Goal: Task Accomplishment & Management: Manage account settings

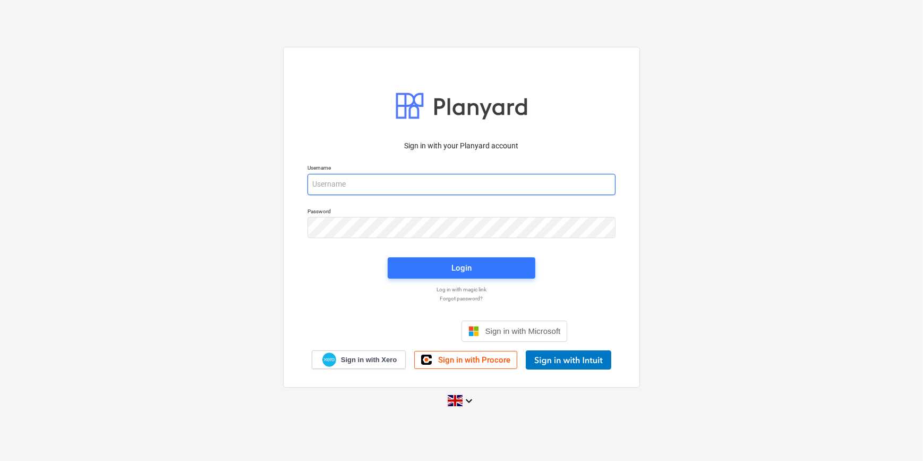
click at [345, 185] on input "email" at bounding box center [462, 184] width 308 height 21
type input "[PERSON_NAME][EMAIL_ADDRESS][PERSON_NAME][DOMAIN_NAME]"
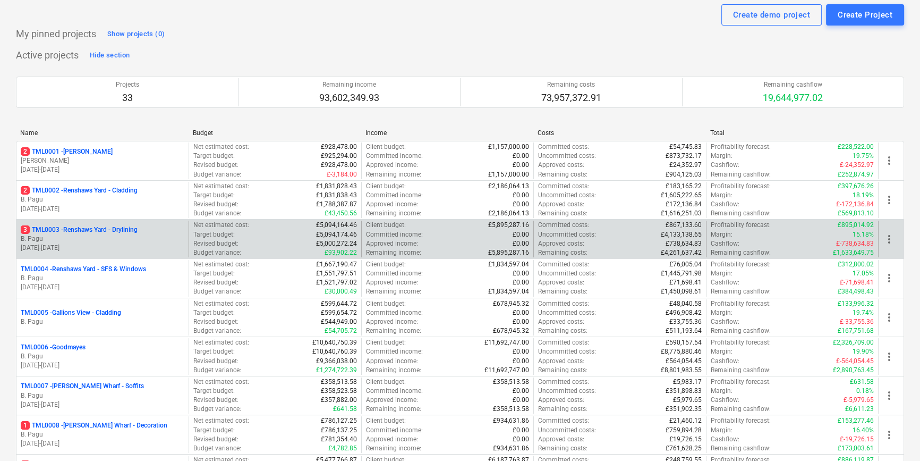
scroll to position [48, 0]
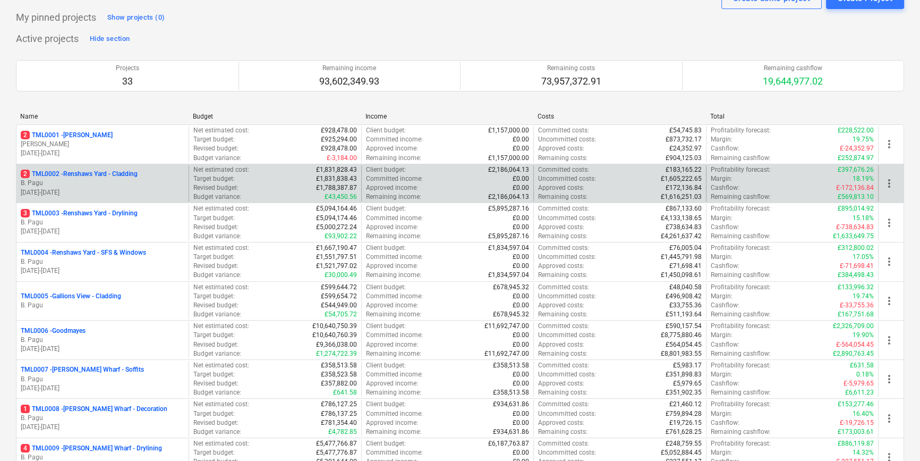
click at [121, 180] on p "B. Pagu" at bounding box center [103, 183] width 164 height 9
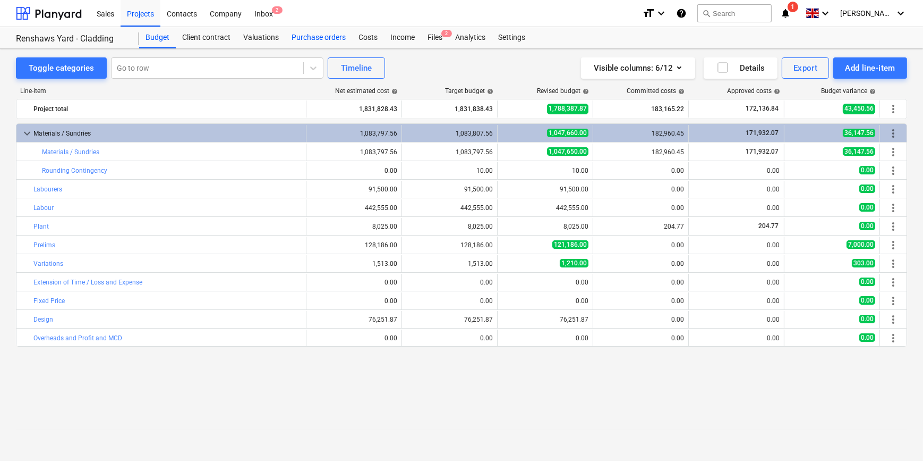
click at [307, 37] on div "Purchase orders" at bounding box center [318, 37] width 67 height 21
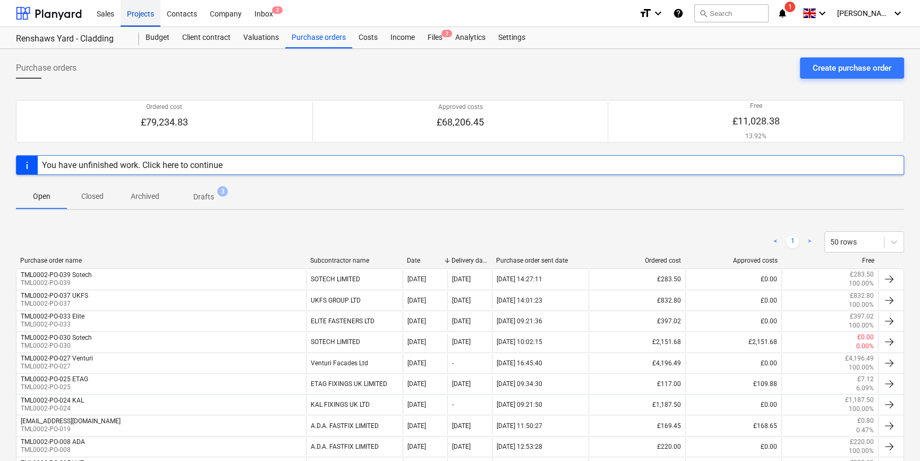
click at [135, 15] on div "Projects" at bounding box center [141, 12] width 40 height 27
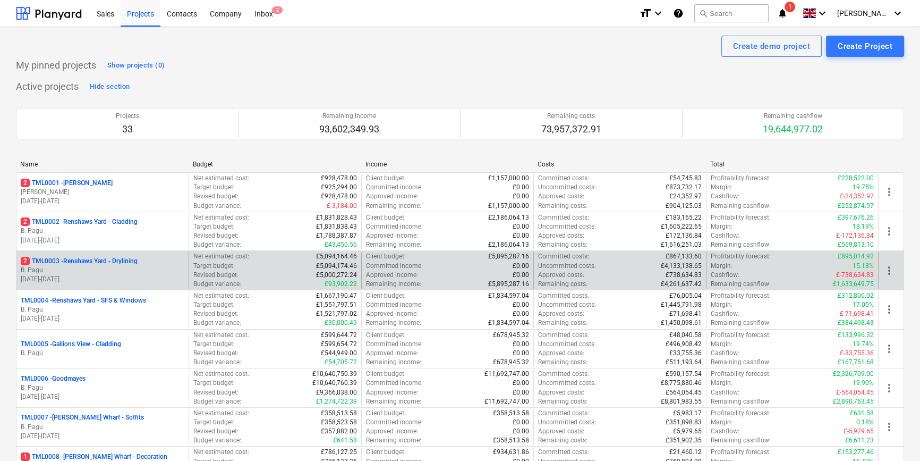
click at [138, 262] on p "2 TML0003 - Renshaws Yard - Drylining" at bounding box center [79, 261] width 117 height 9
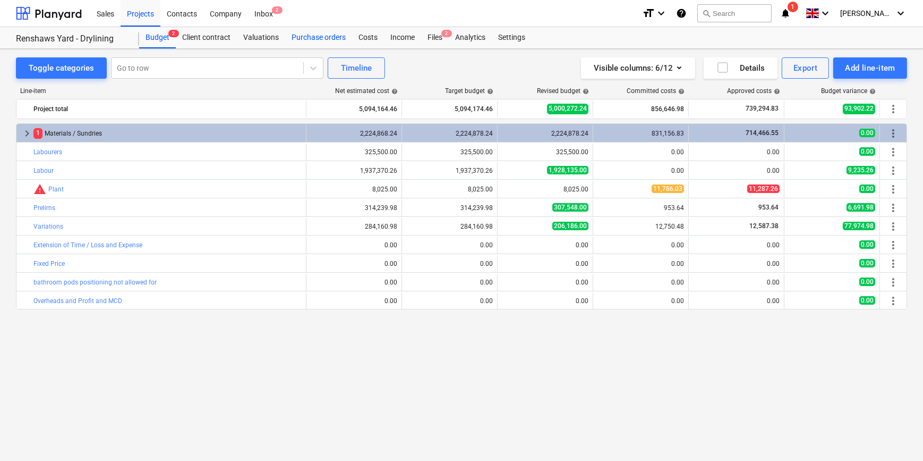
click at [324, 37] on div "Purchase orders" at bounding box center [318, 37] width 67 height 21
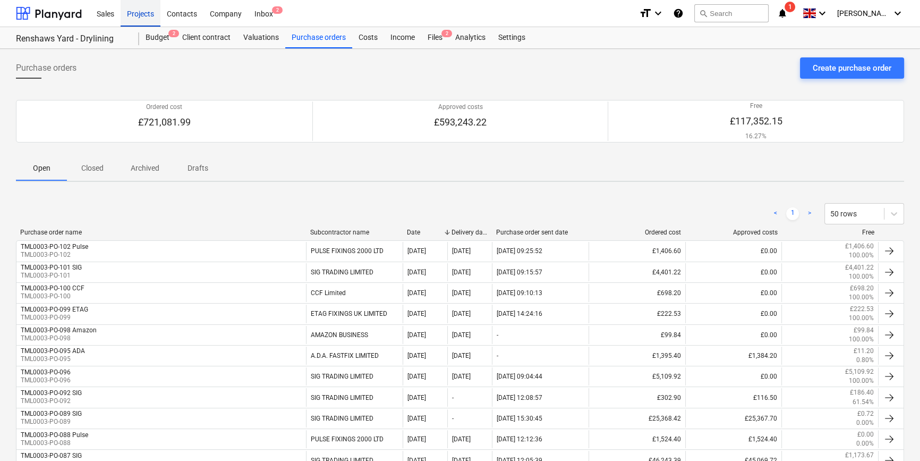
click at [137, 14] on div "Projects" at bounding box center [141, 12] width 40 height 27
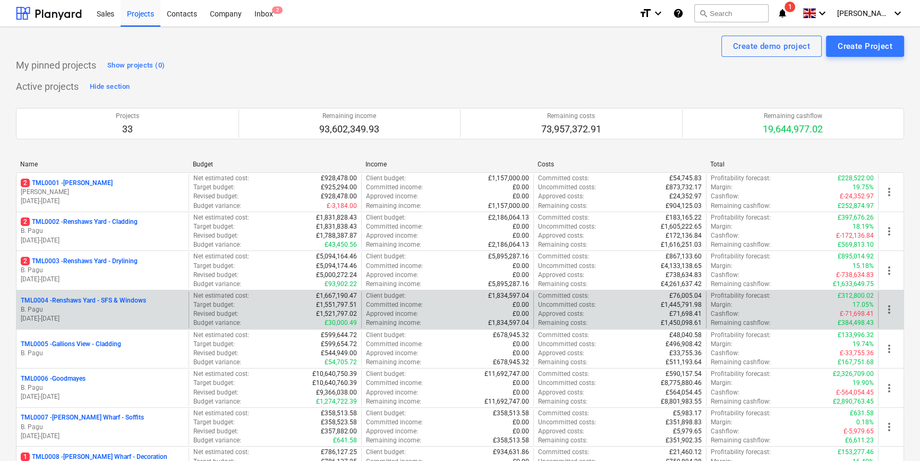
click at [123, 302] on p "TML0004 - Renshaws Yard - SFS & Windows" at bounding box center [83, 300] width 125 height 9
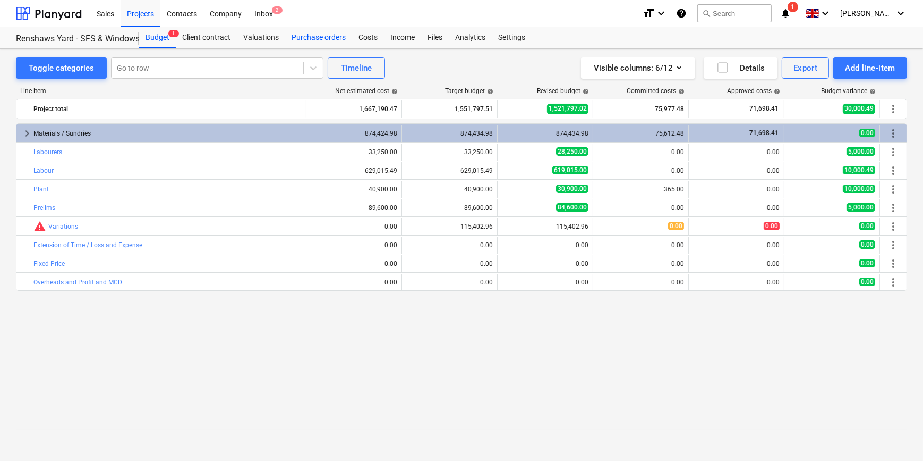
click at [335, 36] on div "Purchase orders" at bounding box center [318, 37] width 67 height 21
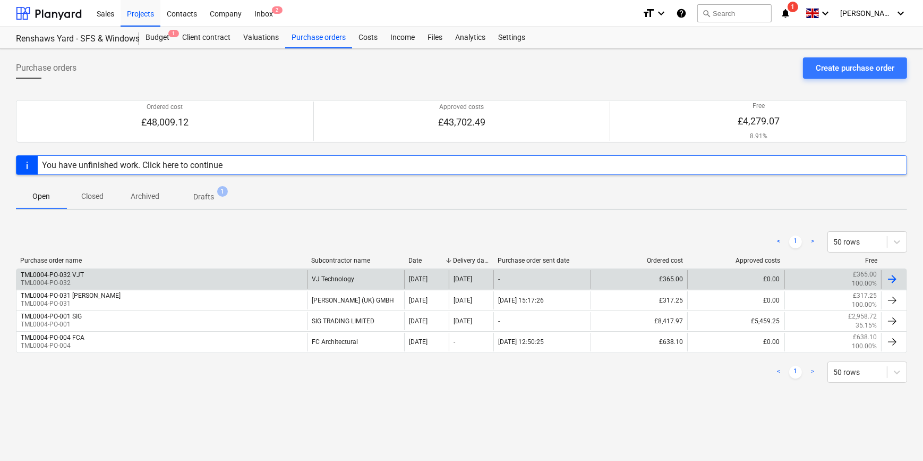
click at [736, 280] on div at bounding box center [892, 279] width 13 height 13
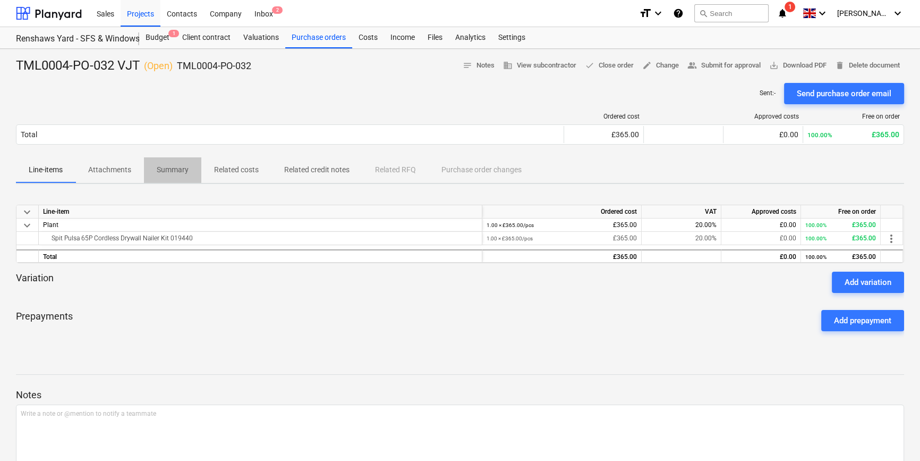
click at [164, 170] on p "Summary" at bounding box center [173, 169] width 32 height 11
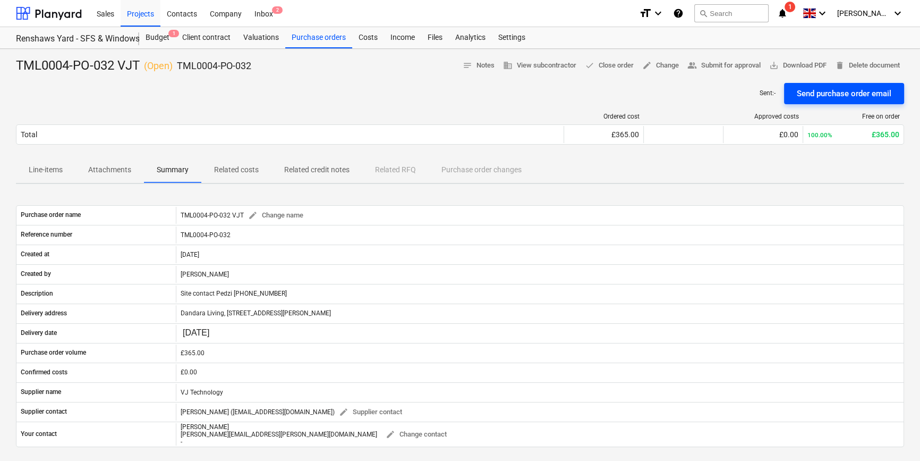
click at [736, 90] on div "Send purchase order email" at bounding box center [844, 94] width 95 height 14
click at [134, 16] on div "Projects" at bounding box center [141, 12] width 40 height 27
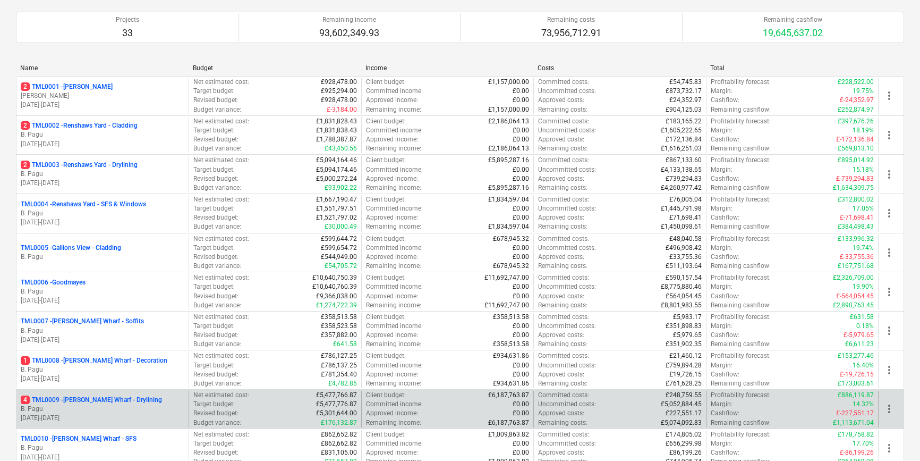
scroll to position [145, 0]
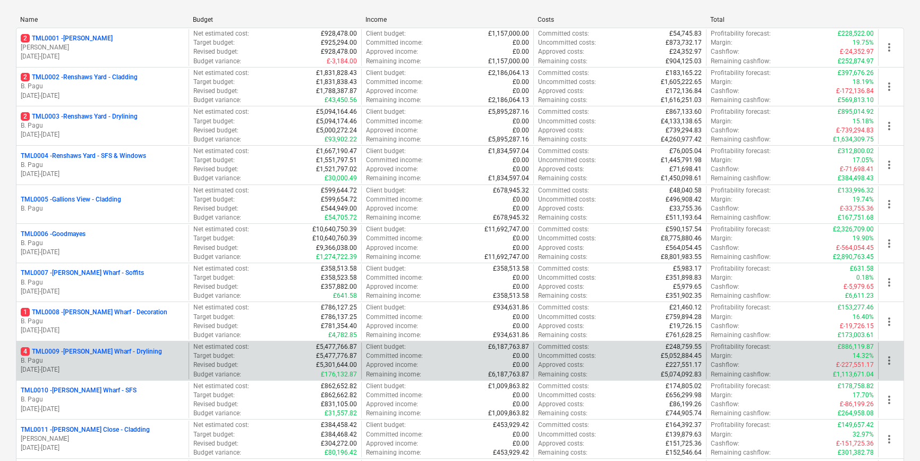
click at [108, 354] on p "4 TML0009 - [PERSON_NAME] Wharf - Drylining" at bounding box center [91, 351] width 141 height 9
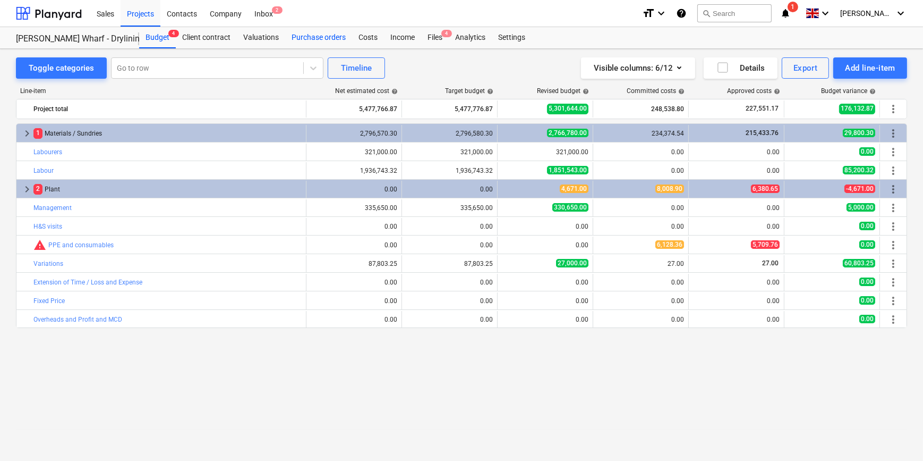
click at [308, 37] on div "Purchase orders" at bounding box center [318, 37] width 67 height 21
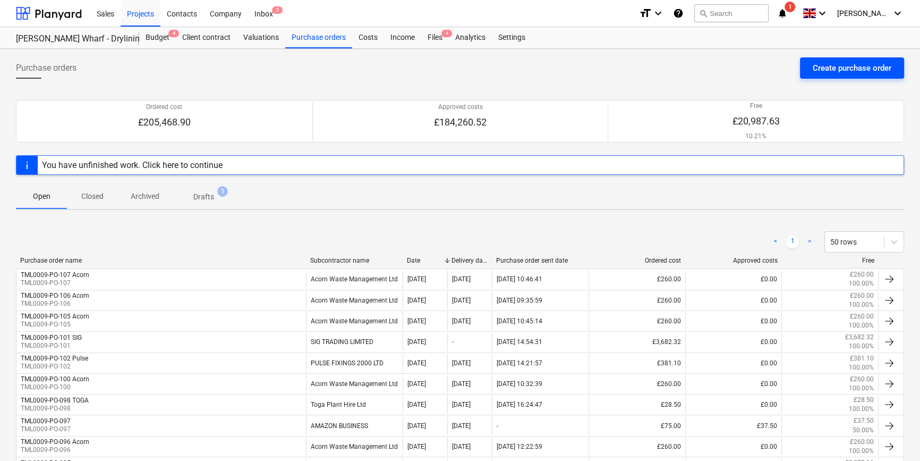
click at [736, 66] on div "Create purchase order" at bounding box center [852, 68] width 79 height 14
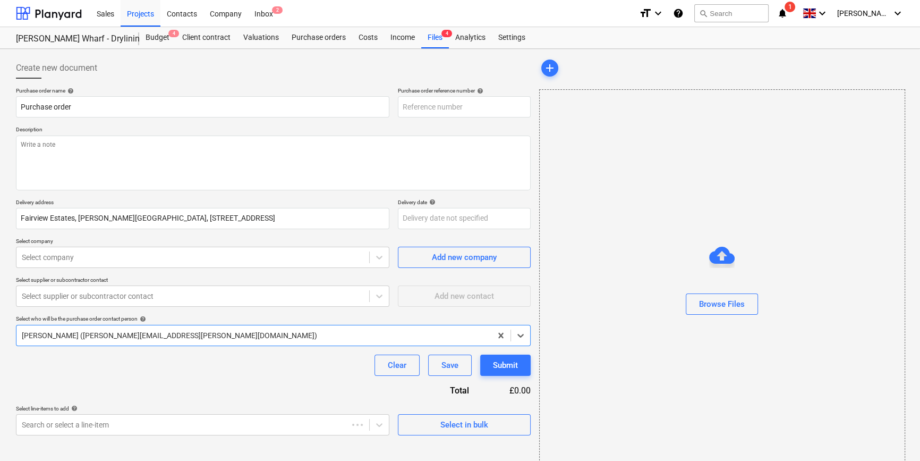
type textarea "x"
type input "TML0009-PO-110"
drag, startPoint x: 466, startPoint y: 102, endPoint x: 404, endPoint y: 104, distance: 62.2
click at [404, 104] on input "TML0009-PO-110" at bounding box center [464, 106] width 133 height 21
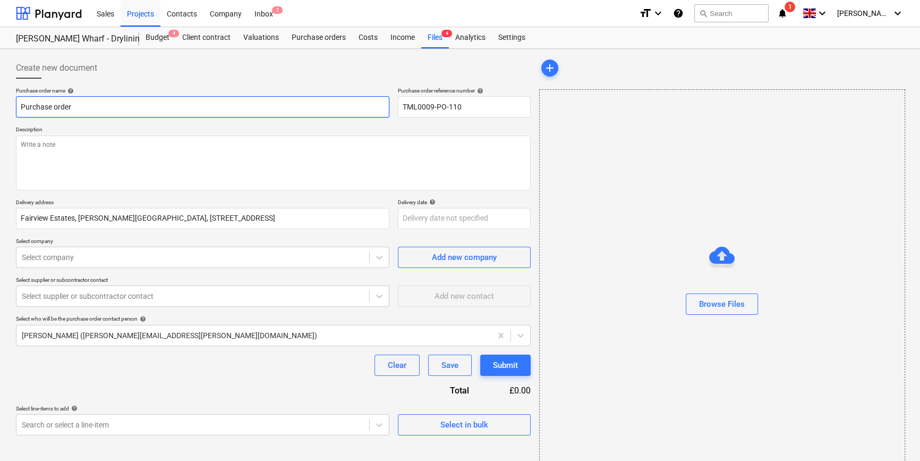
drag, startPoint x: 73, startPoint y: 107, endPoint x: 14, endPoint y: 112, distance: 59.2
click at [14, 112] on div "Create new document Purchase order name help Purchase order Purchase order refe…" at bounding box center [273, 266] width 523 height 427
paste input "TML0009-PO-110"
type textarea "x"
type input "TML0009-PO-110"
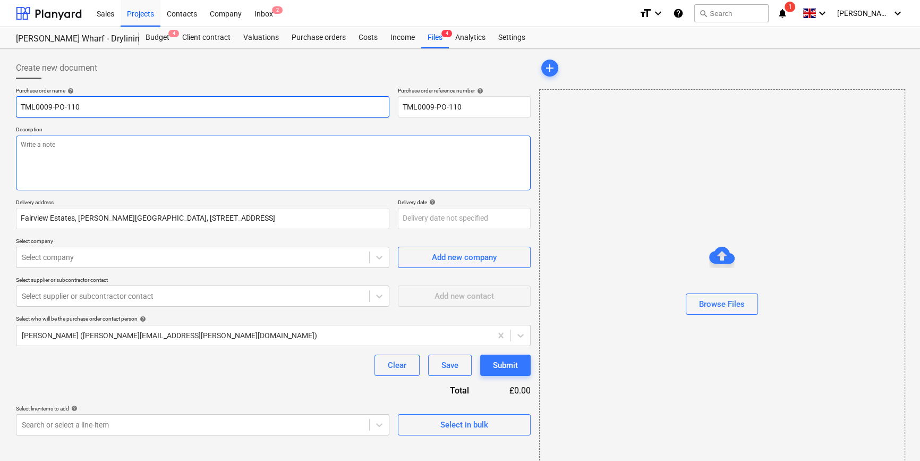
type textarea "x"
type input "TML0009-PO-110"
type textarea "x"
type input "TML0009-PO-110 E"
type textarea "x"
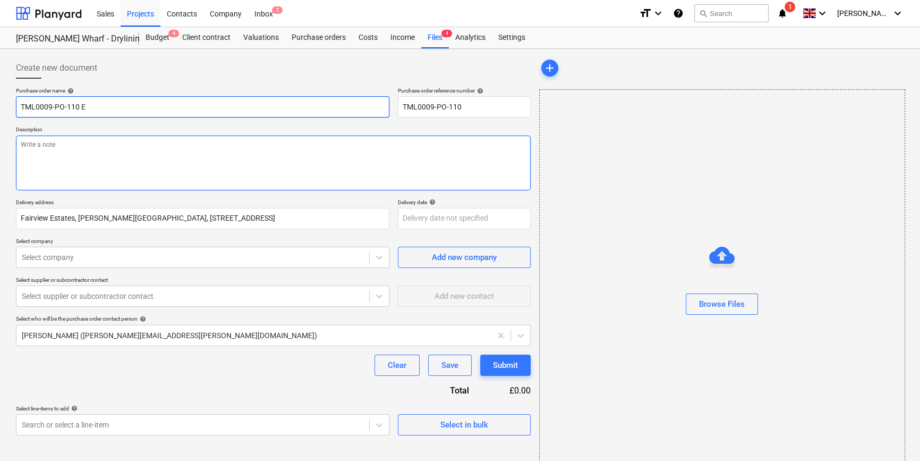
type input "TML0009-PO-110 En"
type textarea "x"
type input "TML0009-PO-110 Enc"
type textarea "x"
type input "TML0009-PO-110 Enco"
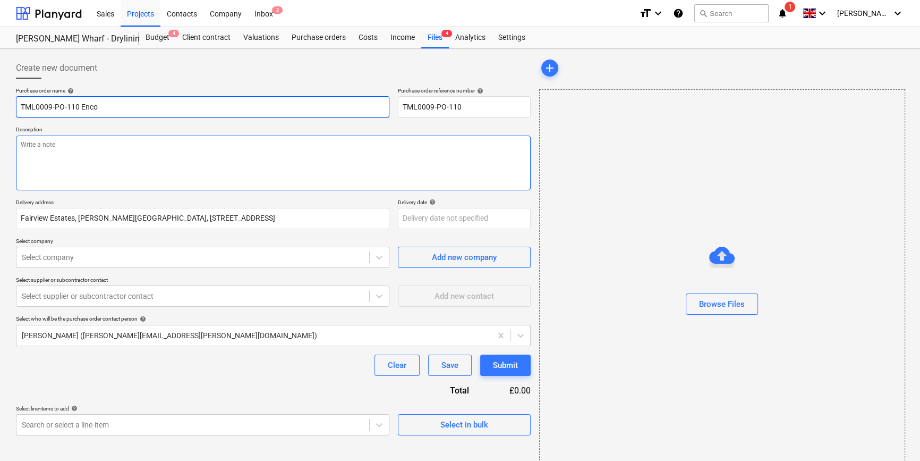
type textarea "x"
type input "TML0009-PO-110 Encon"
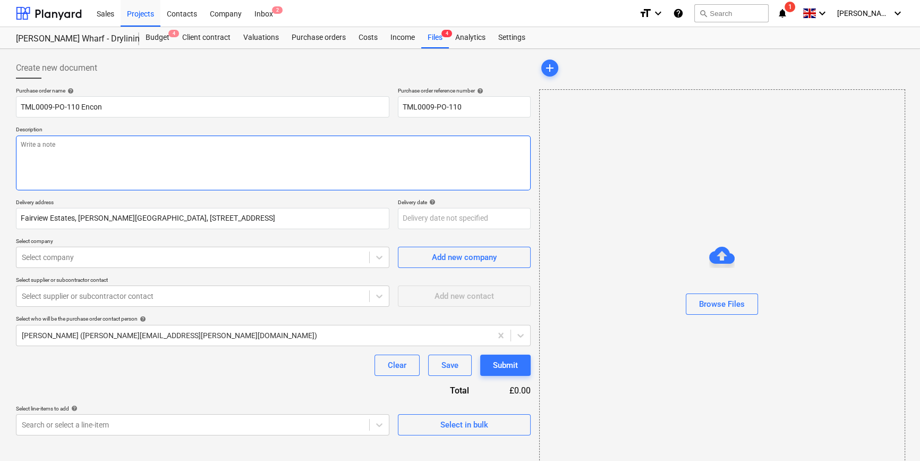
click at [58, 159] on textarea at bounding box center [273, 162] width 515 height 55
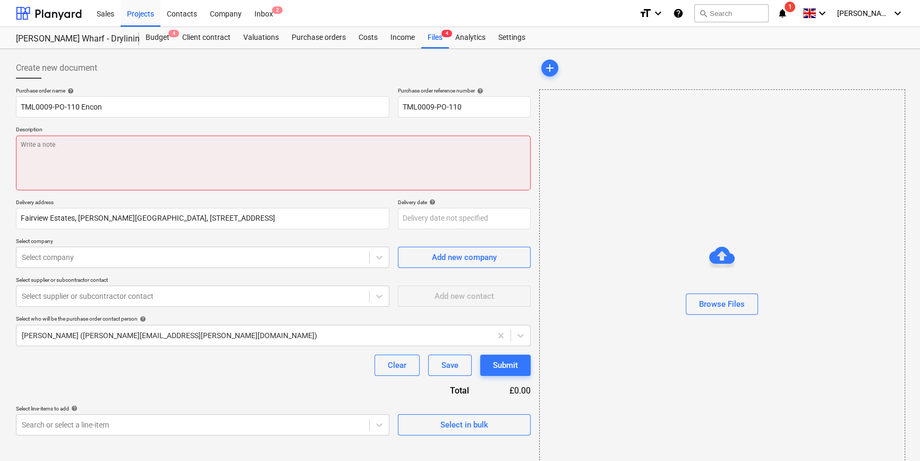
click at [32, 150] on textarea at bounding box center [273, 162] width 515 height 55
type textarea "x"
type textarea "S"
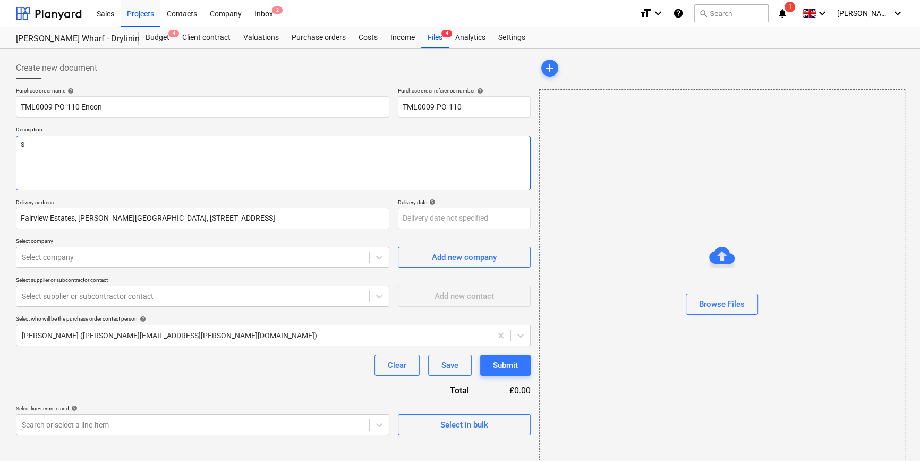
type textarea "x"
type textarea "Si"
type textarea "x"
type textarea "Sit"
type textarea "x"
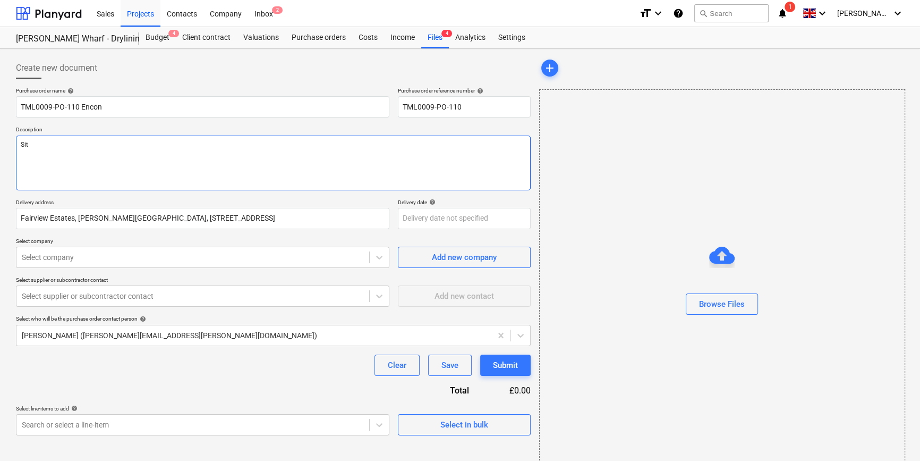
type textarea "Site"
type textarea "x"
type textarea "Site"
type textarea "x"
type textarea "Site c"
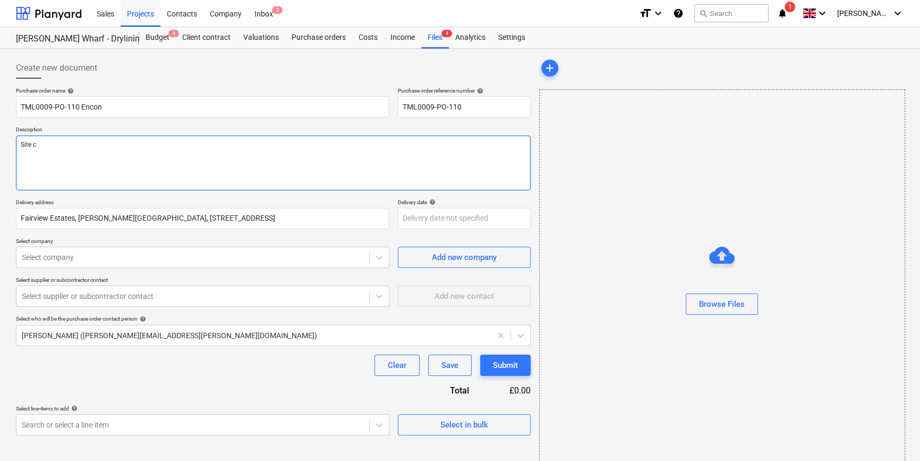
type textarea "x"
type textarea "Site co"
type textarea "x"
type textarea "Site com"
type textarea "x"
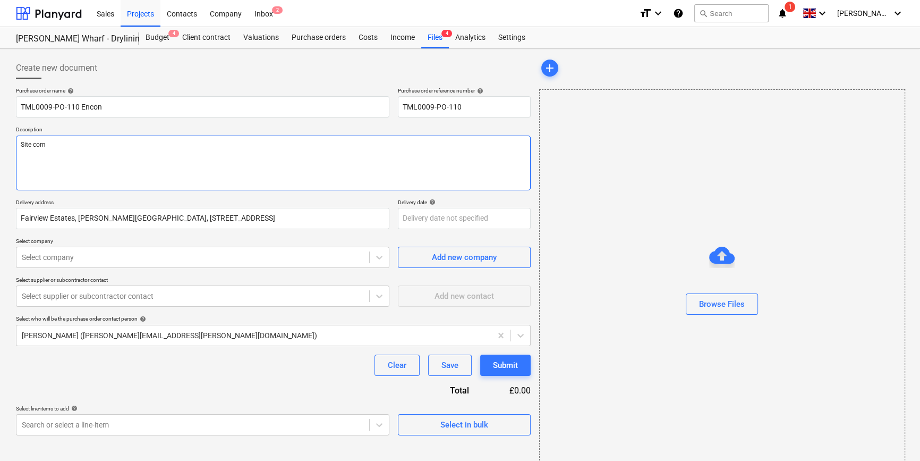
type textarea "Site co"
type textarea "x"
type textarea "Site con"
type textarea "x"
type textarea "Site cont"
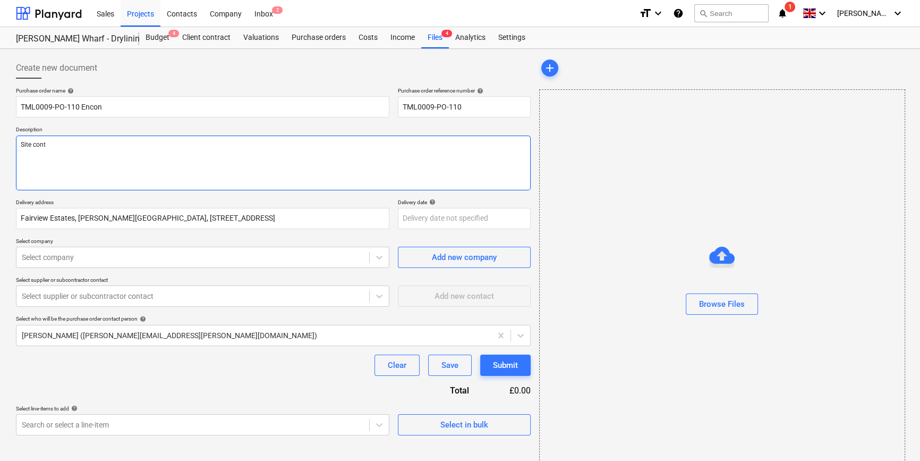
type textarea "x"
type textarea "Site conta"
type textarea "x"
type textarea "Site contac"
type textarea "x"
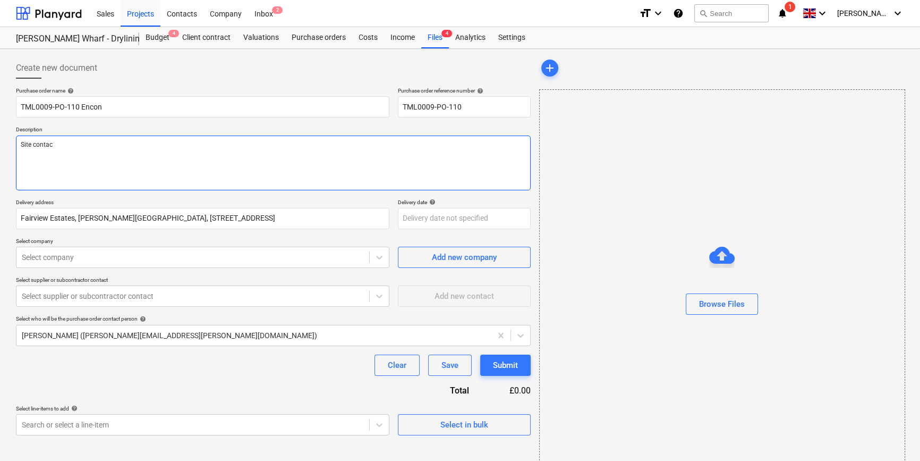
type textarea "Site contact"
type textarea "x"
type textarea "Site contact"
type textarea "x"
type textarea "Site contact A"
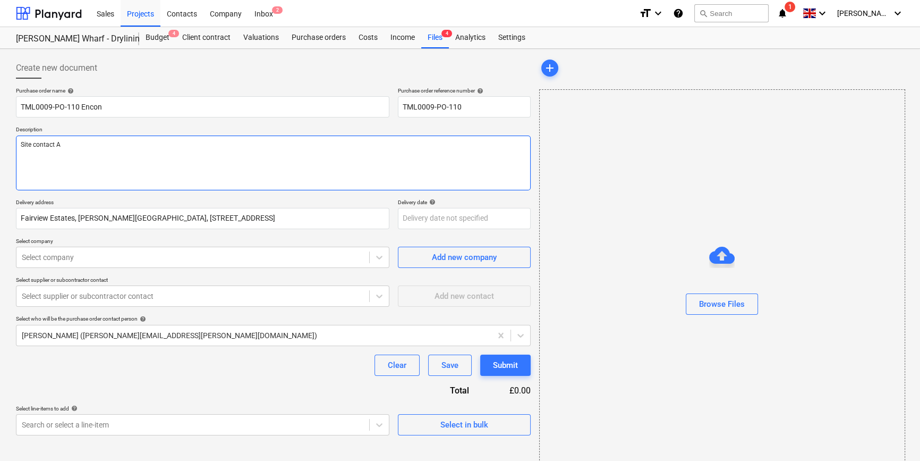
type textarea "x"
type textarea "Site contact An"
type textarea "x"
type textarea "Site contact And"
type textarea "x"
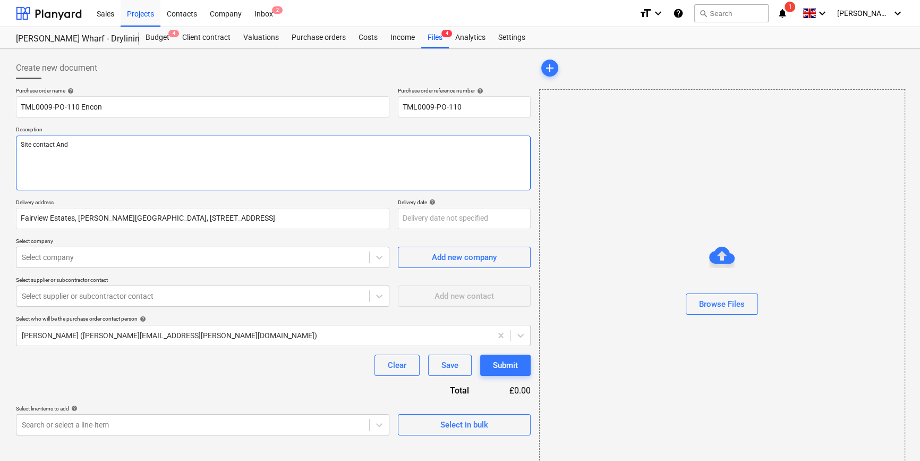
type textarea "Site contact Andr"
type textarea "x"
type textarea "Site contact [PERSON_NAME]"
type textarea "x"
type textarea "Site contact [PERSON_NAME]"
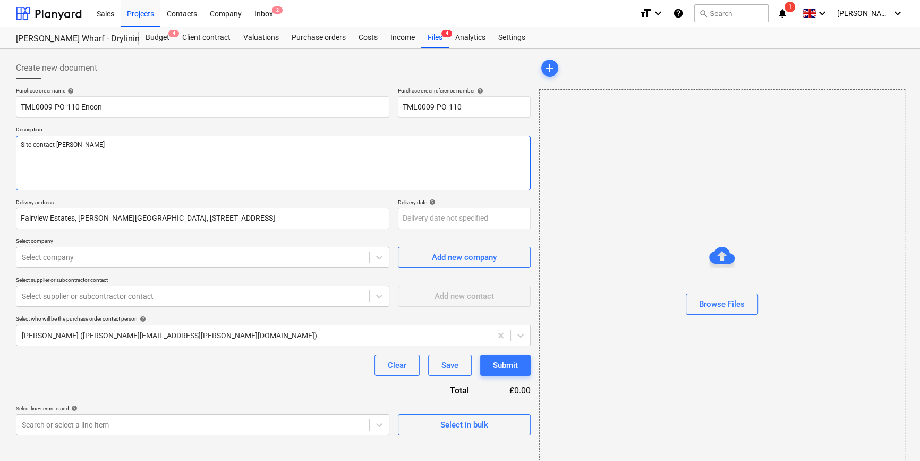
type textarea "x"
type textarea "Site contact [PERSON_NAME]"
click at [107, 147] on textarea "Site contact [PERSON_NAME]" at bounding box center [273, 162] width 515 height 55
type textarea "x"
type textarea "Site contact [PERSON_NAME] 0"
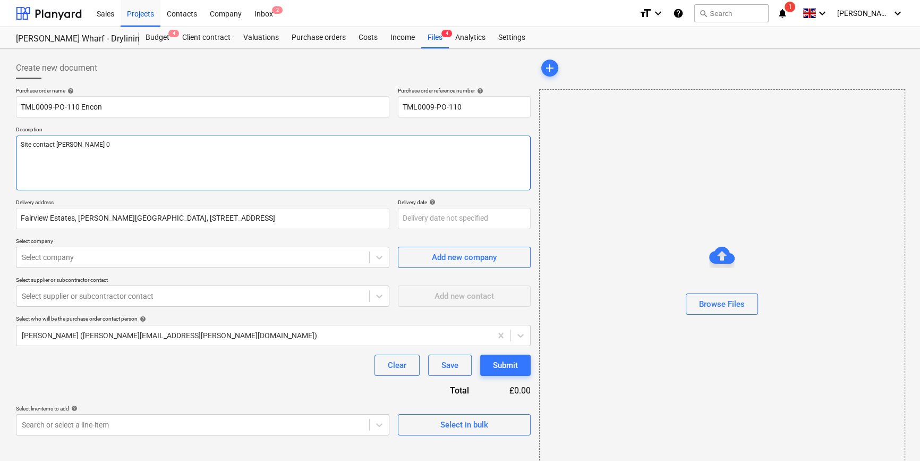
type textarea "x"
type textarea "Site contact [PERSON_NAME] 07"
type textarea "x"
type textarea "Site contact Andrei 075"
type textarea "x"
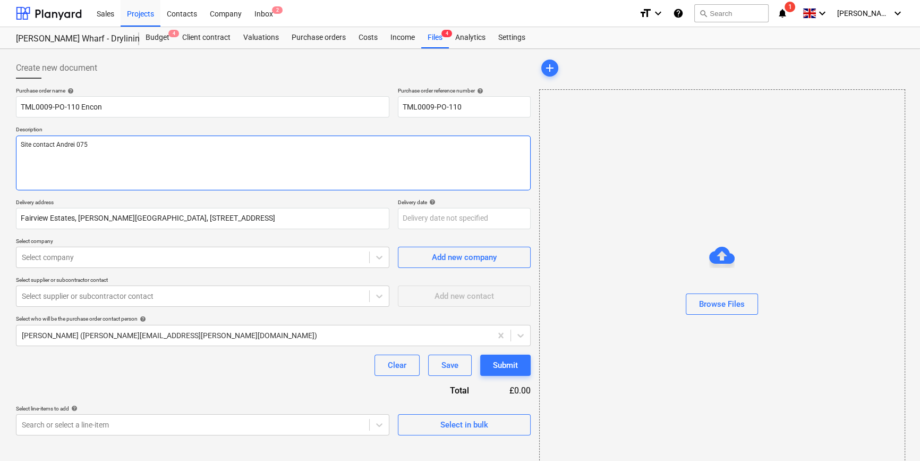
type textarea "Site contact Andrei 0750"
type textarea "x"
type textarea "Site contact [PERSON_NAME] 07502"
type textarea "x"
type textarea "Site contact [PERSON_NAME] 07502"
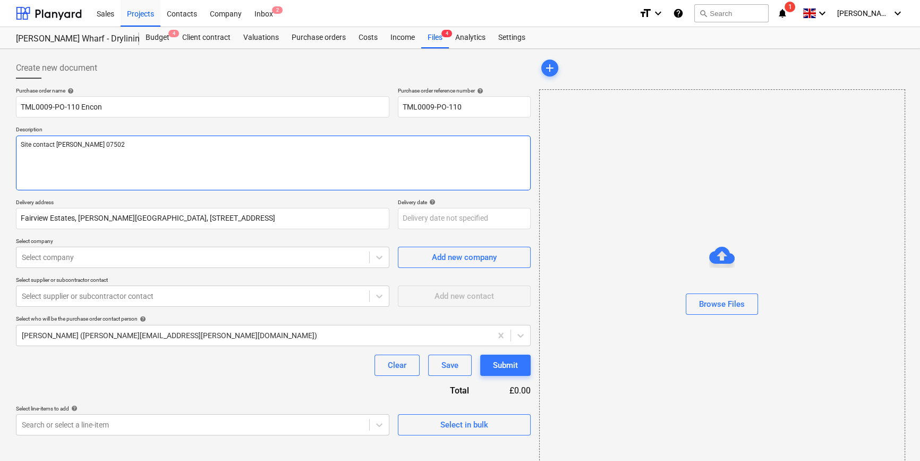
type textarea "x"
type textarea "Site contact [PERSON_NAME] 07502 2"
type textarea "x"
type textarea "Site contact [PERSON_NAME] [PHONE_NUMBER]"
type textarea "x"
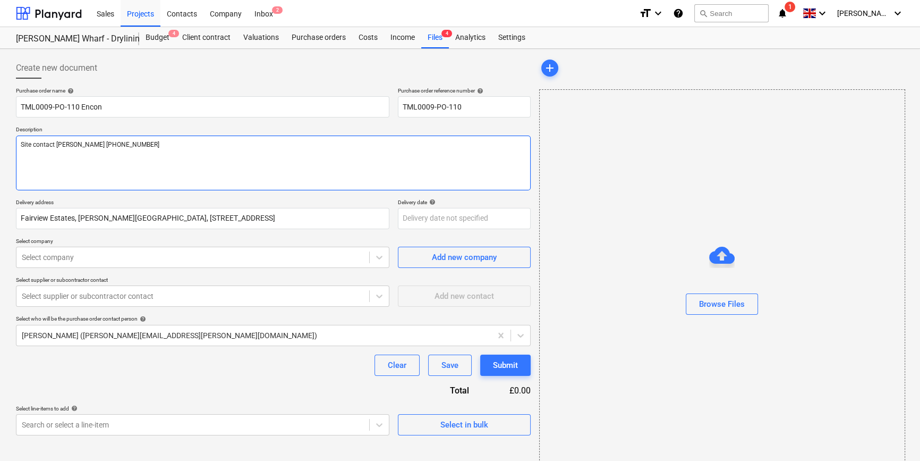
type textarea "Site contact [PERSON_NAME] [PHONE_NUMBER]"
type textarea "x"
type textarea "Site contact [PERSON_NAME] [PHONE_NUMBER]"
type textarea "x"
type textarea "Site contact [PERSON_NAME] [PHONE_NUMBER]"
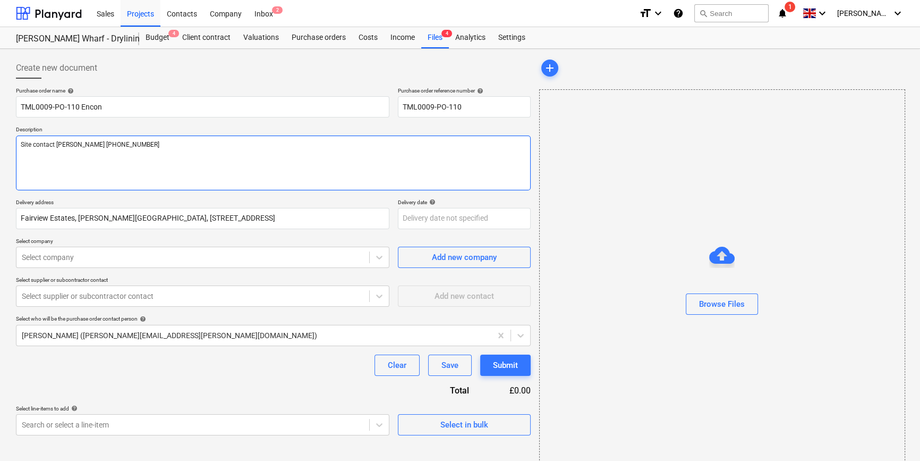
type textarea "x"
type textarea "Site contact [PERSON_NAME] [PHONE_NUMBER]"
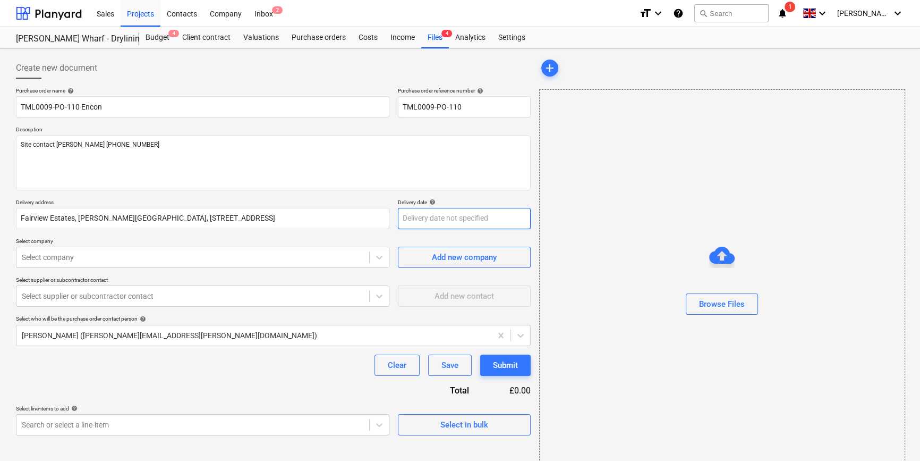
click at [414, 219] on body "Sales Projects Contacts Company Inbox 2 format_size keyboard_arrow_down help se…" at bounding box center [460, 230] width 920 height 461
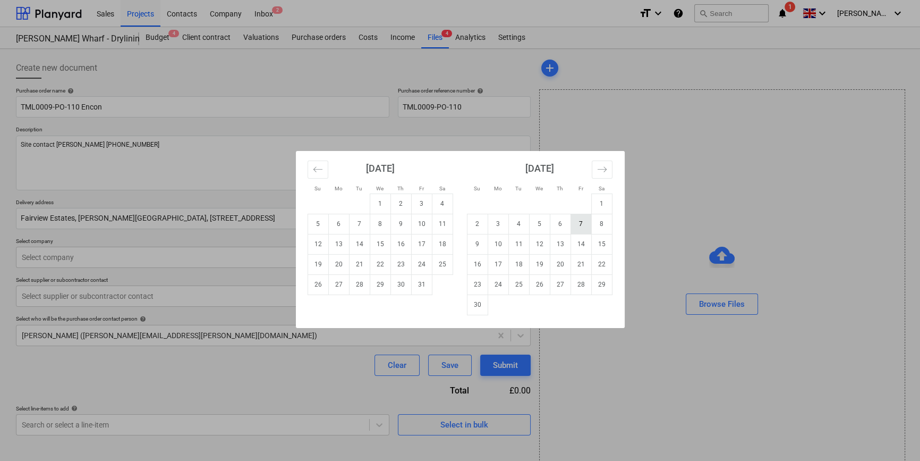
click at [583, 227] on td "7" at bounding box center [581, 224] width 21 height 20
type textarea "x"
type input "[DATE]"
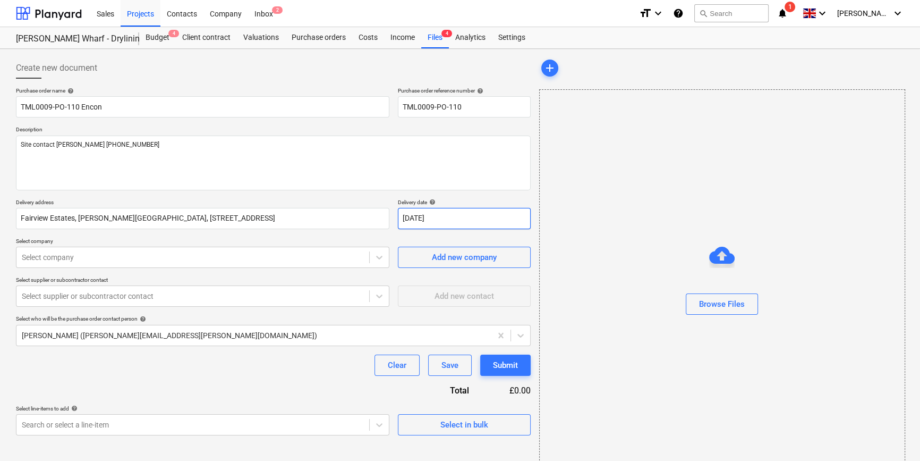
click at [462, 218] on body "Sales Projects Contacts Company Inbox 2 format_size keyboard_arrow_down help se…" at bounding box center [460, 230] width 920 height 461
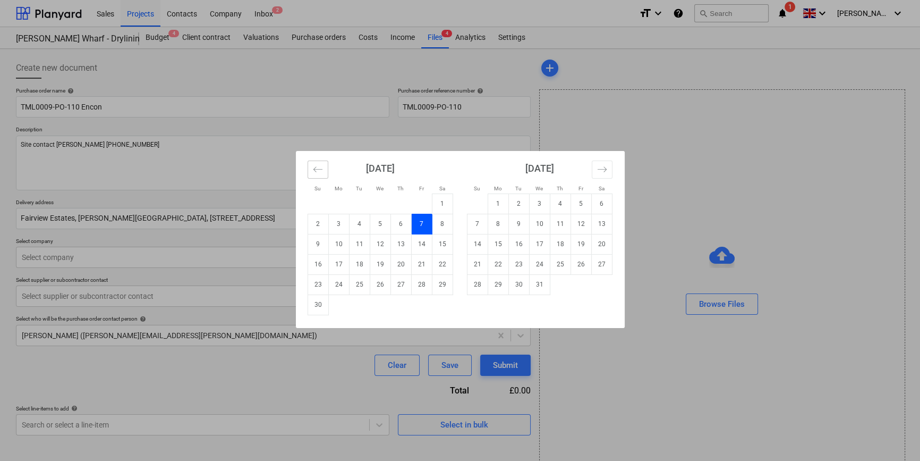
click at [313, 169] on icon "Move backward to switch to the previous month." at bounding box center [317, 168] width 9 height 5
click at [419, 201] on td "3" at bounding box center [421, 203] width 21 height 20
type textarea "x"
type input "[DATE]"
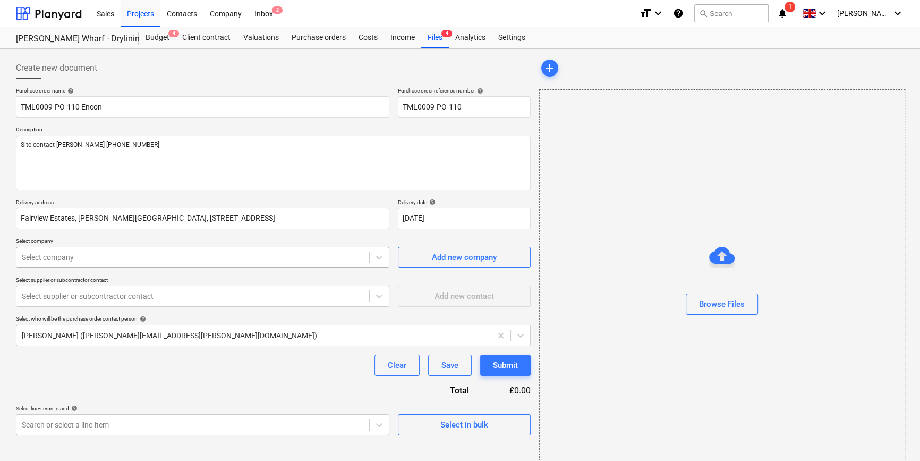
click at [80, 255] on div at bounding box center [193, 257] width 342 height 11
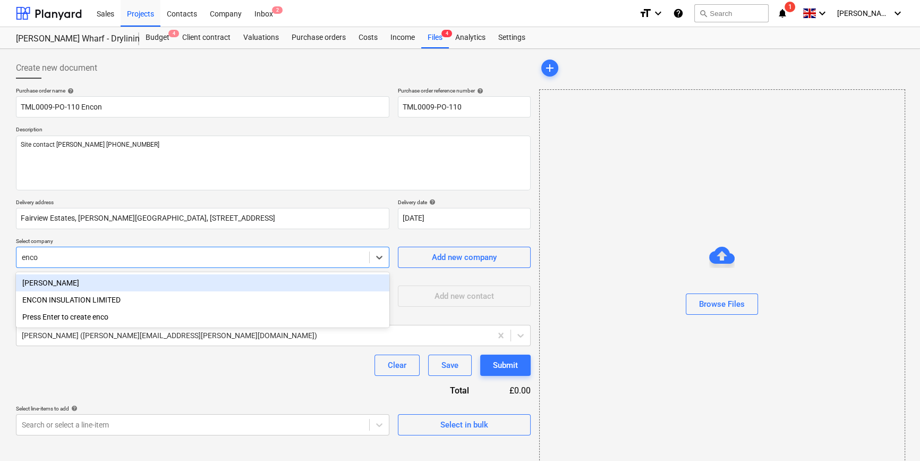
type input "encon"
click at [74, 281] on div "ENCON INSULATION LIMITED" at bounding box center [202, 282] width 373 height 17
type textarea "x"
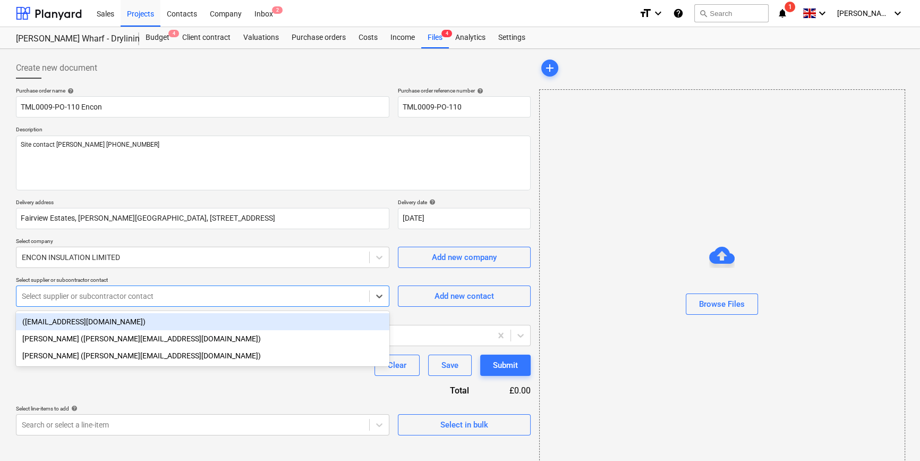
click at [81, 298] on div at bounding box center [193, 296] width 342 height 11
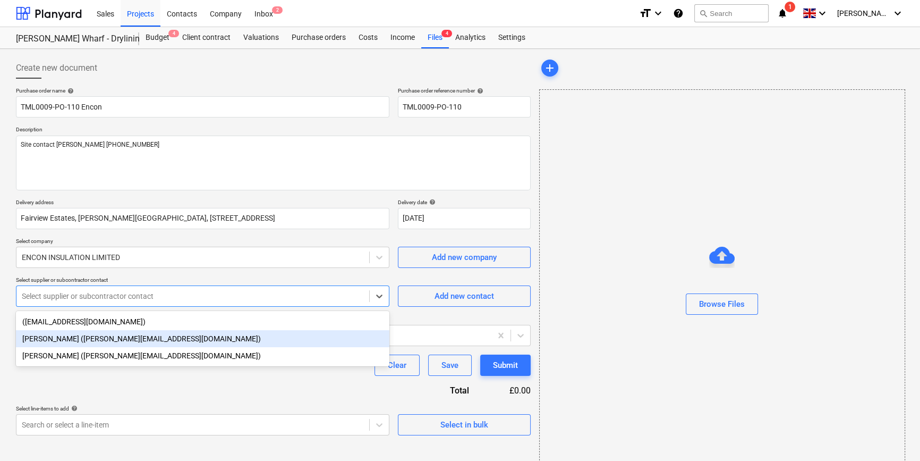
click at [80, 336] on div "[PERSON_NAME] ([PERSON_NAME][EMAIL_ADDRESS][DOMAIN_NAME])" at bounding box center [202, 338] width 373 height 17
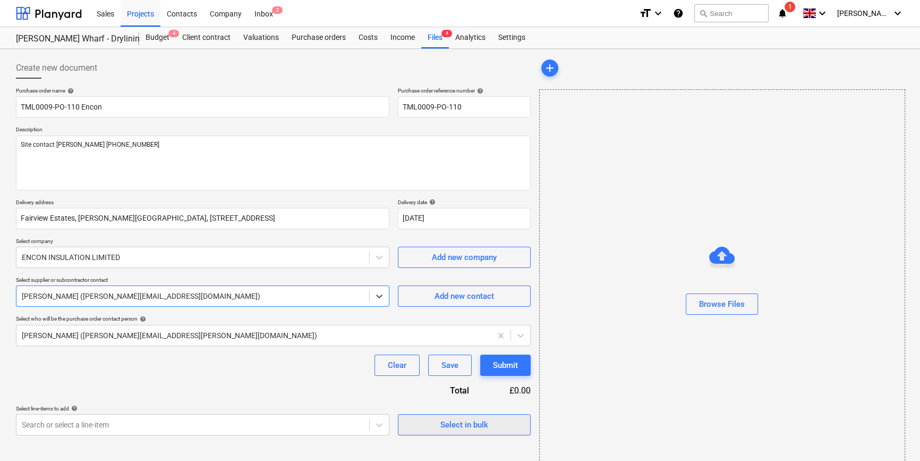
click at [443, 425] on div "Select in bulk" at bounding box center [464, 425] width 48 height 14
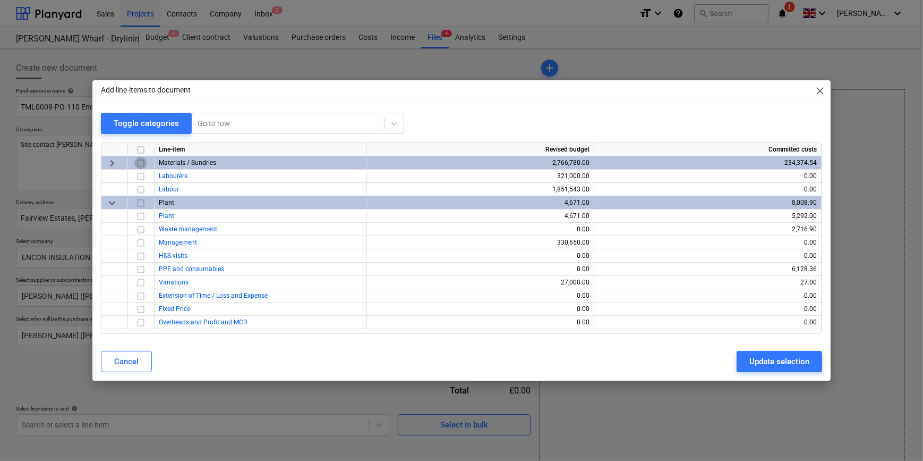
click at [138, 160] on input "checkbox" at bounding box center [140, 163] width 13 height 13
click at [736, 363] on div "Update selection" at bounding box center [780, 361] width 60 height 14
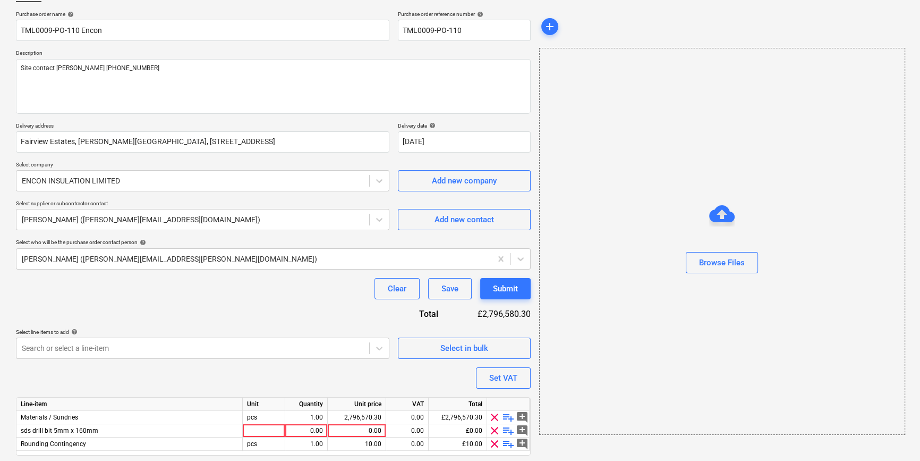
scroll to position [109, 0]
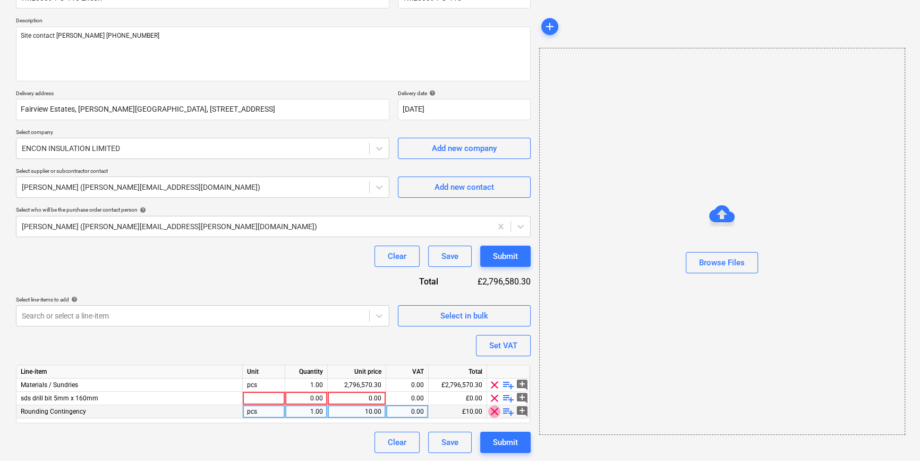
click at [494, 409] on span "clear" at bounding box center [494, 411] width 13 height 13
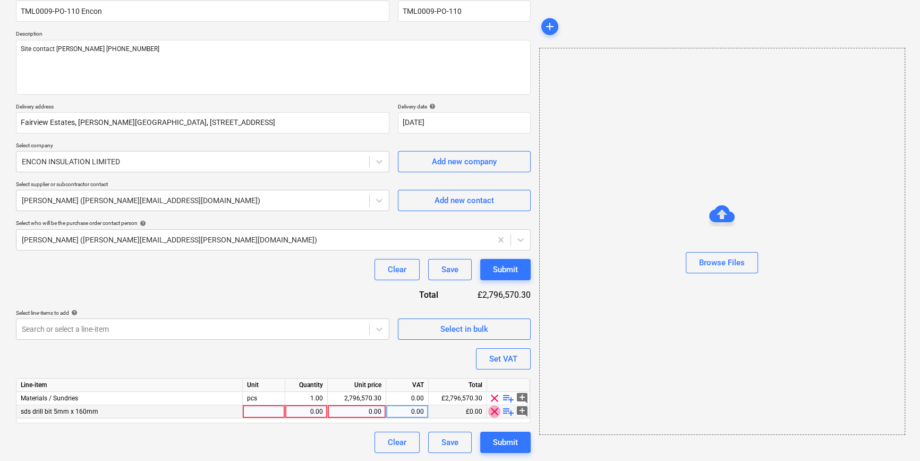
click at [495, 407] on span "clear" at bounding box center [494, 411] width 13 height 13
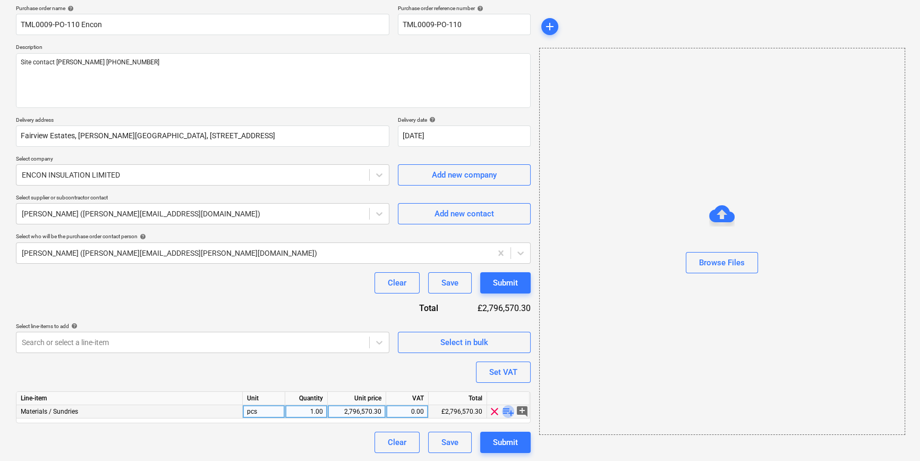
click at [507, 409] on span "playlist_add" at bounding box center [508, 411] width 13 height 13
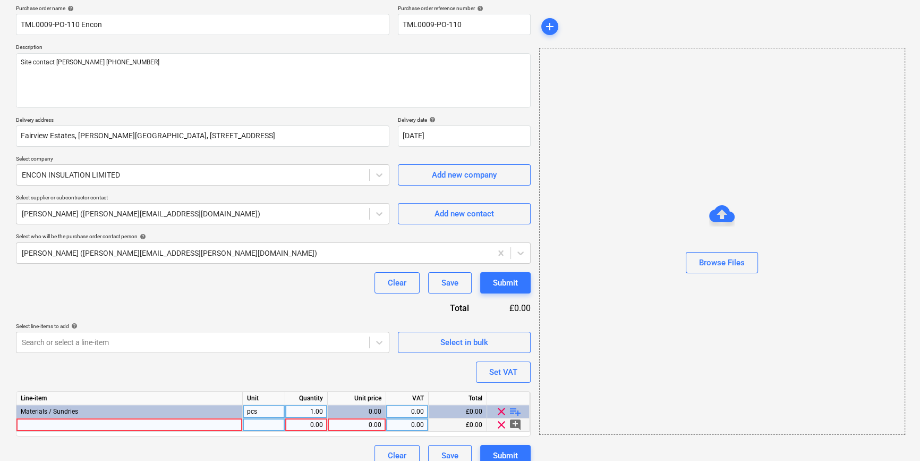
type textarea "x"
click at [36, 425] on div at bounding box center [129, 424] width 226 height 13
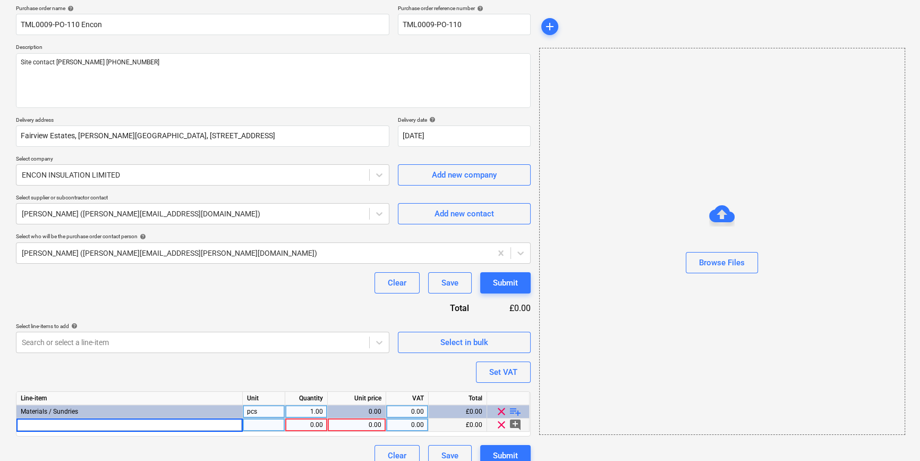
type input "[PERSON_NAME] JOGLD CR TEE 0.6M WHITE DX24TS60W (60)"
type textarea "x"
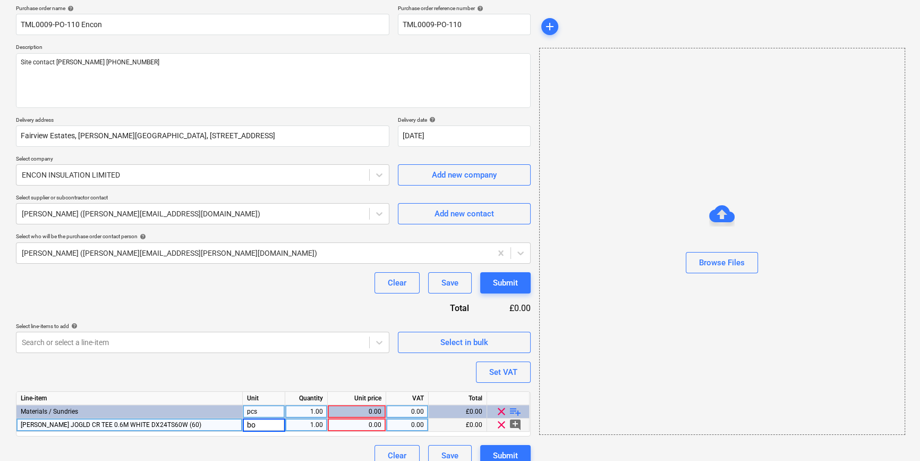
type input "box"
type textarea "x"
type input "20"
click at [364, 419] on div "0.00" at bounding box center [356, 424] width 49 height 13
type textarea "x"
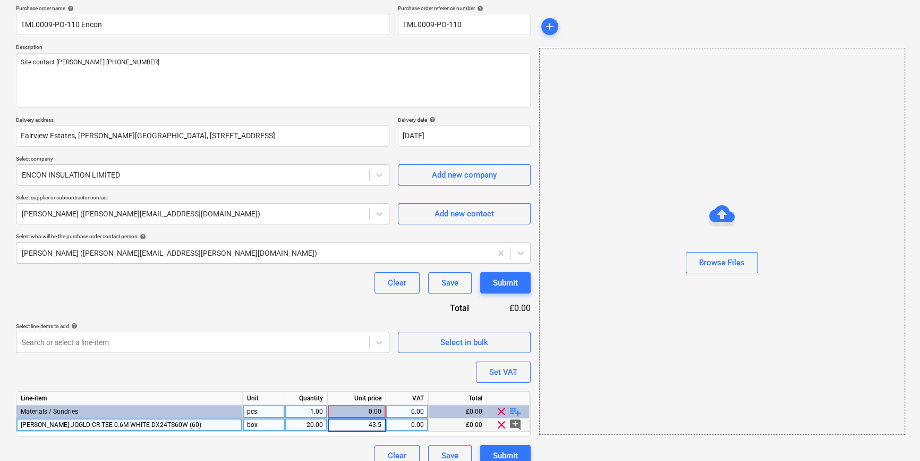
type input "43.56"
type textarea "x"
type input "20"
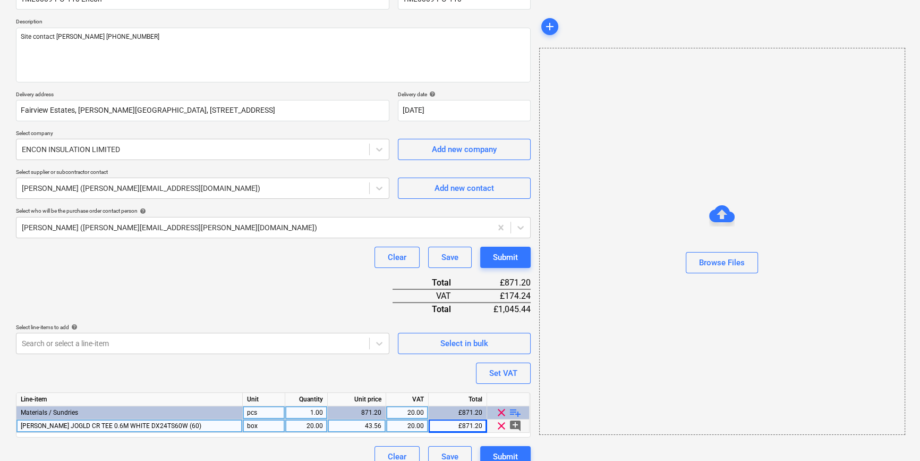
scroll to position [122, 0]
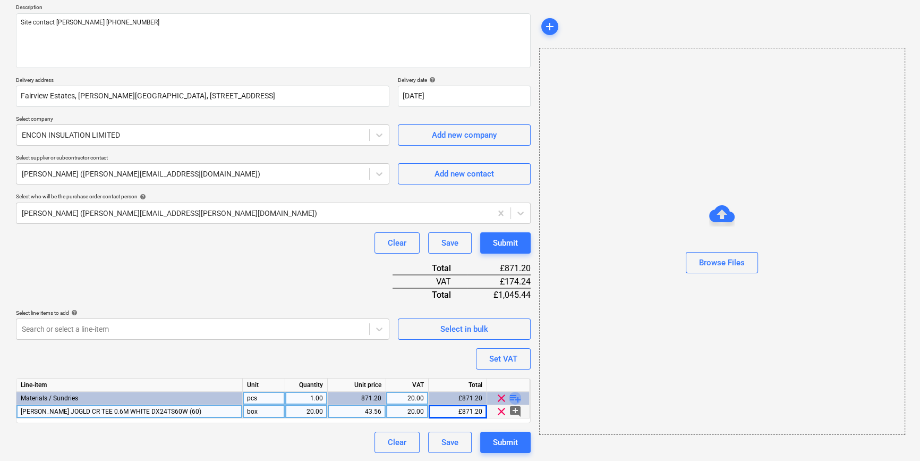
click at [516, 395] on span "playlist_add" at bounding box center [515, 398] width 13 height 13
type textarea "x"
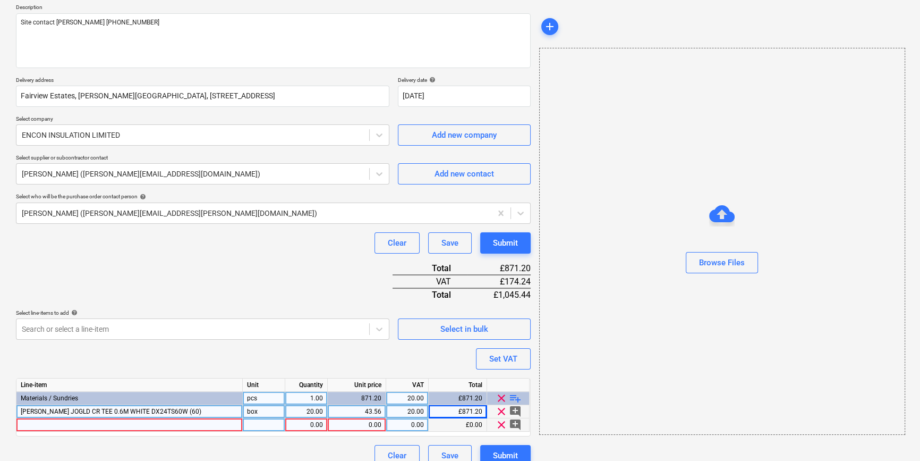
click at [45, 423] on div at bounding box center [129, 424] width 226 height 13
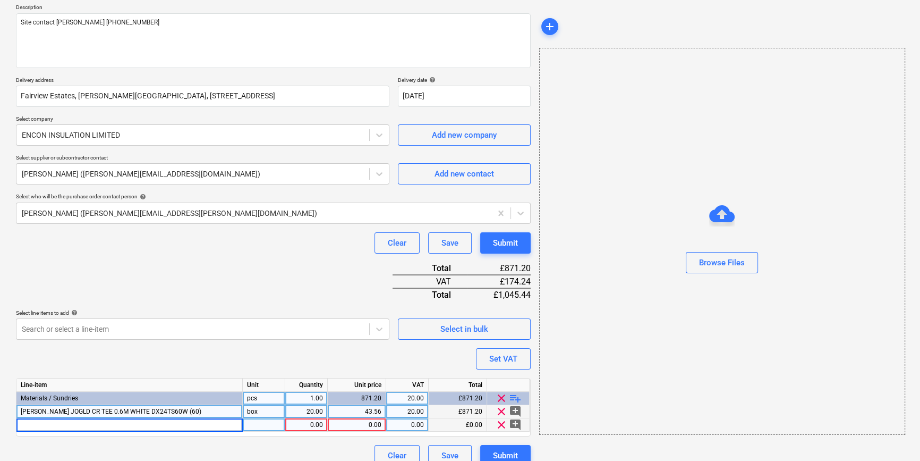
type input "[PERSON_NAME] MAIN RUNNER 3.7M WHITE DX324TH370W (20)"
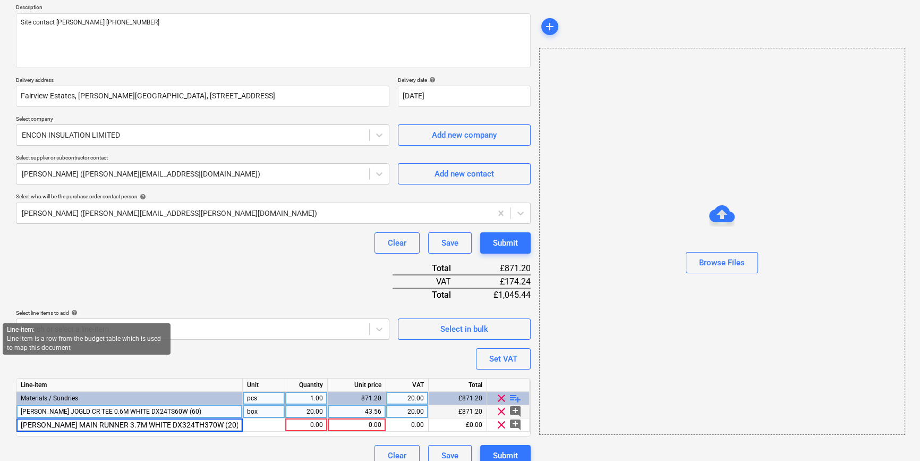
type textarea "x"
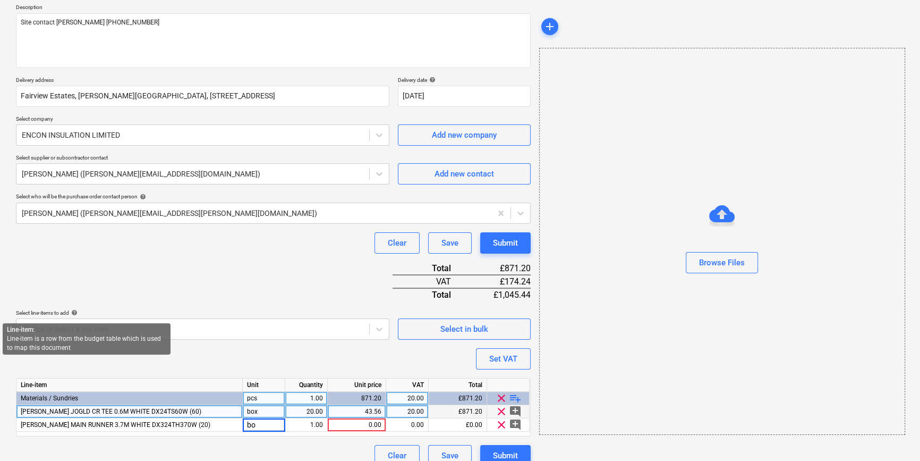
type input "box"
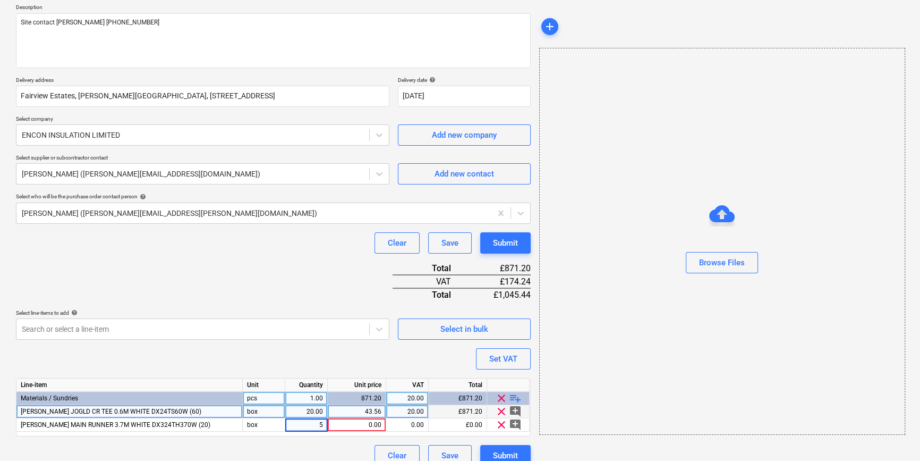
type textarea "x"
type input "89.54"
type textarea "x"
type input "20"
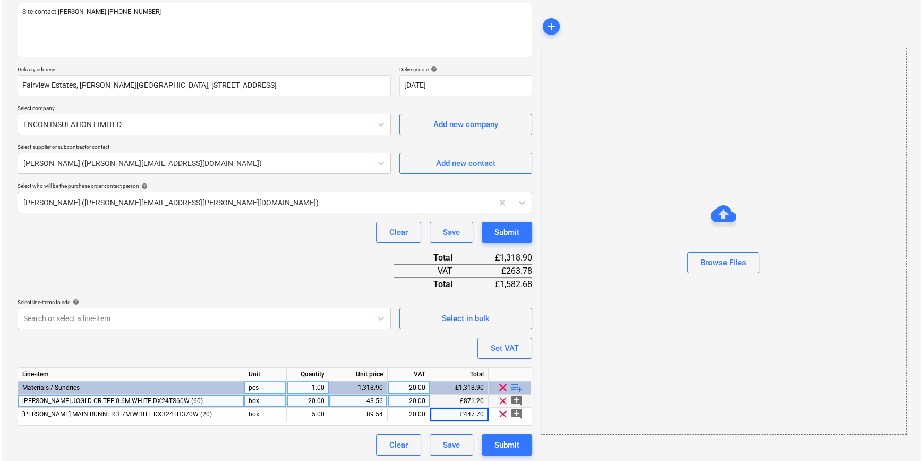
scroll to position [135, 0]
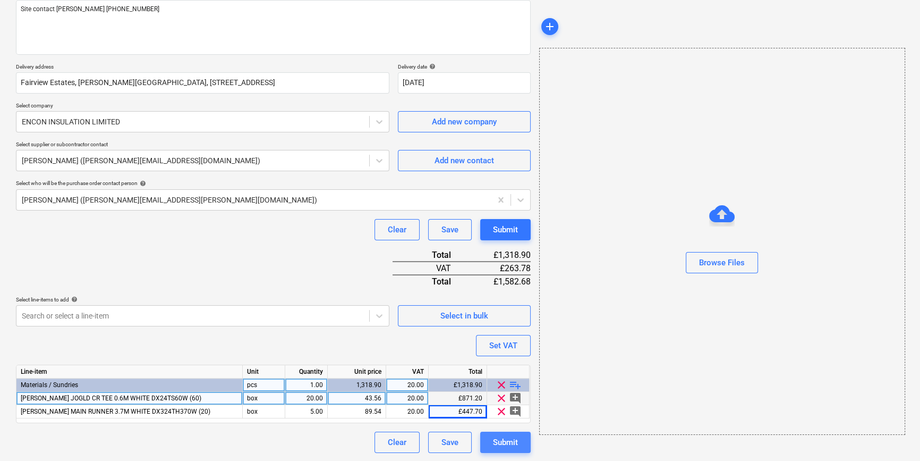
click at [508, 441] on div "Submit" at bounding box center [505, 442] width 25 height 14
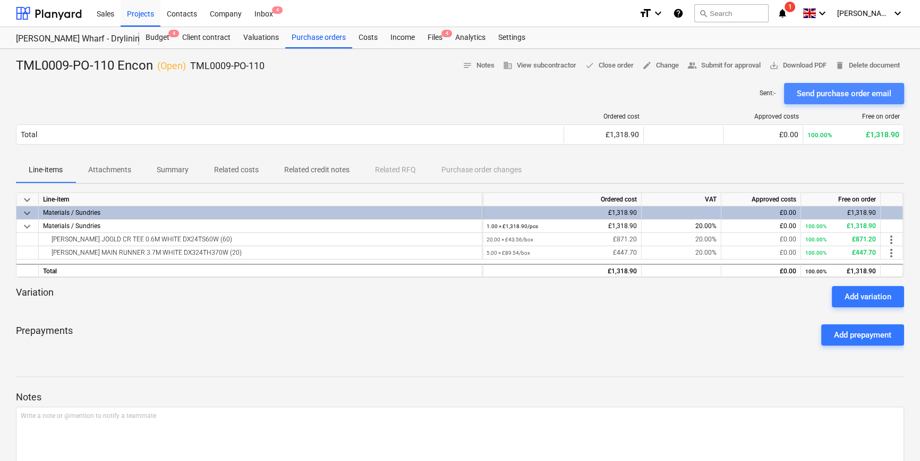
click at [736, 95] on div "Send purchase order email" at bounding box center [844, 94] width 95 height 14
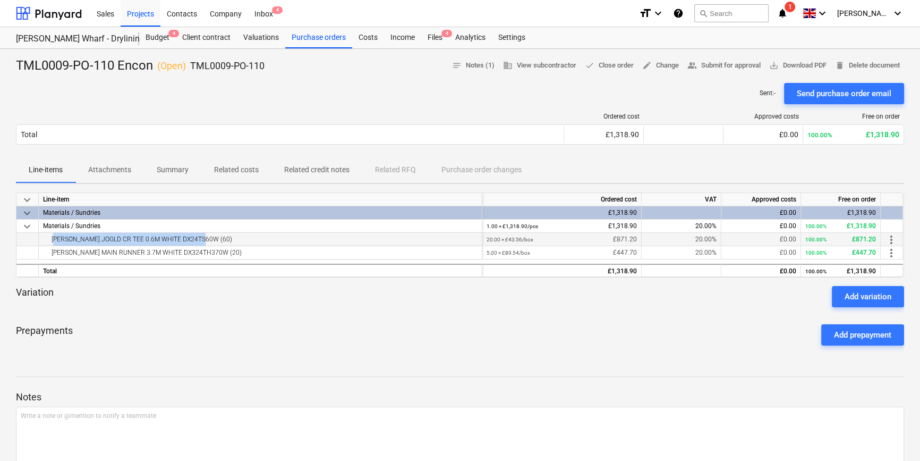
drag, startPoint x: 203, startPoint y: 239, endPoint x: 53, endPoint y: 240, distance: 150.3
click at [53, 240] on div "[PERSON_NAME] JOGLD CR TEE 0.6M WHITE DX24TS60W (60)" at bounding box center [260, 239] width 435 height 13
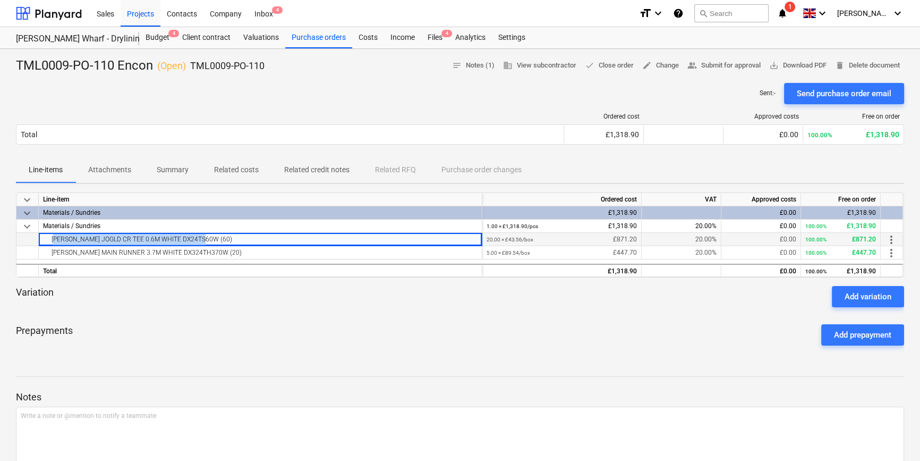
copy div "[PERSON_NAME] JOGLD CR TEE 0.6M WHITE DX24TS60W (60)"
click at [211, 251] on div "[PERSON_NAME] MAIN RUNNER 3.7M WHITE DX324TH370W (20)" at bounding box center [260, 252] width 435 height 13
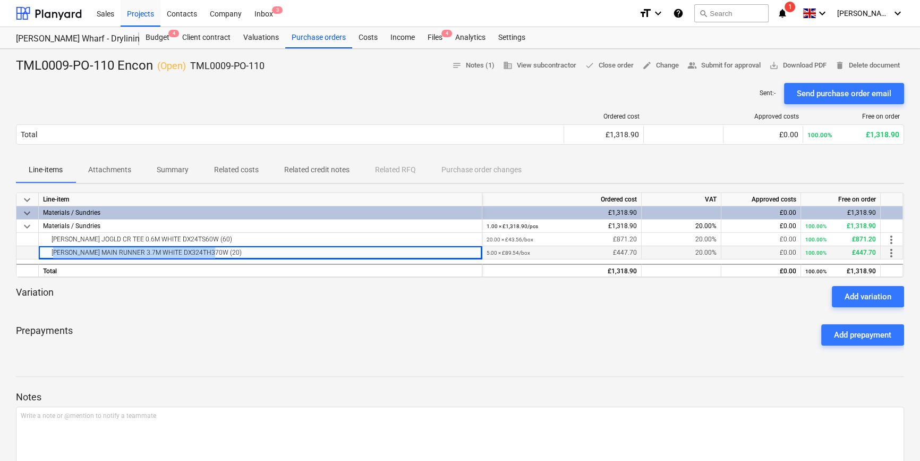
drag, startPoint x: 211, startPoint y: 251, endPoint x: 49, endPoint y: 250, distance: 162.0
click at [49, 250] on div "[PERSON_NAME] MAIN RUNNER 3.7M WHITE DX324TH370W (20)" at bounding box center [260, 252] width 435 height 13
copy div "[PERSON_NAME] MAIN RUNNER 3.7M WHITE DX324TH370W (20)"
click at [311, 38] on div "Purchase orders" at bounding box center [318, 37] width 67 height 21
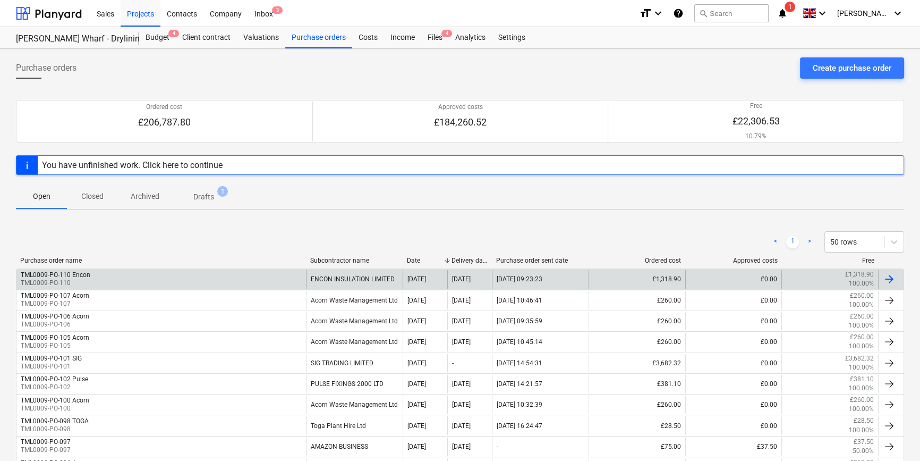
click at [736, 277] on div at bounding box center [889, 279] width 13 height 13
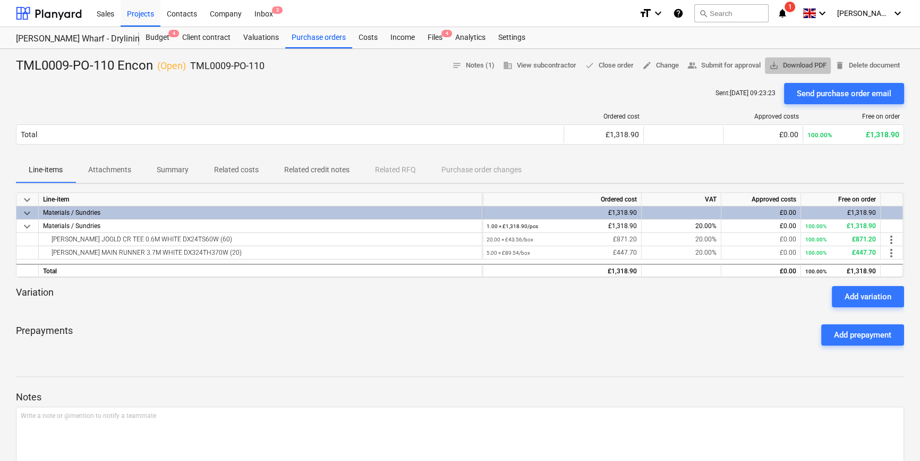
click at [736, 65] on span "save_alt Download PDF" at bounding box center [797, 66] width 57 height 12
click at [312, 41] on div "Purchase orders" at bounding box center [318, 37] width 67 height 21
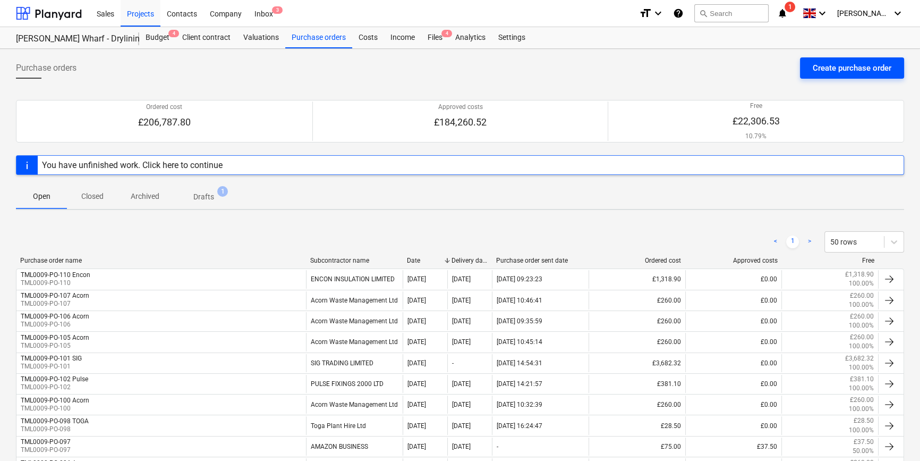
click at [736, 67] on div "Create purchase order" at bounding box center [852, 68] width 79 height 14
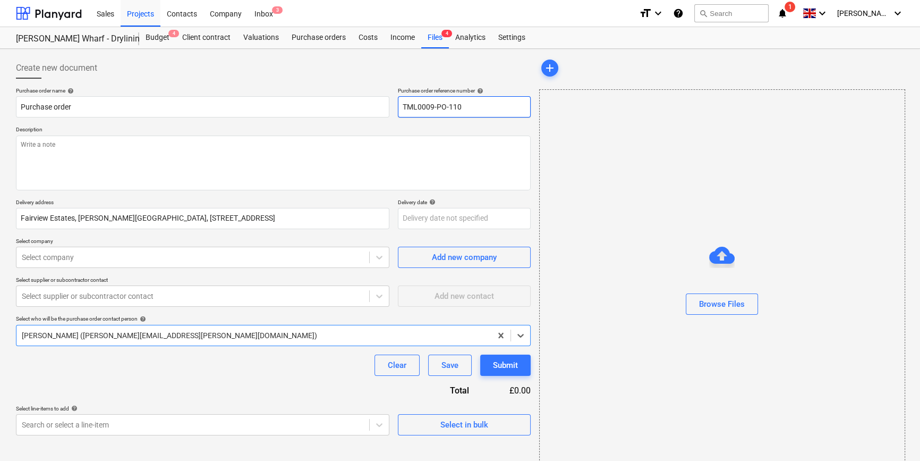
click at [475, 106] on input "TML0009-PO-110" at bounding box center [464, 106] width 133 height 21
type textarea "x"
type input "TML0009-PO-11"
type textarea "x"
drag, startPoint x: 467, startPoint y: 106, endPoint x: 403, endPoint y: 103, distance: 64.3
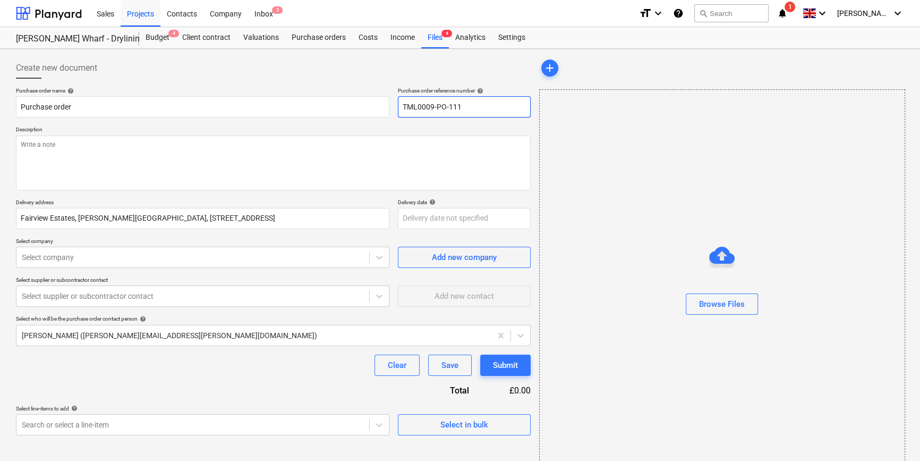
click at [403, 103] on input "TML0009-PO-111" at bounding box center [464, 106] width 133 height 21
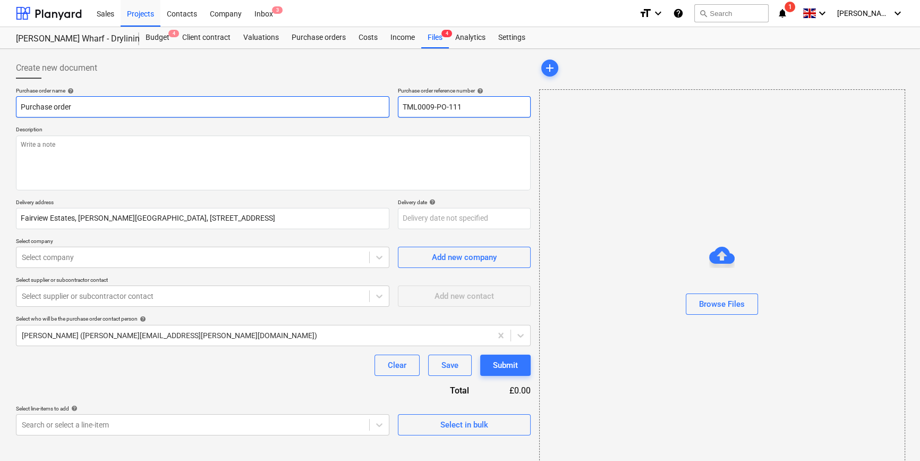
type input "TML0009-PO-111"
drag, startPoint x: 74, startPoint y: 108, endPoint x: 19, endPoint y: 108, distance: 55.3
click at [19, 108] on input "Purchase order" at bounding box center [202, 106] width 373 height 21
paste input "TML0009-PO-111"
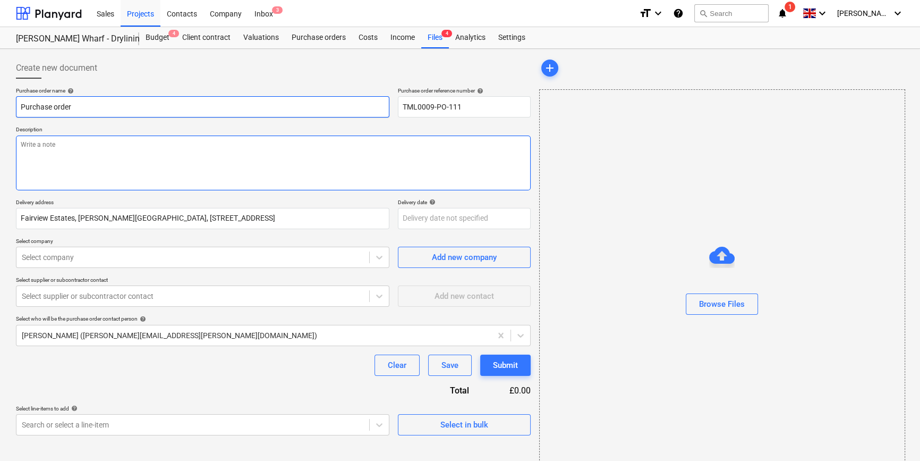
type textarea "x"
type input "TML0009-PO-111"
type textarea "x"
type input "TML0009-PO-111"
type textarea "x"
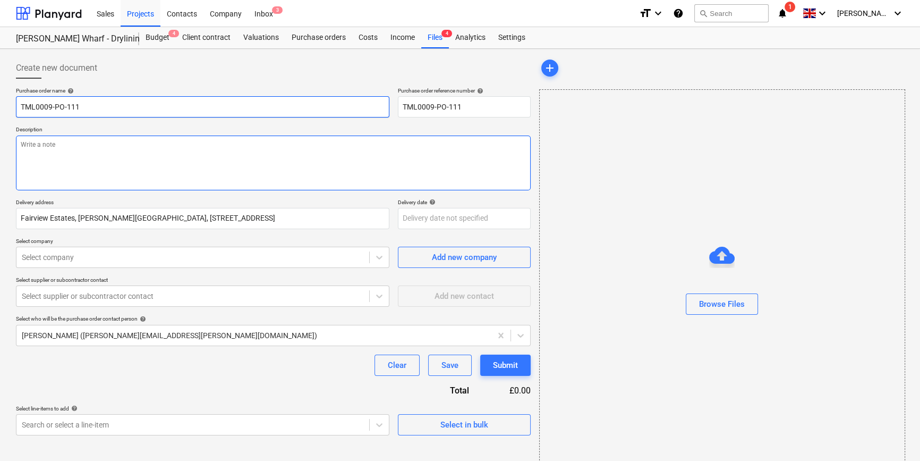
type input "TML0009-PO-111 A"
type textarea "x"
type input "TML0009-PO-111 AD"
type textarea "x"
type input "TML0009-PO-111 ADA"
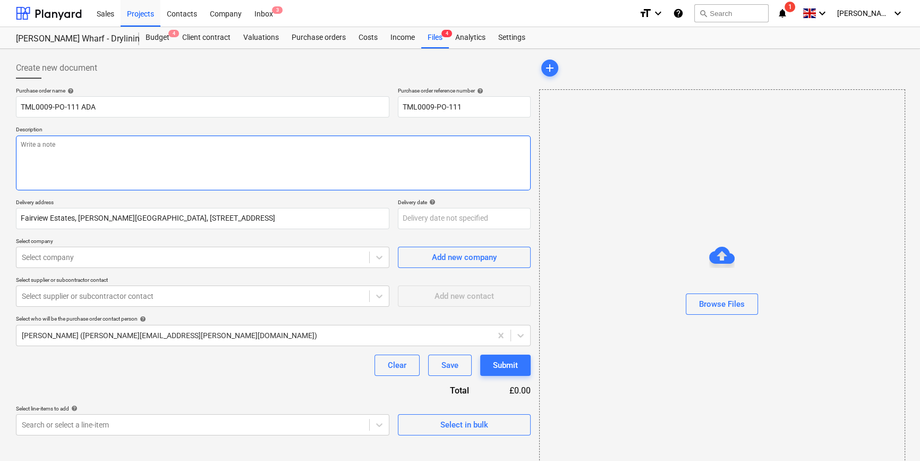
click at [43, 157] on textarea at bounding box center [273, 162] width 515 height 55
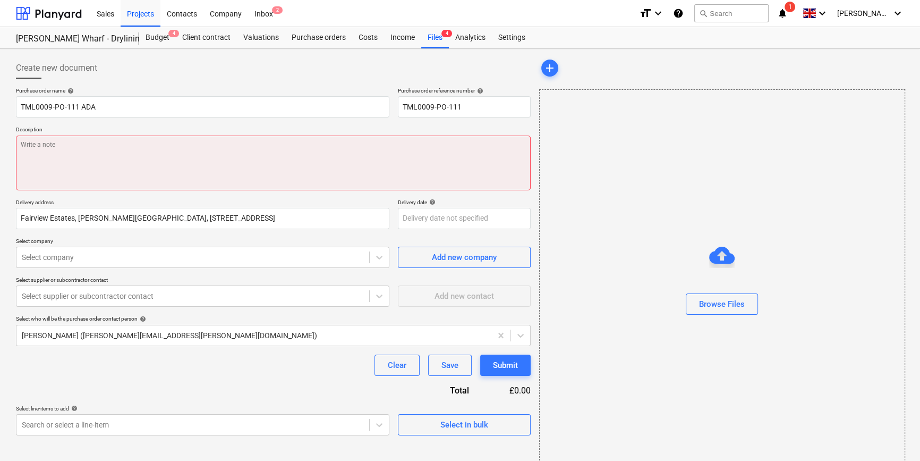
paste textarea "Site contact [PERSON_NAME] [PHONE_NUMBER]"
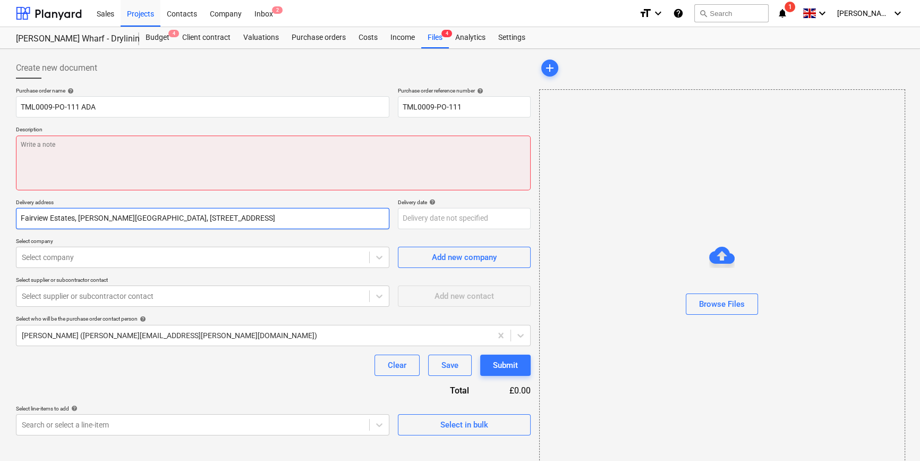
type textarea "x"
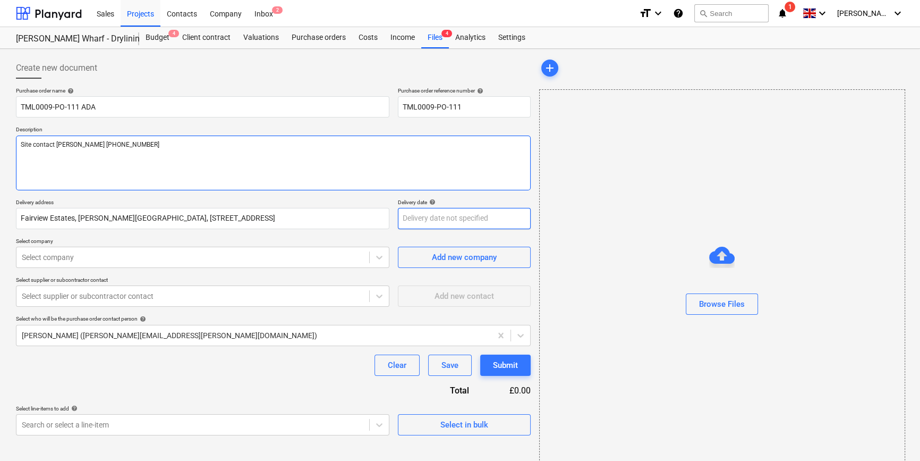
type textarea "Site contact [PERSON_NAME] [PHONE_NUMBER]"
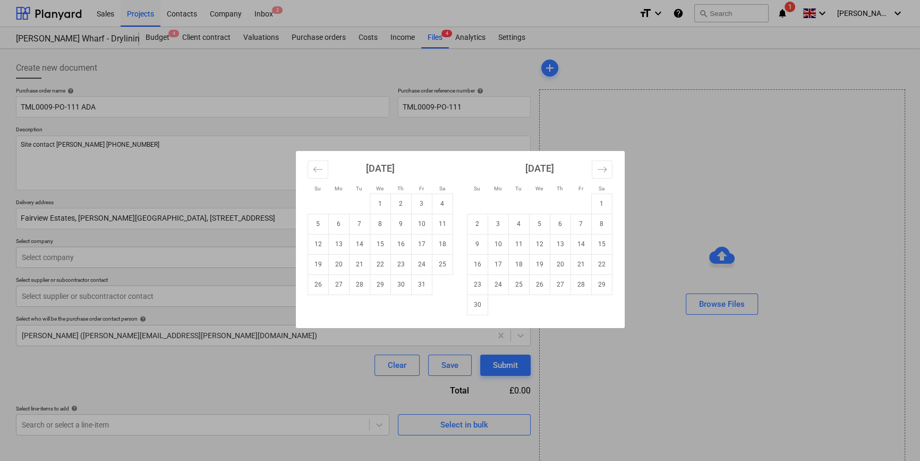
click at [431, 219] on body "Sales Projects Contacts Company Inbox 2 format_size keyboard_arrow_down help se…" at bounding box center [460, 230] width 920 height 461
click at [403, 202] on td "2" at bounding box center [400, 203] width 21 height 20
type textarea "x"
type input "[DATE]"
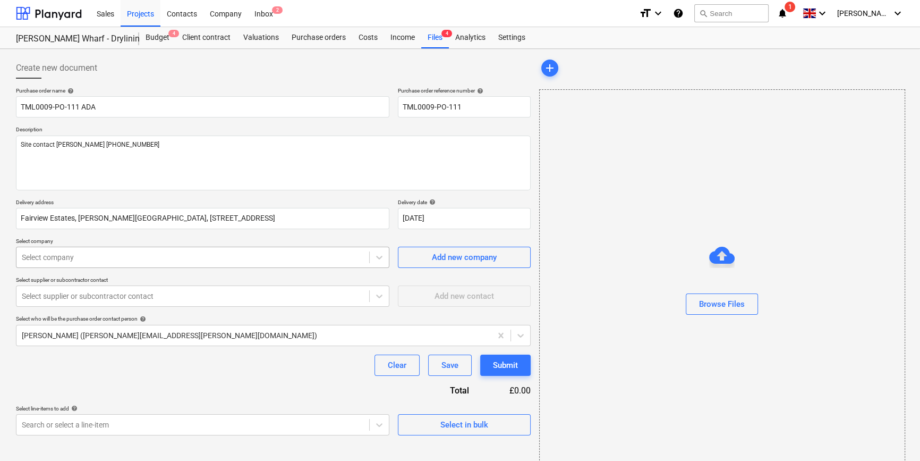
click at [118, 256] on div at bounding box center [193, 257] width 342 height 11
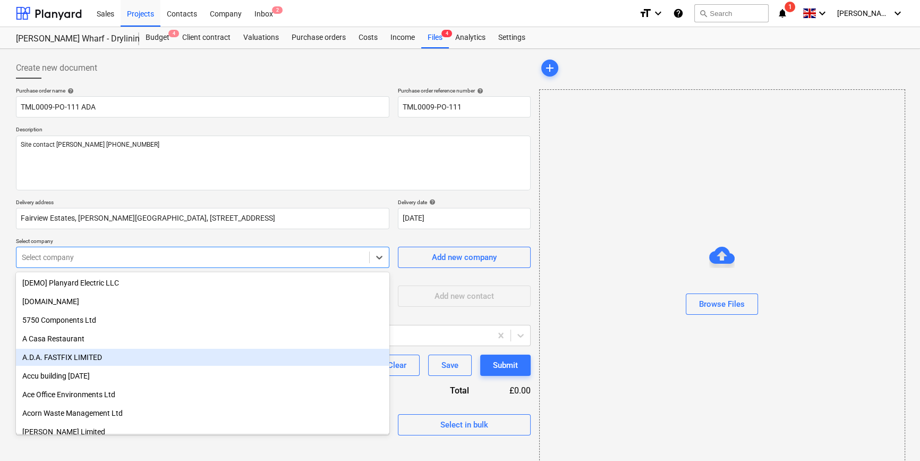
click at [80, 353] on div "A.D.A. FASTFIX LIMITED" at bounding box center [202, 357] width 373 height 17
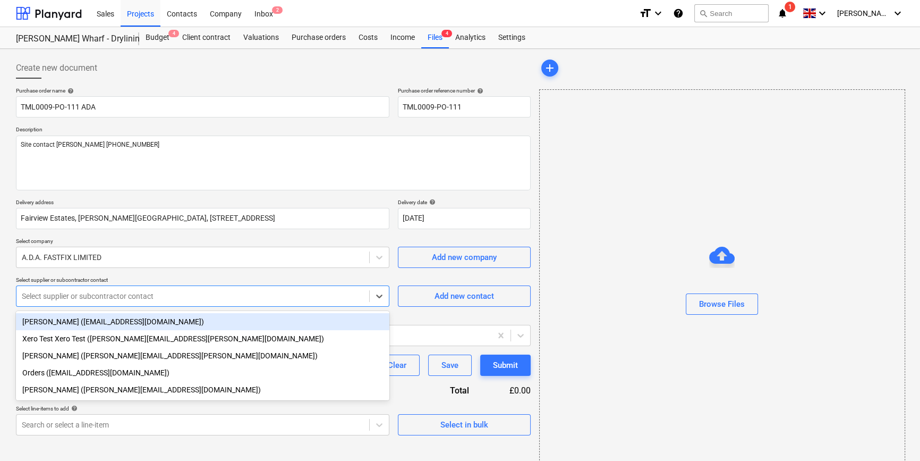
click at [86, 292] on div at bounding box center [193, 296] width 342 height 11
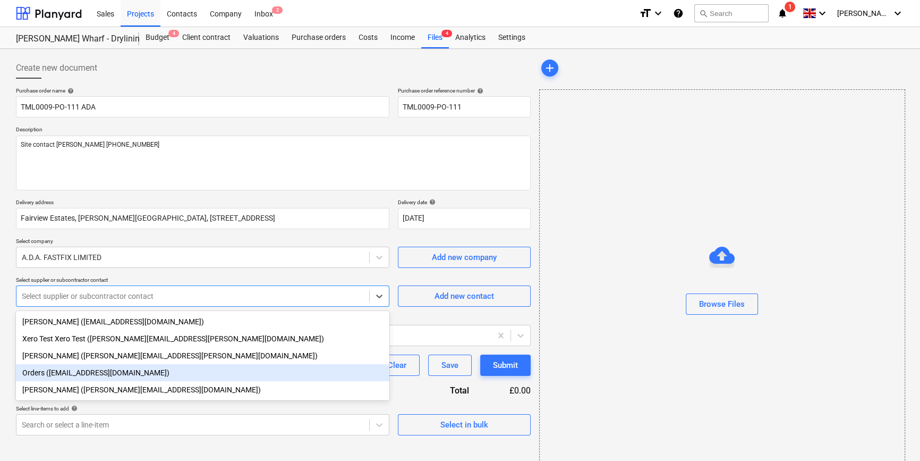
click at [75, 372] on div "Orders ([EMAIL_ADDRESS][DOMAIN_NAME])" at bounding box center [202, 372] width 373 height 17
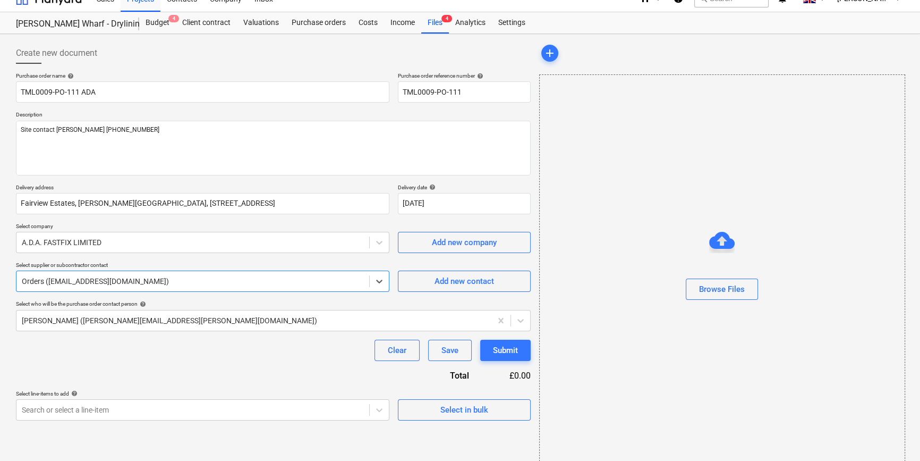
scroll to position [23, 0]
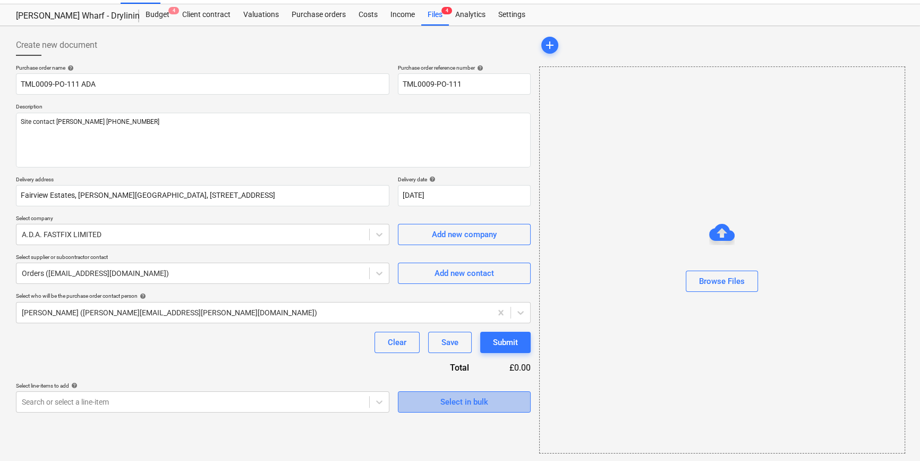
click at [446, 406] on div "Select in bulk" at bounding box center [464, 402] width 48 height 14
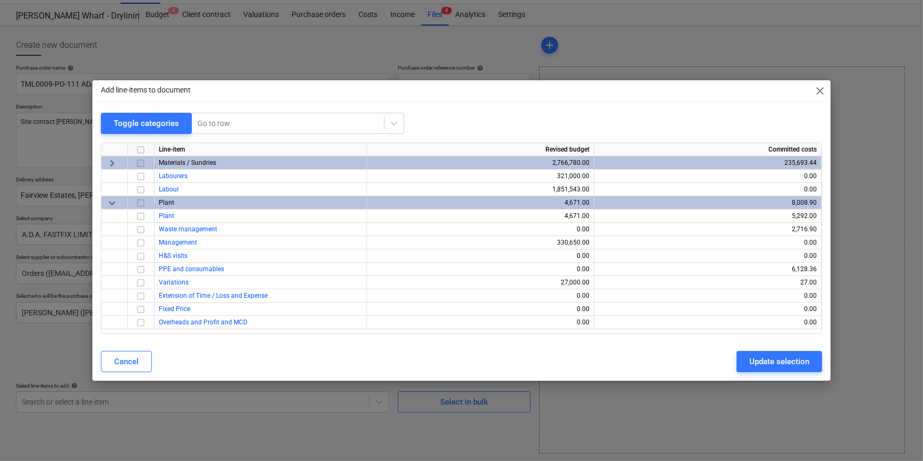
click at [137, 162] on input "checkbox" at bounding box center [140, 163] width 13 height 13
click at [736, 361] on div "Update selection" at bounding box center [780, 361] width 60 height 14
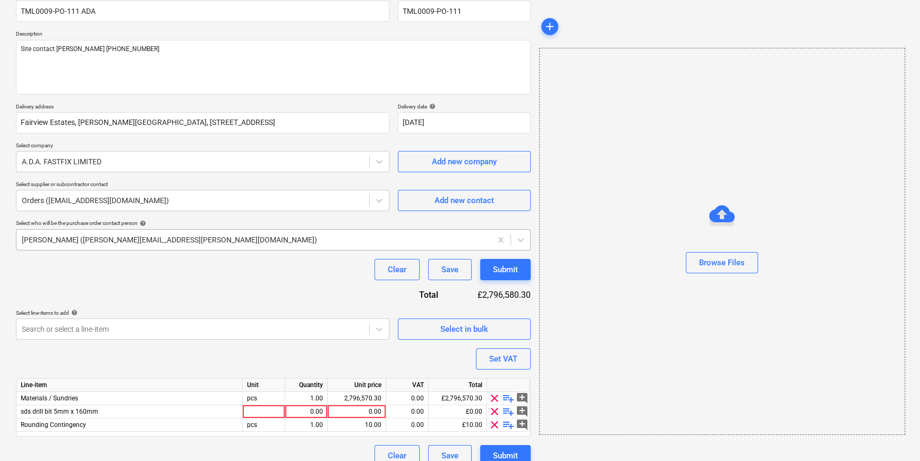
scroll to position [109, 0]
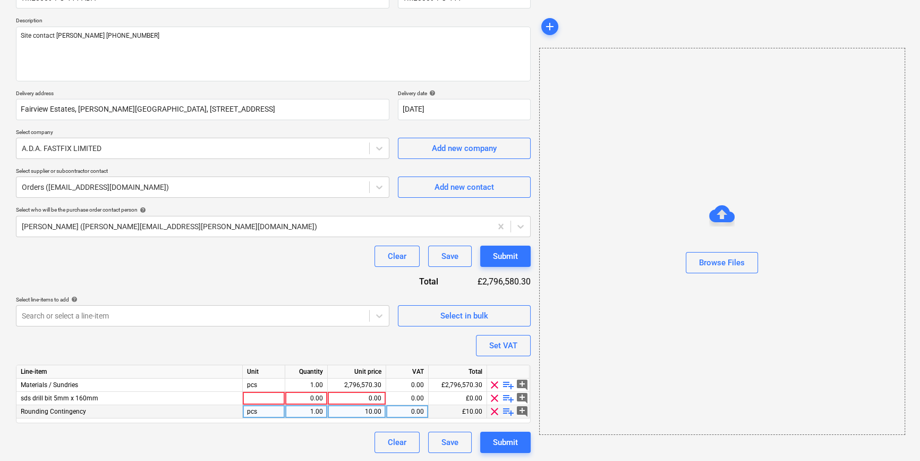
click at [493, 412] on span "clear" at bounding box center [494, 411] width 13 height 13
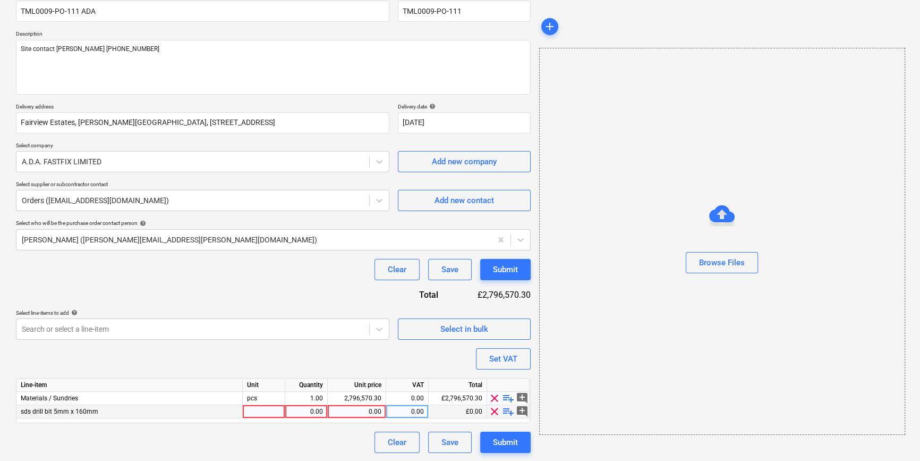
click at [494, 412] on span "clear" at bounding box center [494, 411] width 13 height 13
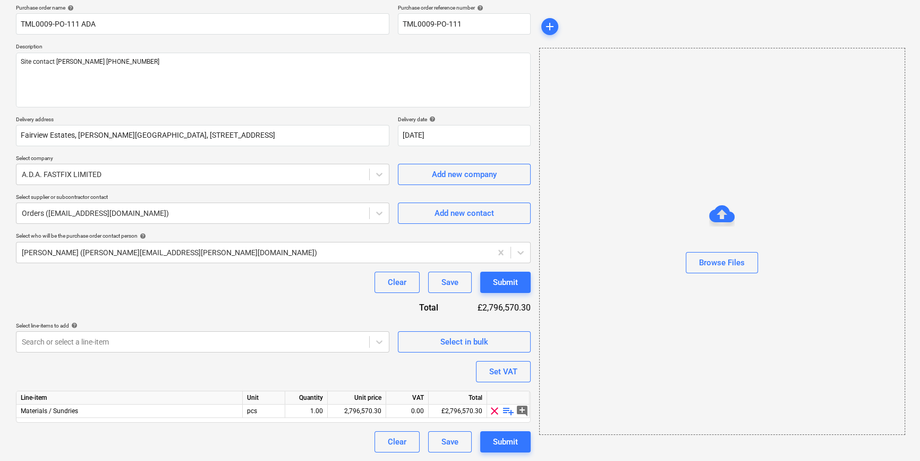
scroll to position [82, 0]
click at [507, 413] on span "playlist_add" at bounding box center [508, 411] width 13 height 13
type textarea "x"
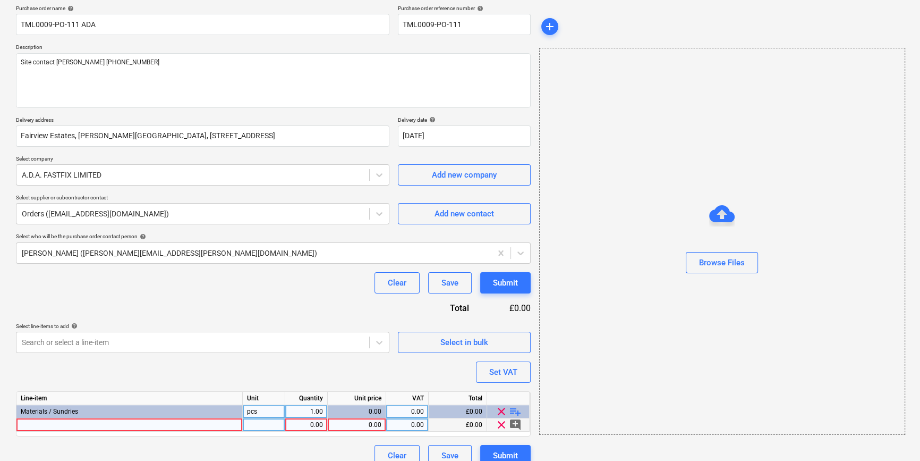
click at [30, 424] on div at bounding box center [129, 424] width 226 height 13
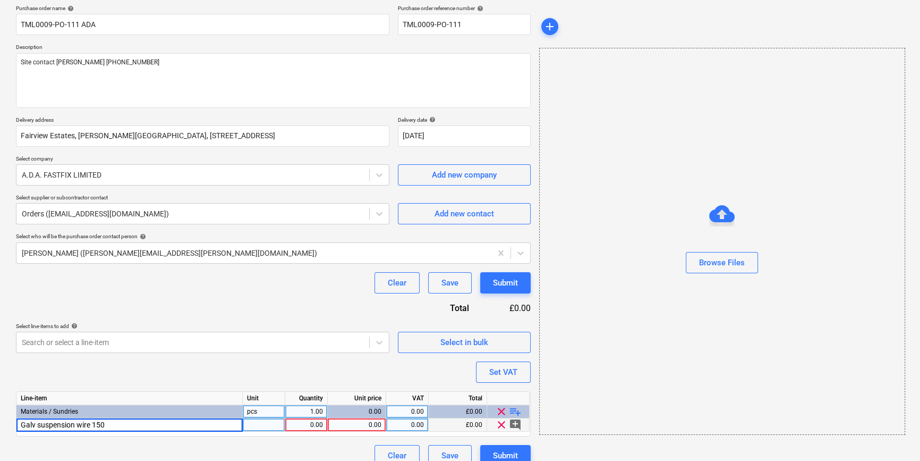
type input "Galv suspension wire 150m"
type textarea "x"
type input "roll"
type textarea "x"
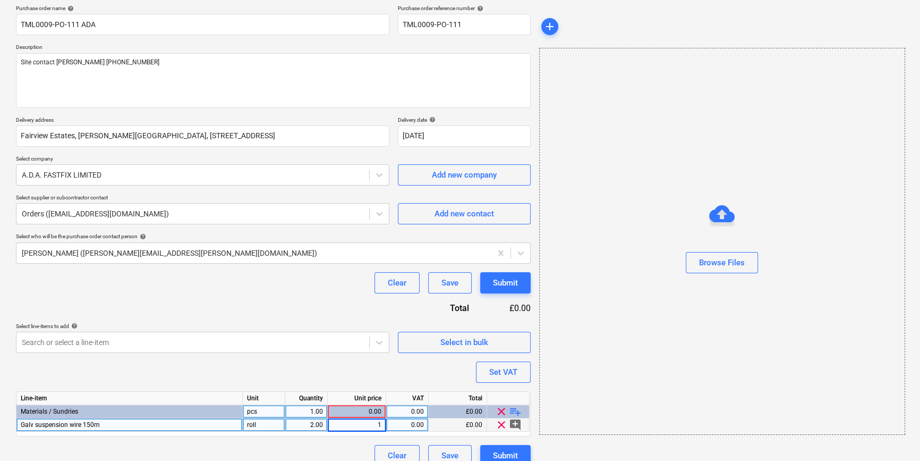
type input "13"
type textarea "x"
type input "20"
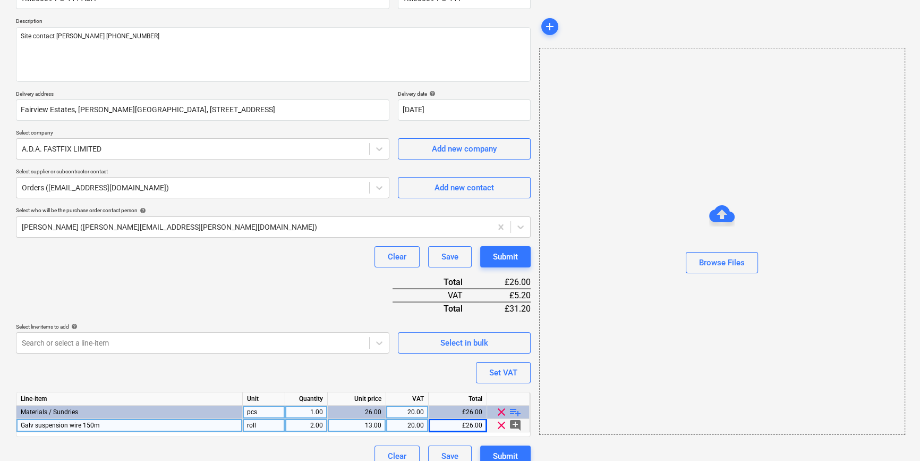
scroll to position [122, 0]
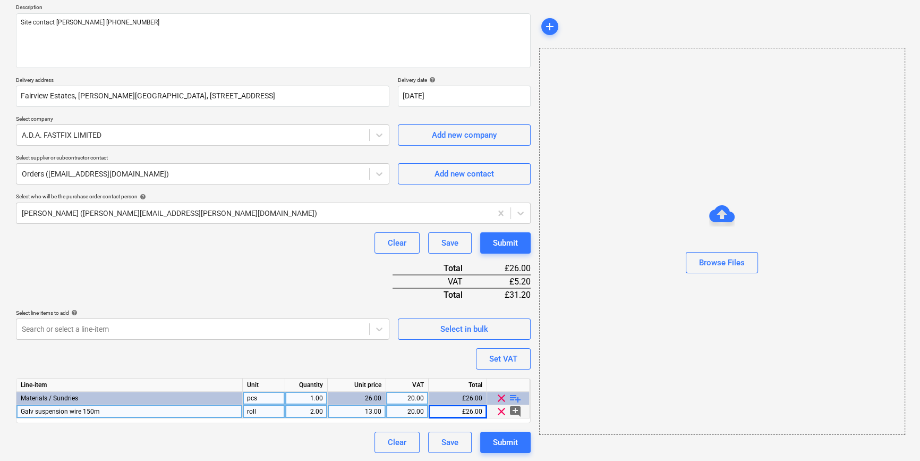
click at [512, 396] on span "playlist_add" at bounding box center [515, 398] width 13 height 13
type textarea "x"
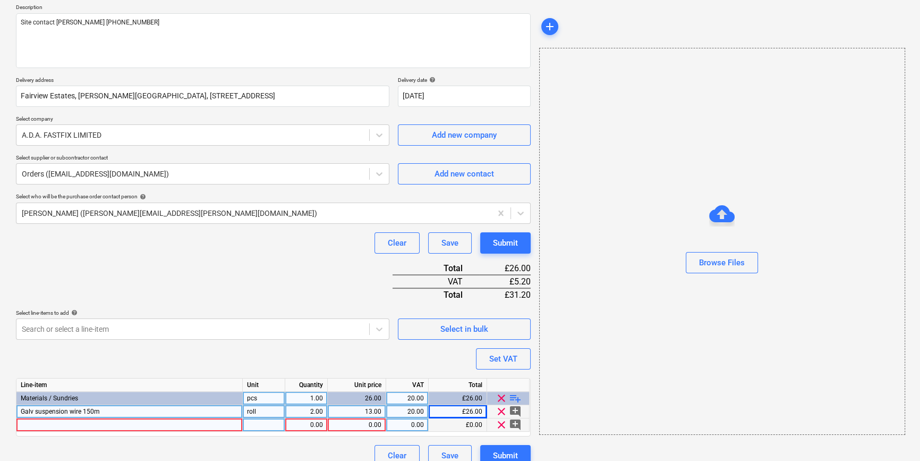
click at [38, 424] on div at bounding box center [129, 424] width 226 height 13
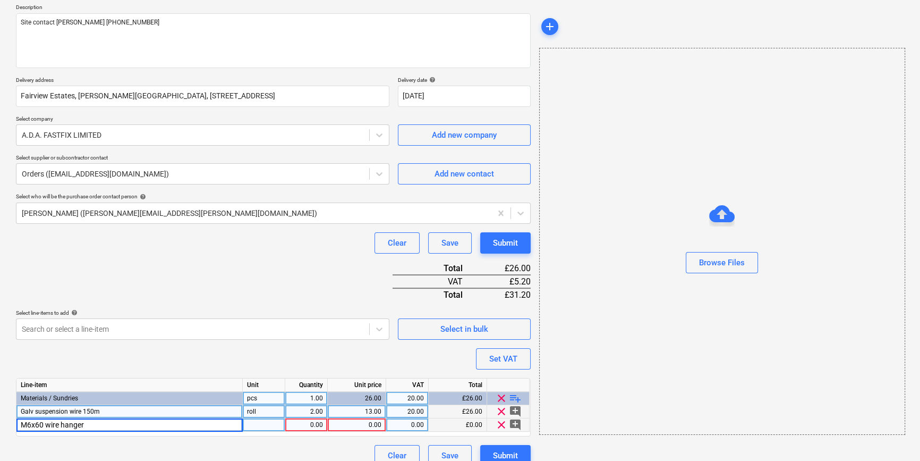
type input "M6x60 wire hangers"
type textarea "x"
type input "box"
type textarea "x"
click at [366, 422] on div "0.00" at bounding box center [356, 424] width 49 height 13
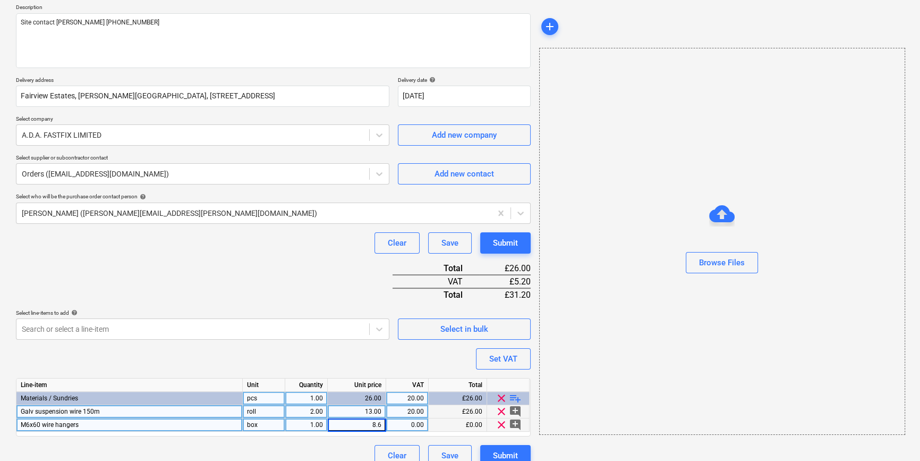
type input "8.68"
type textarea "x"
type input "20"
click at [515, 397] on span "playlist_add" at bounding box center [515, 398] width 13 height 13
type textarea "x"
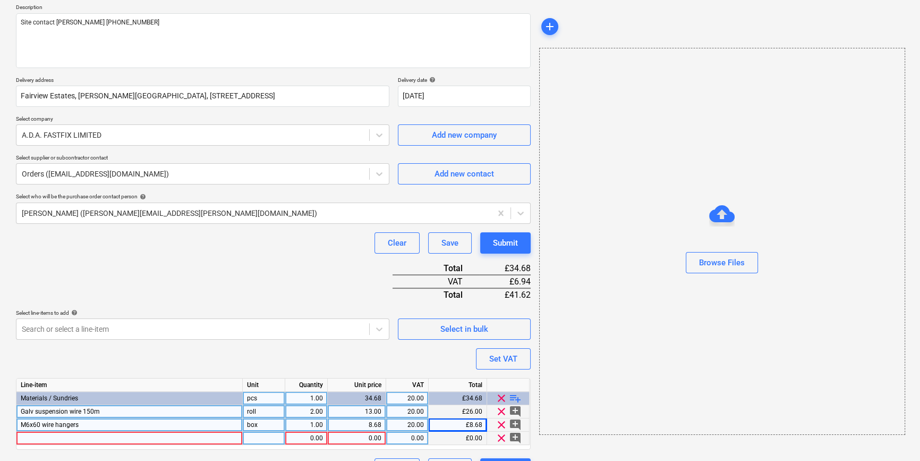
click at [22, 439] on div at bounding box center [129, 437] width 226 height 13
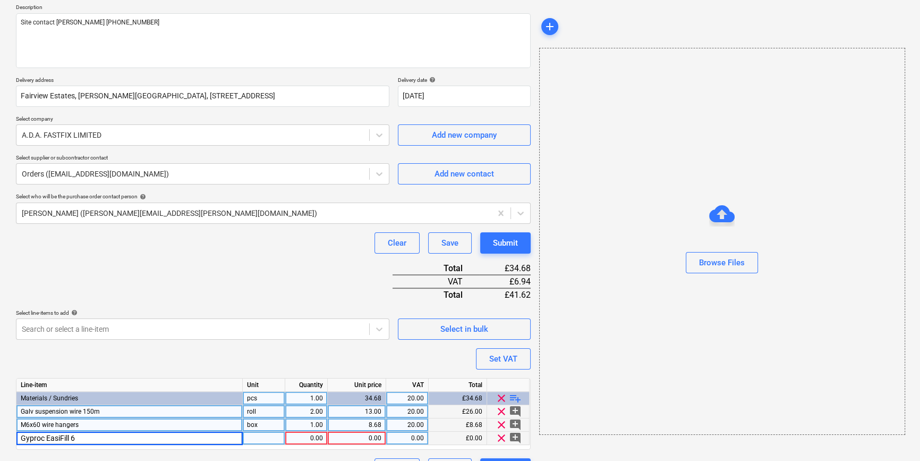
type input "Gyproc EasiFill 60"
type textarea "x"
type input "bag"
type textarea "x"
type input "20"
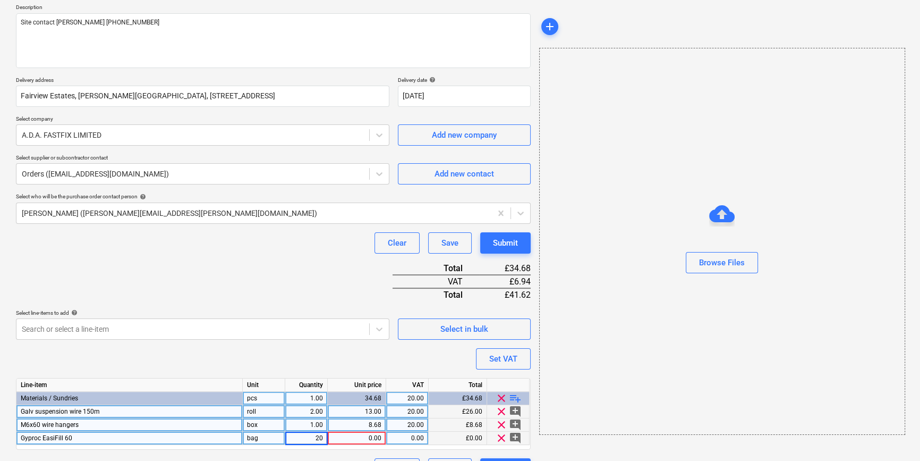
type textarea "x"
type input "16.52"
type textarea "x"
type input "20"
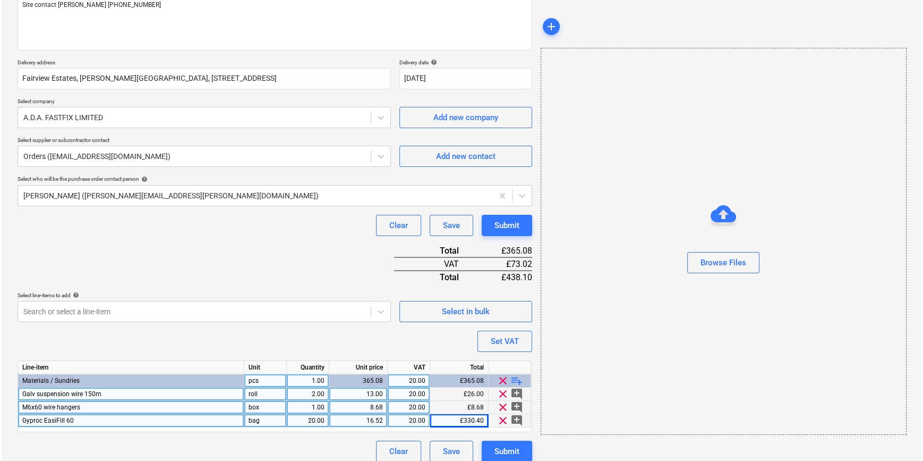
scroll to position [149, 0]
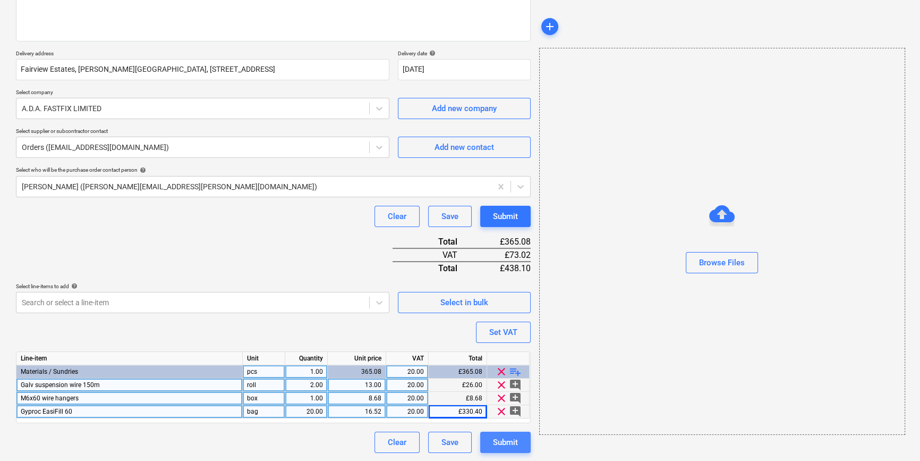
click at [505, 442] on div "Submit" at bounding box center [505, 442] width 25 height 14
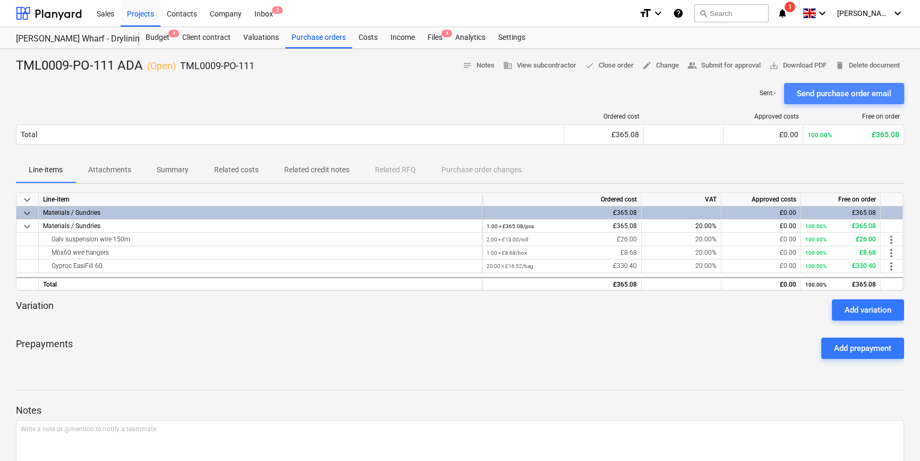
click at [736, 90] on div "Send purchase order email" at bounding box center [844, 94] width 95 height 14
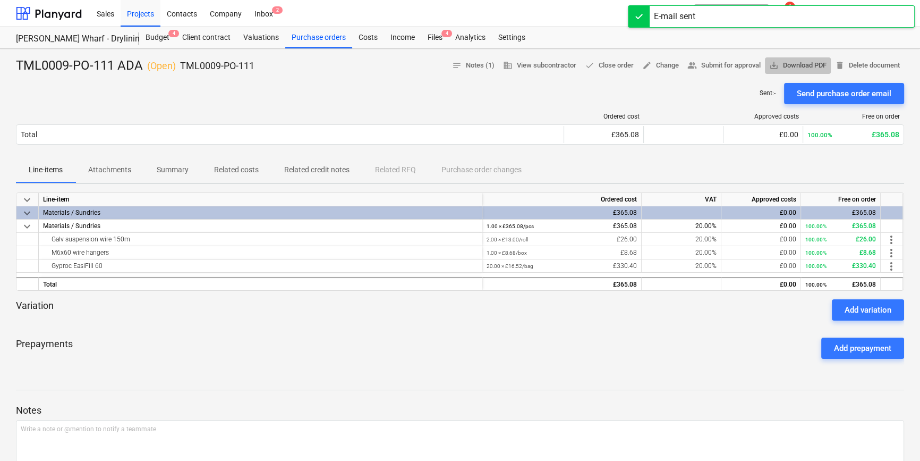
click at [736, 63] on span "save_alt Download PDF" at bounding box center [797, 66] width 57 height 12
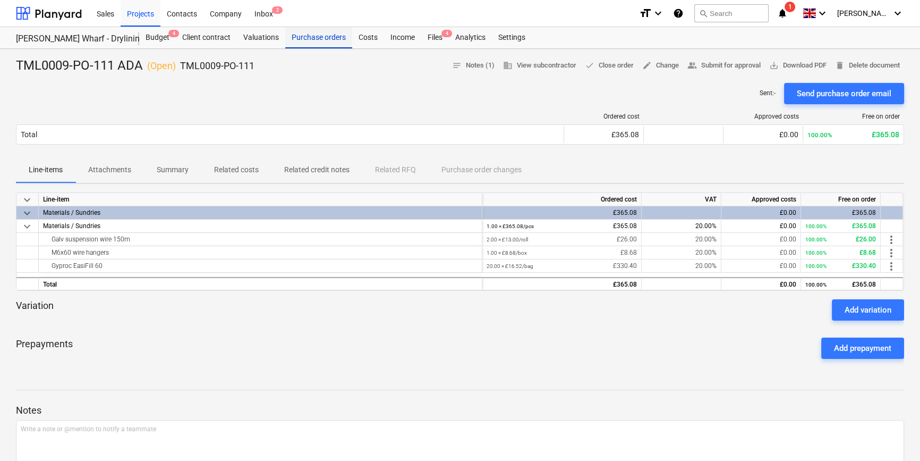
click at [307, 39] on div "Purchase orders" at bounding box center [318, 37] width 67 height 21
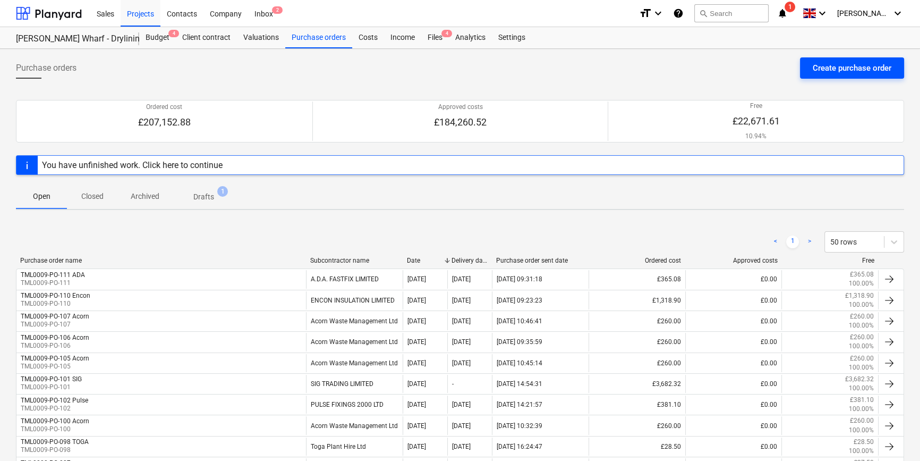
click at [736, 72] on div "Create purchase order" at bounding box center [852, 68] width 79 height 14
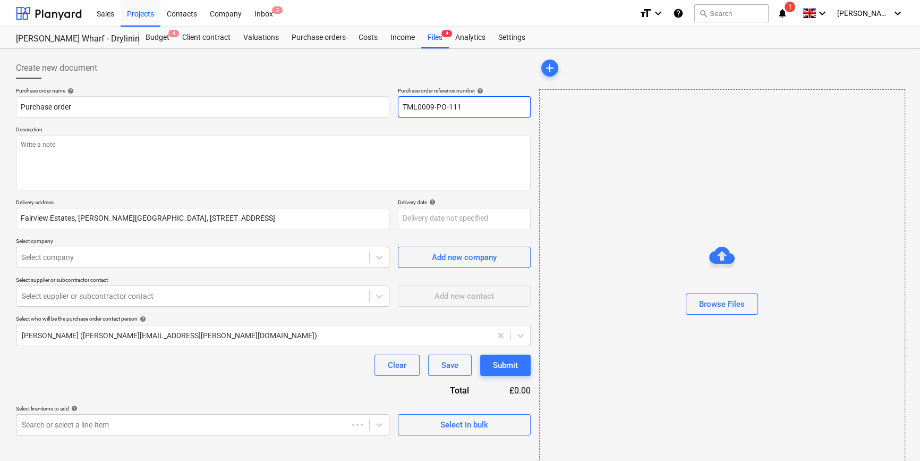
click at [475, 107] on input "TML0009-PO-111" at bounding box center [464, 106] width 133 height 21
type textarea "x"
type input "TML0009-PO-11"
type textarea "x"
drag, startPoint x: 473, startPoint y: 108, endPoint x: 397, endPoint y: 105, distance: 76.0
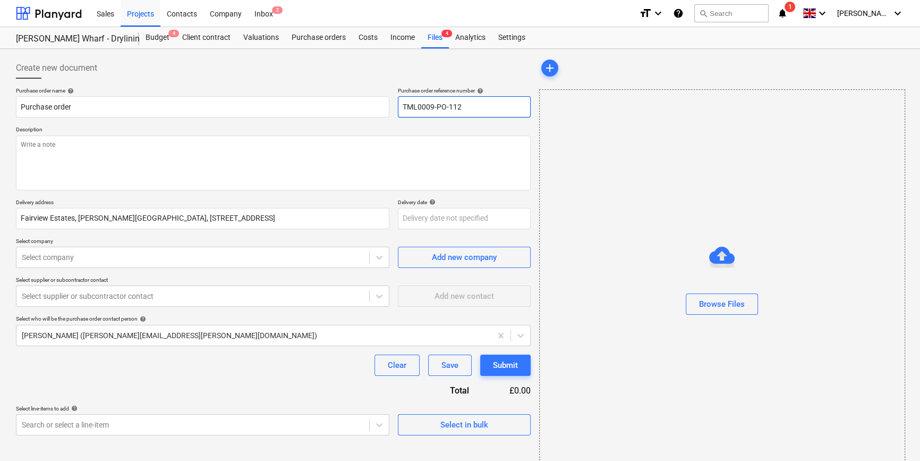
click at [398, 105] on input "TML0009-PO-112" at bounding box center [464, 106] width 133 height 21
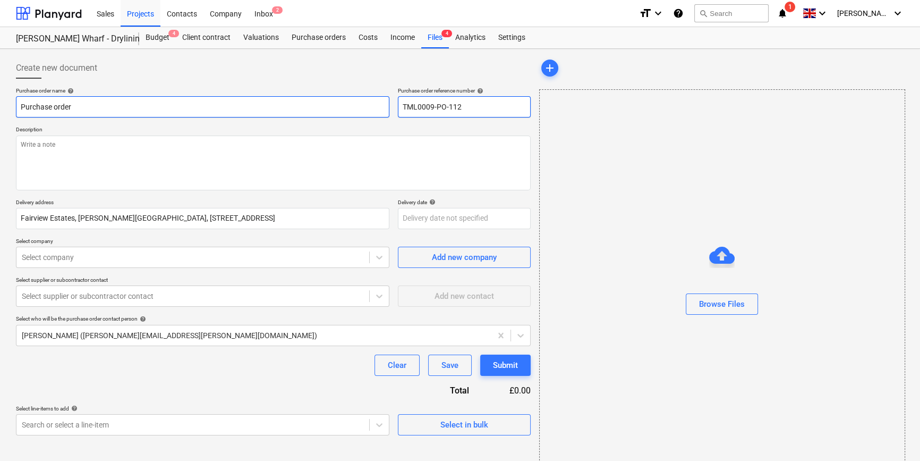
type input "TML0009-PO-112"
drag, startPoint x: 75, startPoint y: 105, endPoint x: 14, endPoint y: 107, distance: 61.1
click at [14, 107] on div "Create new document Purchase order name help Purchase order Purchase order refe…" at bounding box center [273, 266] width 523 height 427
paste input "TML0009-PO-112"
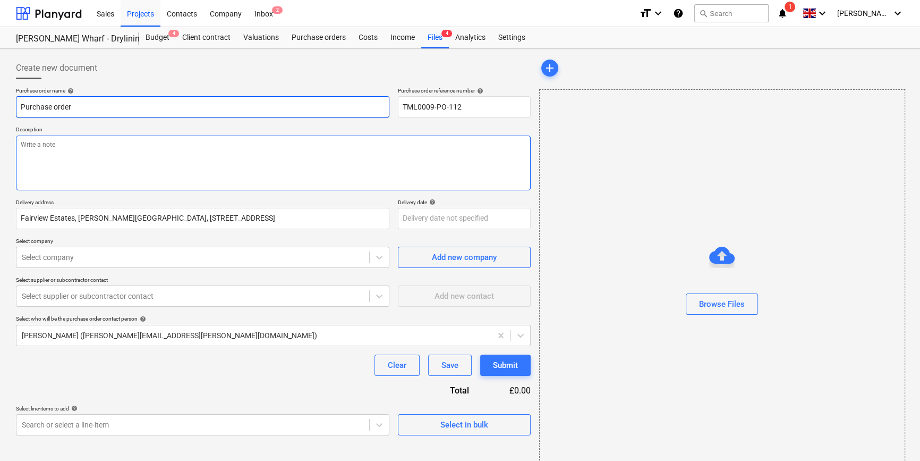
type textarea "x"
type input "TML0009-PO-112"
type textarea "x"
type input "TML0009-PO-112"
type textarea "x"
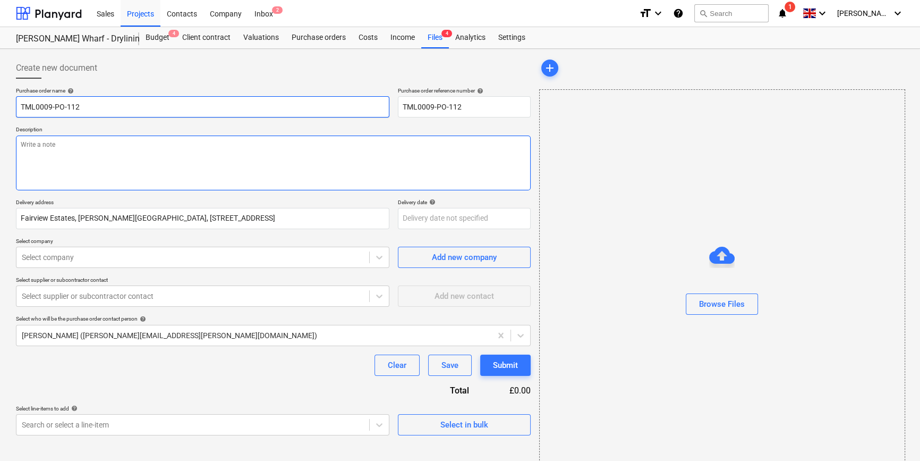
type input "TML0009-PO-112 S"
type textarea "x"
type input "TML0009-PO-112 SI"
type textarea "x"
type input "TML0009-PO-112 SIG"
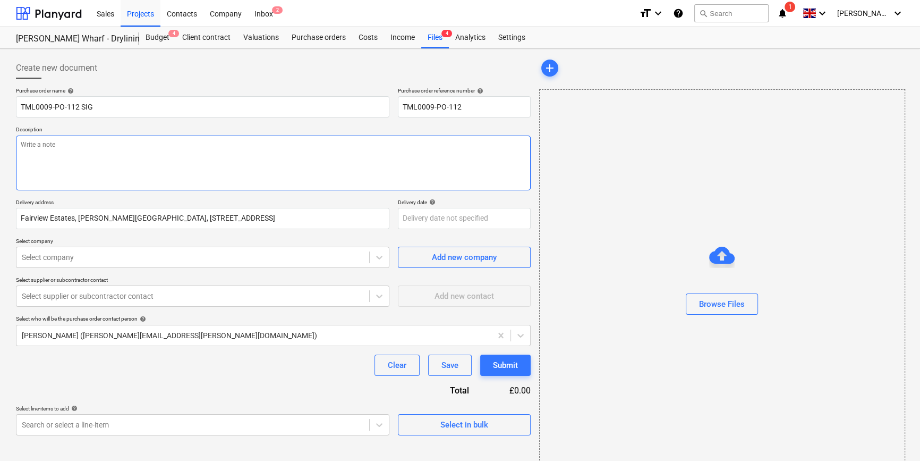
click at [59, 166] on textarea at bounding box center [273, 162] width 515 height 55
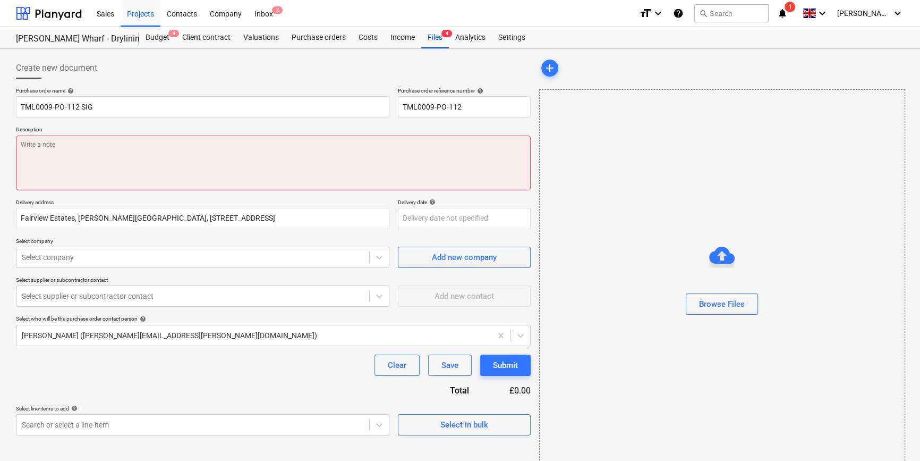
paste textarea "Site contact [PERSON_NAME] [PHONE_NUMBER]"
type textarea "x"
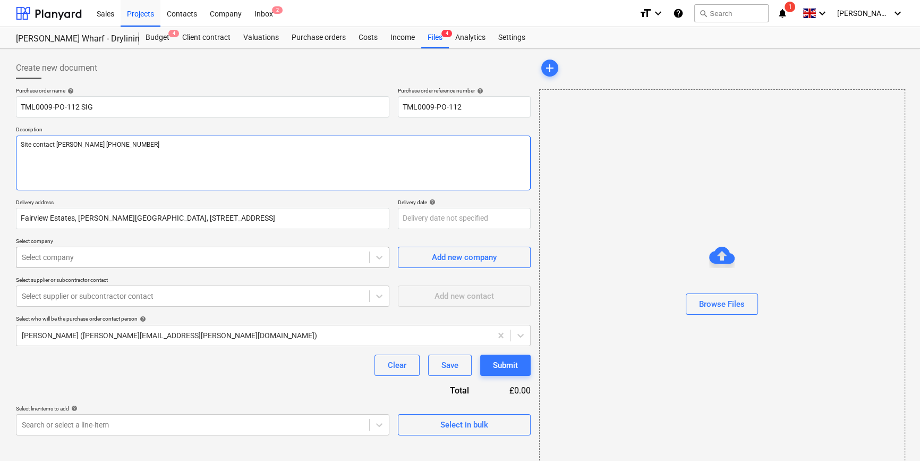
type textarea "Site contact [PERSON_NAME] [PHONE_NUMBER]"
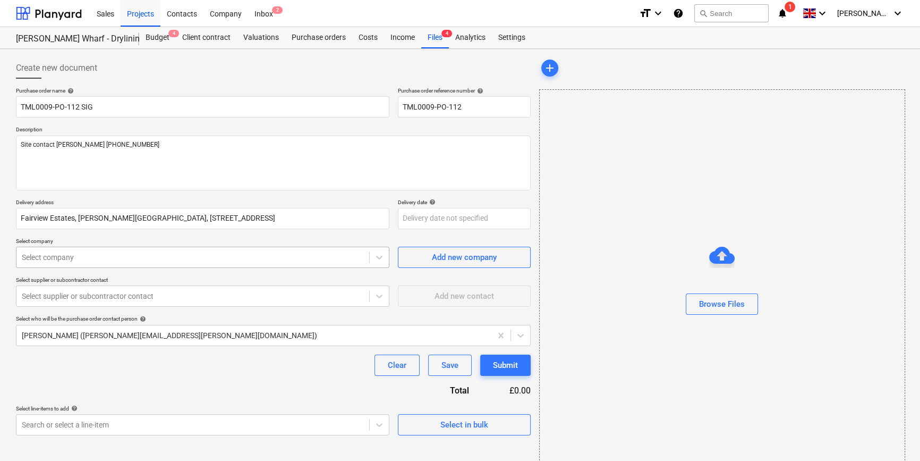
type textarea "x"
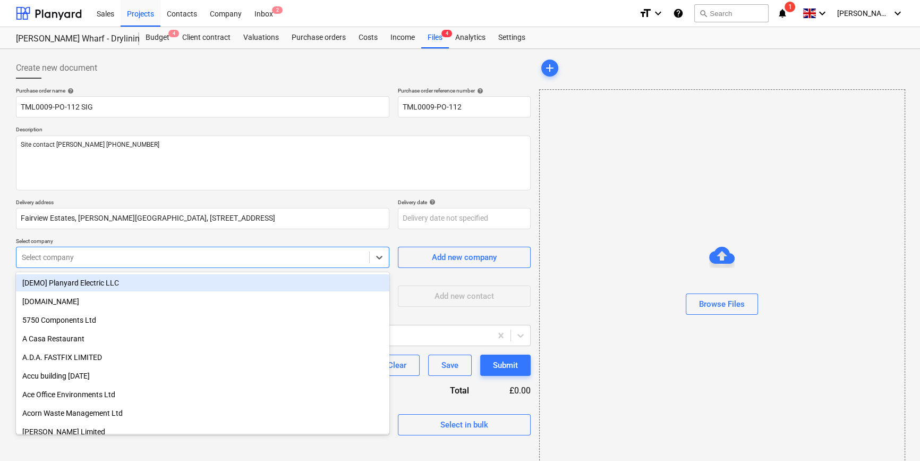
click at [69, 260] on div at bounding box center [193, 257] width 342 height 11
type input "SIG"
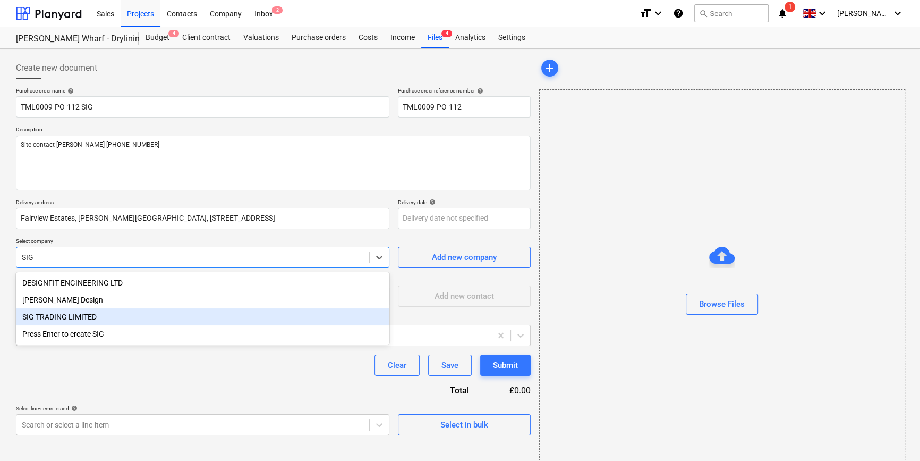
click at [74, 313] on div "SIG TRADING LIMITED" at bounding box center [202, 316] width 373 height 17
type textarea "x"
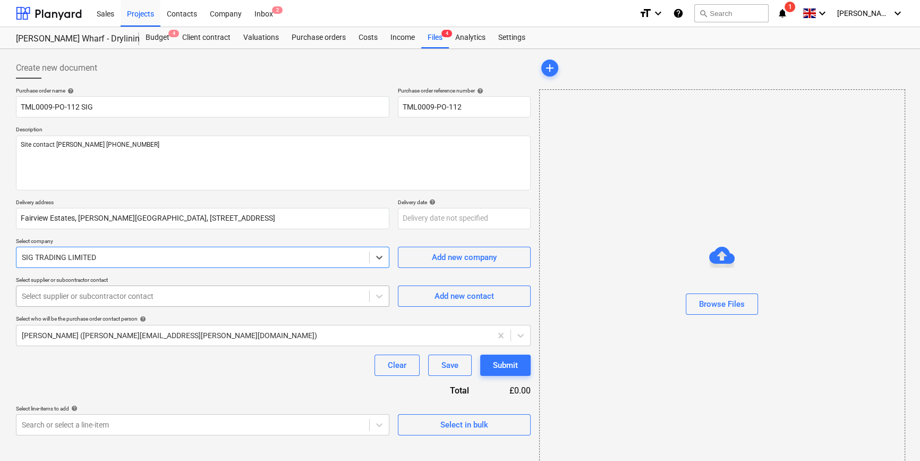
click at [70, 301] on div at bounding box center [193, 296] width 342 height 11
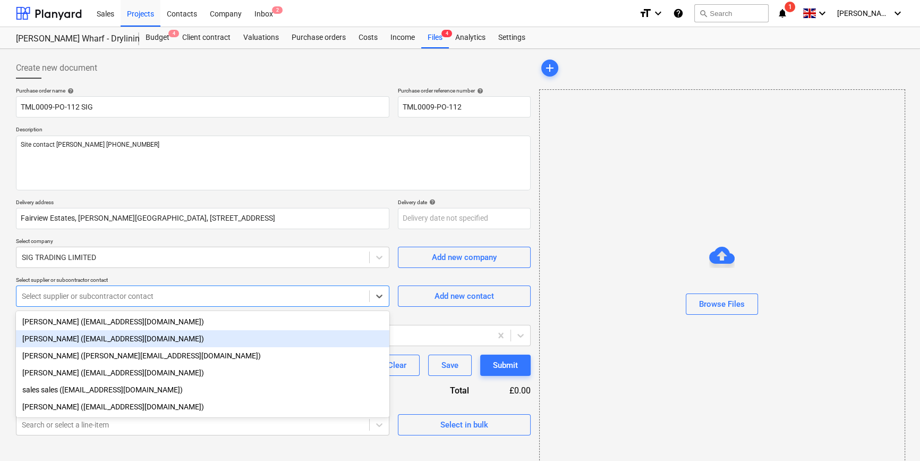
click at [71, 336] on div "[PERSON_NAME] ([EMAIL_ADDRESS][DOMAIN_NAME])" at bounding box center [202, 338] width 373 height 17
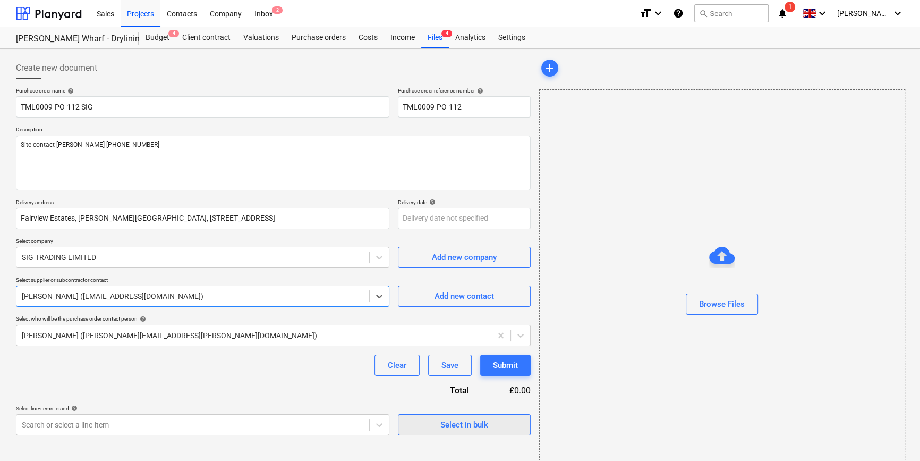
click at [469, 432] on button "Select in bulk" at bounding box center [464, 424] width 133 height 21
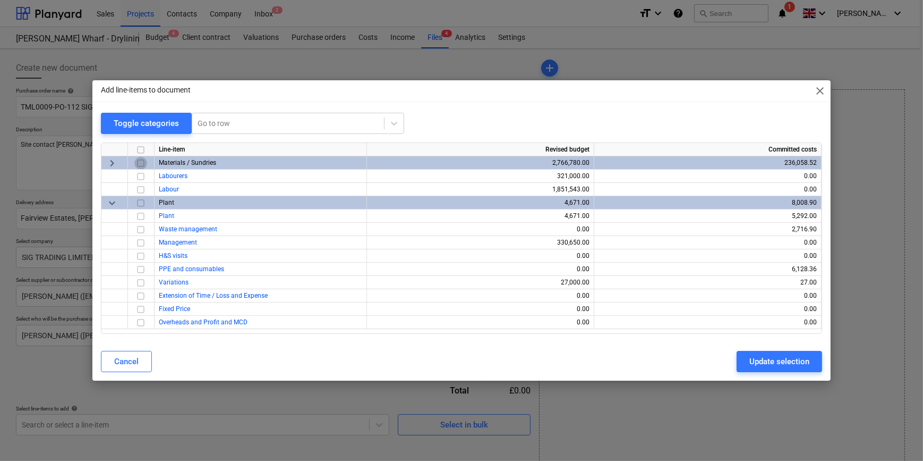
click at [140, 163] on input "checkbox" at bounding box center [140, 163] width 13 height 13
click at [736, 366] on div "Update selection" at bounding box center [780, 361] width 60 height 14
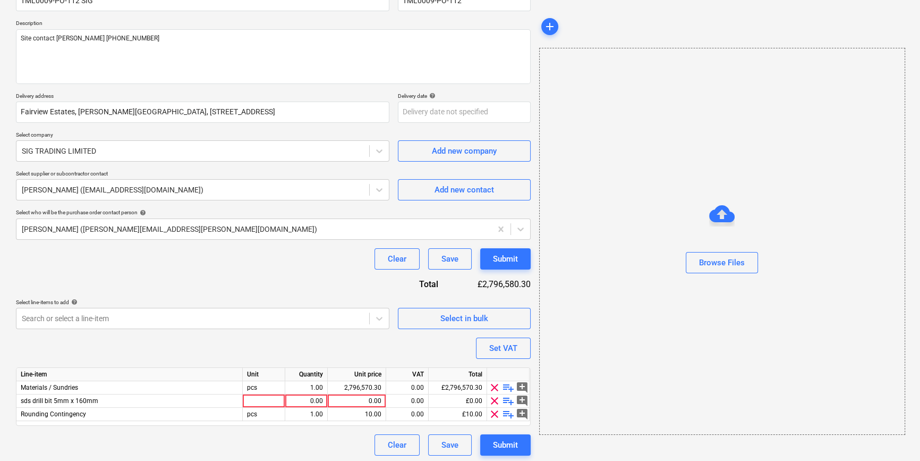
scroll to position [109, 0]
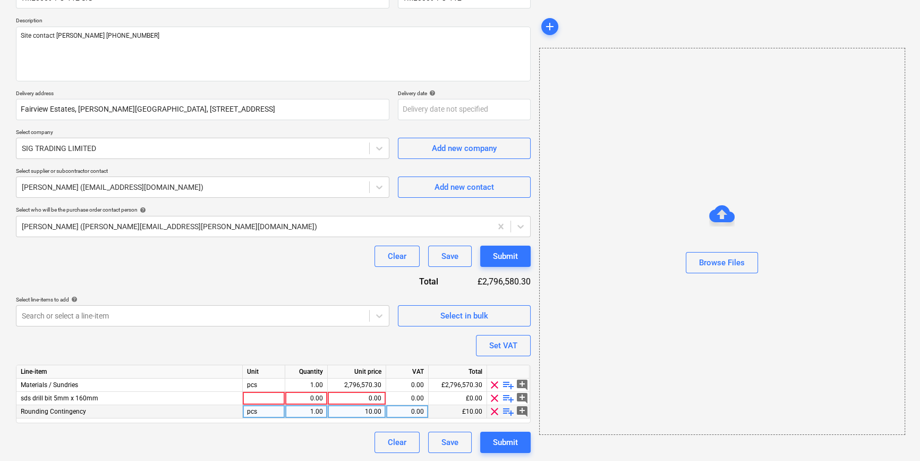
click at [496, 412] on span "clear" at bounding box center [494, 411] width 13 height 13
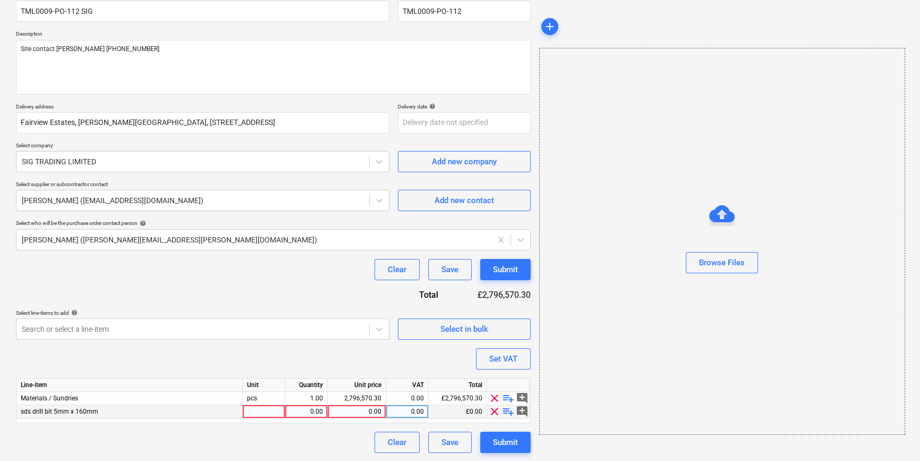
click at [496, 409] on span "clear" at bounding box center [494, 411] width 13 height 13
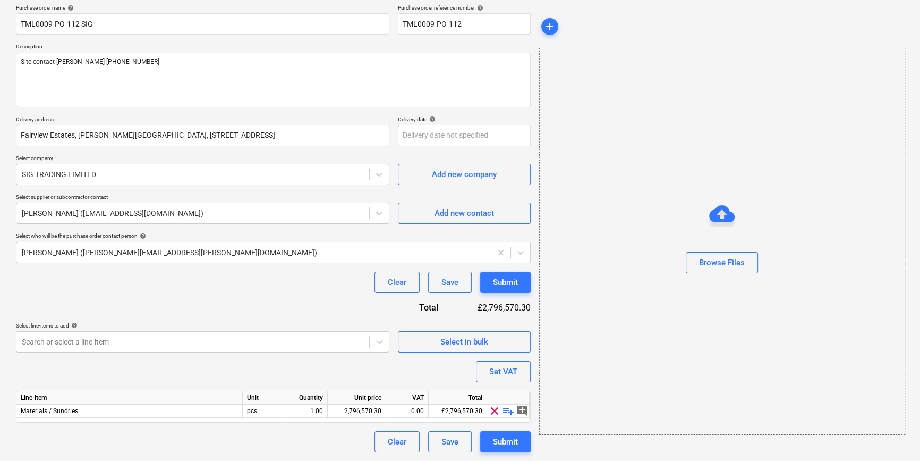
scroll to position [82, 0]
click at [507, 411] on span "playlist_add" at bounding box center [508, 411] width 13 height 13
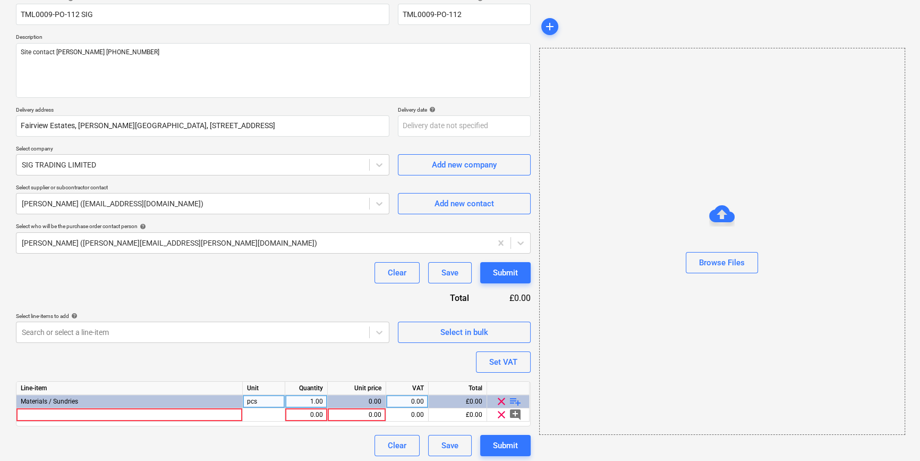
scroll to position [96, 0]
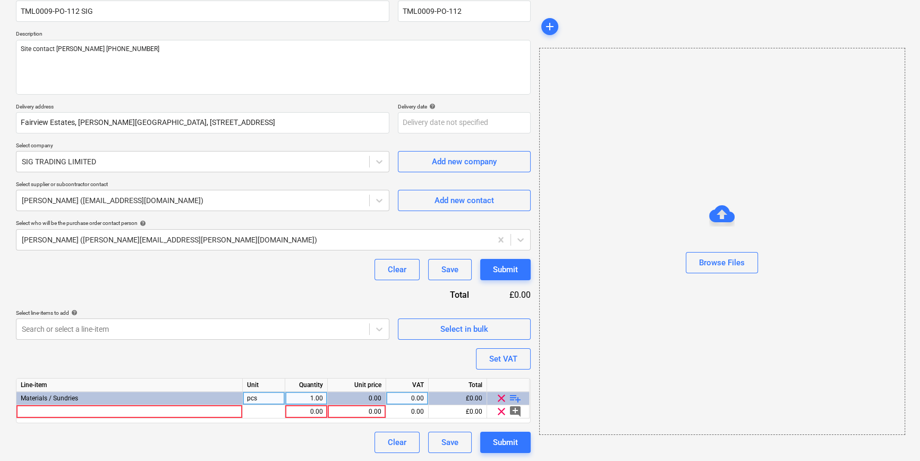
type textarea "x"
click at [51, 413] on div at bounding box center [129, 411] width 226 height 13
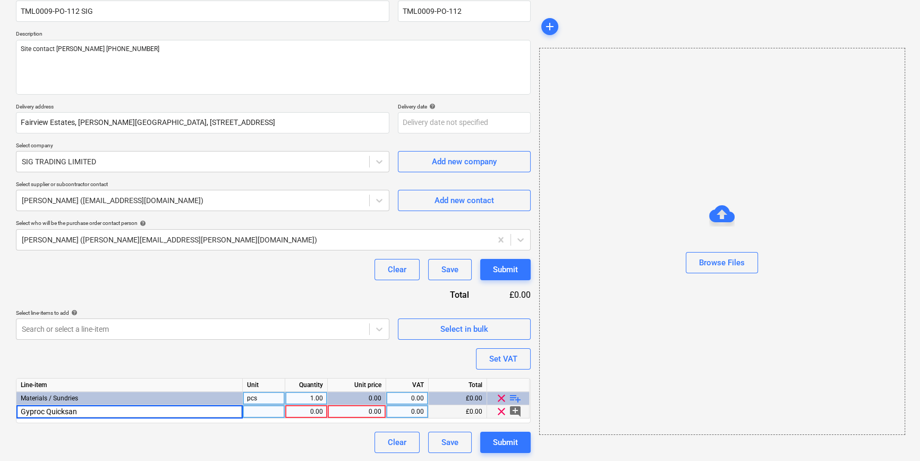
type input "Gyproc Quicksand"
type textarea "x"
type input "bag"
type textarea "x"
type input "39.38"
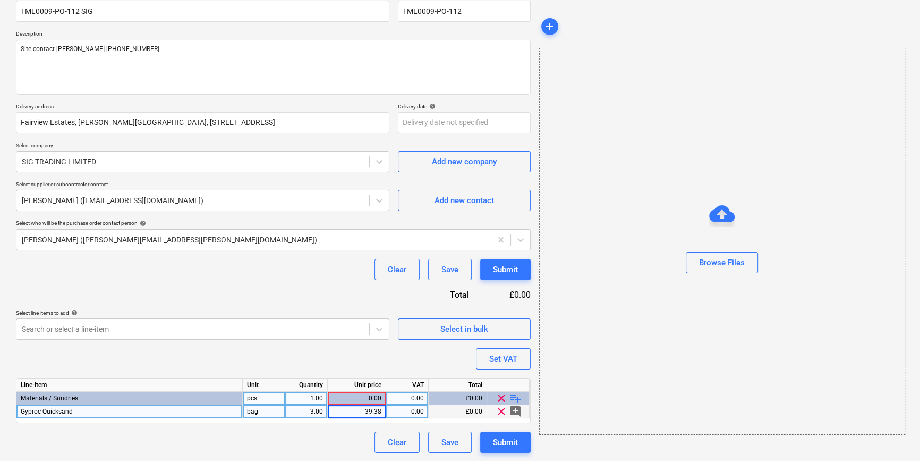
type textarea "x"
type input "20"
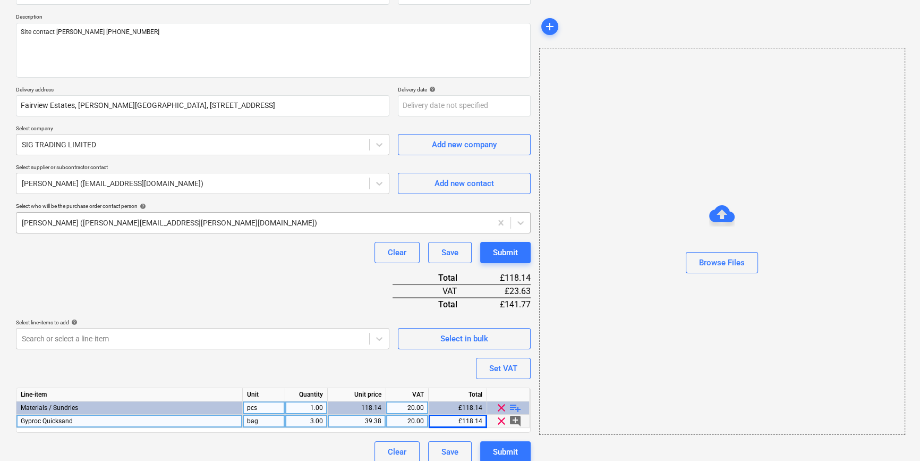
scroll to position [122, 0]
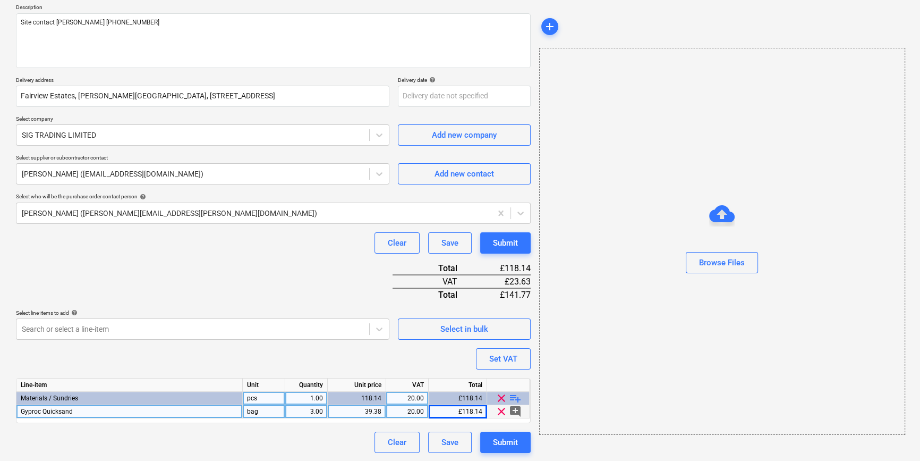
click at [517, 396] on span "playlist_add" at bounding box center [515, 398] width 13 height 13
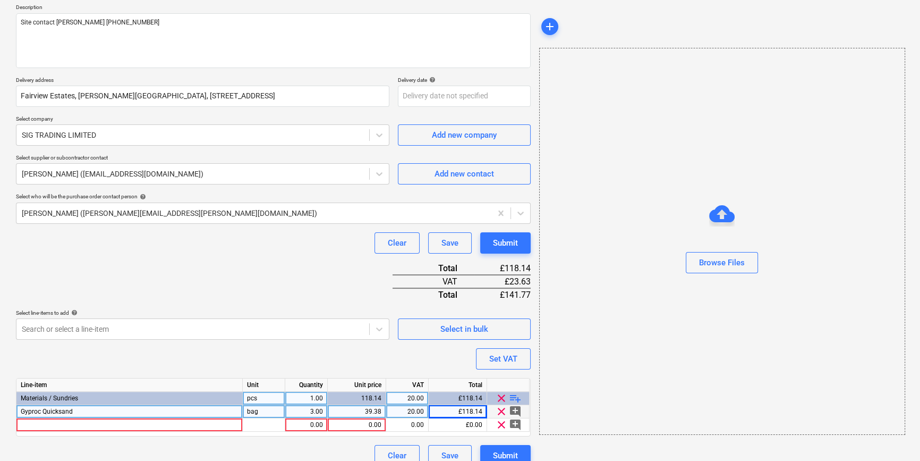
type textarea "x"
click at [64, 424] on div at bounding box center [129, 424] width 226 height 13
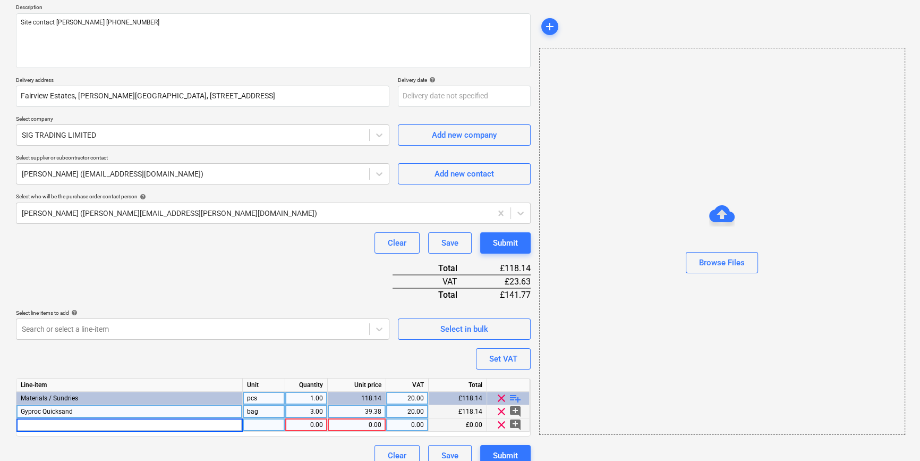
type input "[PERSON_NAME] 258322 Wafer Head Screws Jackpoint Self Drilling 14mm (1000)"
type textarea "x"
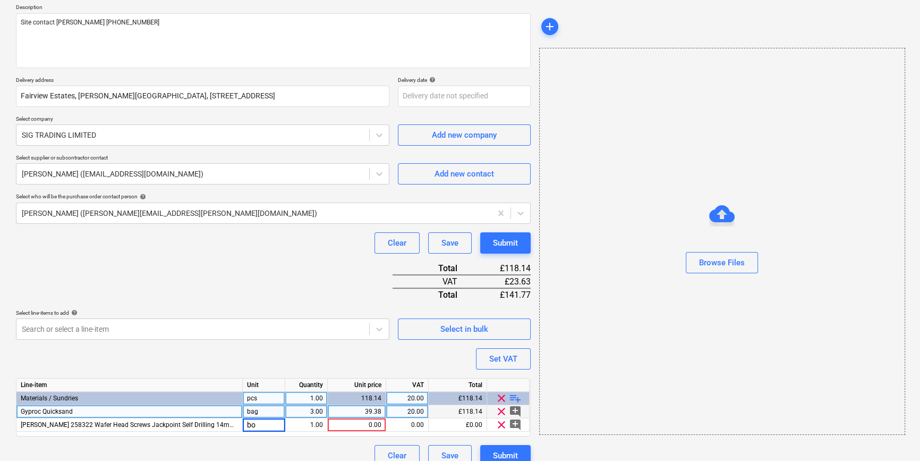
type input "box"
type textarea "x"
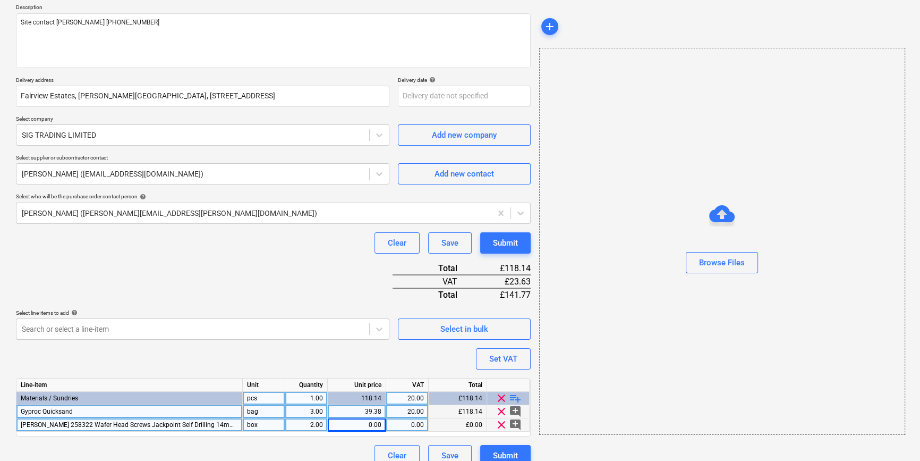
click at [309, 426] on div "2.00" at bounding box center [306, 424] width 33 height 13
type input "20"
type textarea "x"
type input "17.10"
type textarea "x"
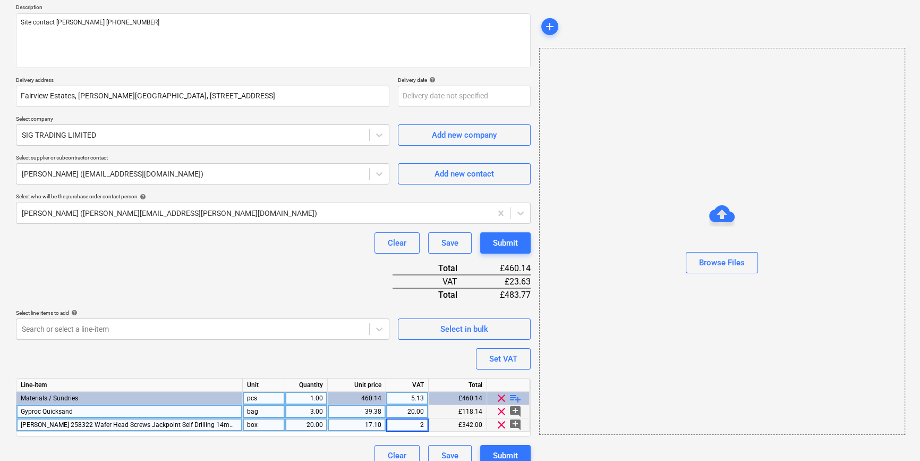
type input "20"
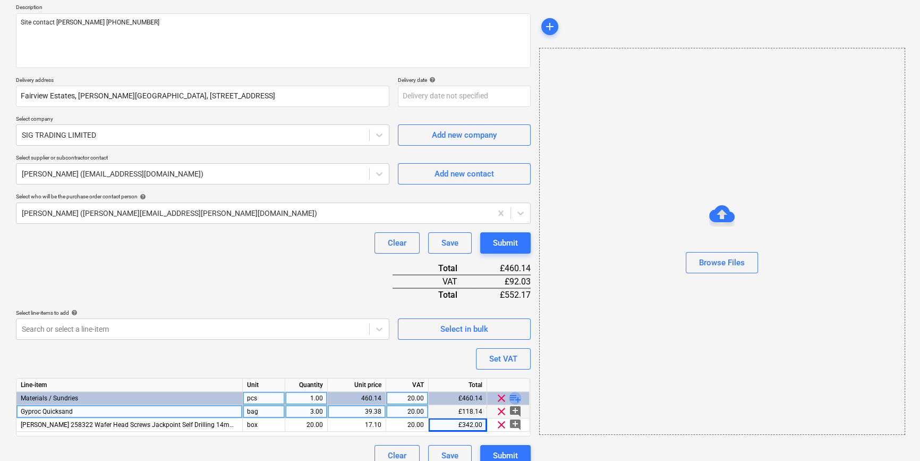
click at [513, 398] on span "playlist_add" at bounding box center [515, 398] width 13 height 13
type textarea "x"
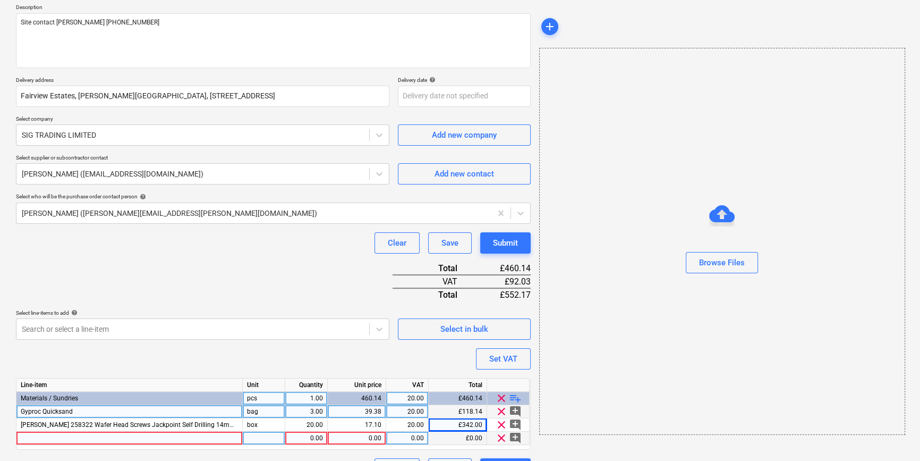
click at [33, 440] on div at bounding box center [129, 437] width 226 height 13
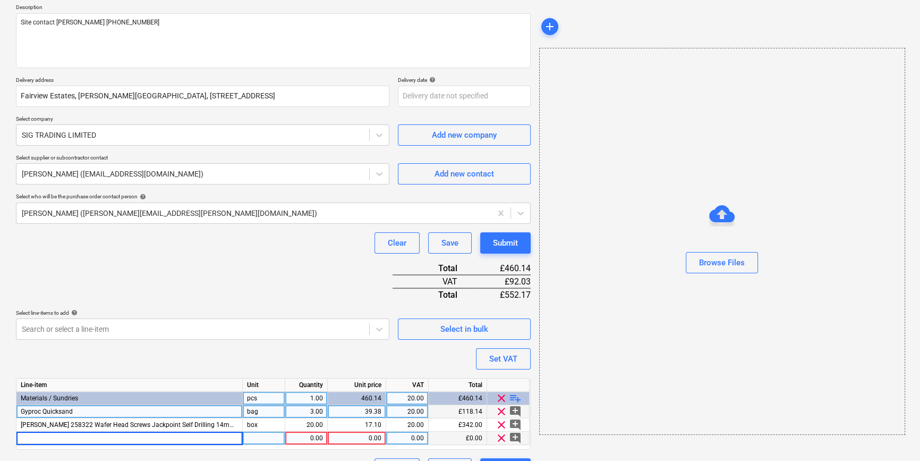
type input "[PERSON_NAME] 258309 Drywall Screws Self Tapping 25mm (1000)"
type textarea "x"
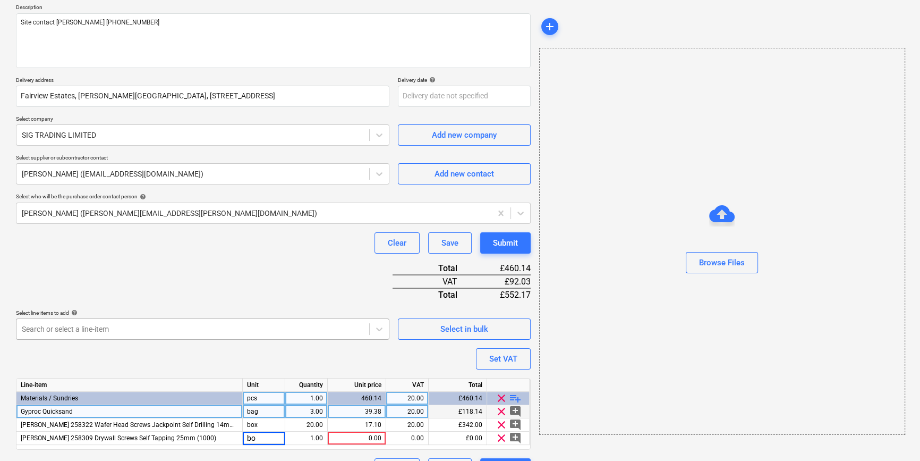
type input "box"
type textarea "x"
type input "20"
type textarea "x"
type input "6.17"
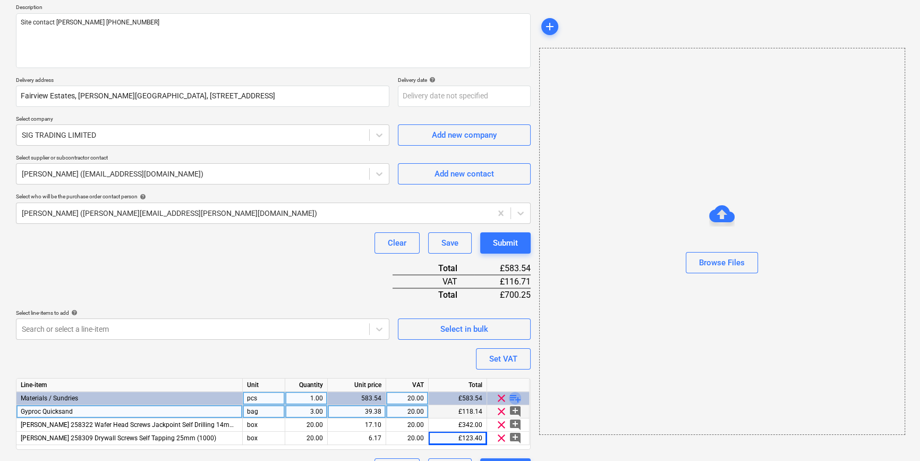
click at [517, 398] on span "playlist_add" at bounding box center [515, 398] width 13 height 13
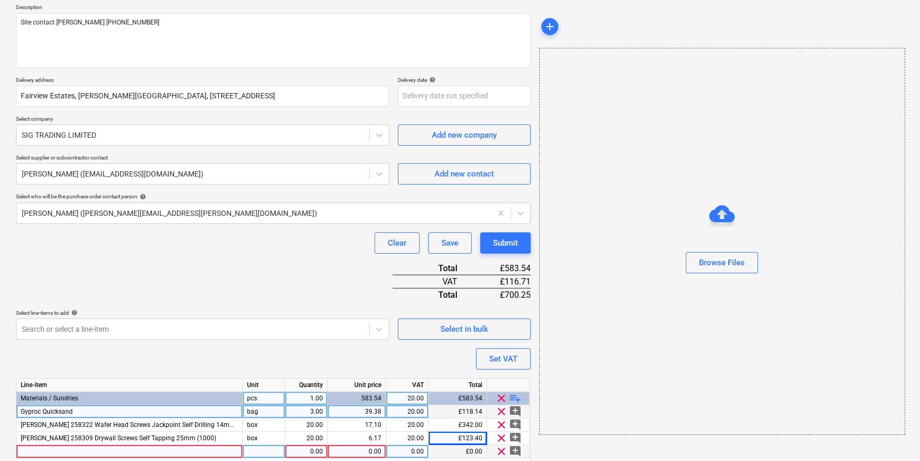
click at [40, 451] on div at bounding box center [129, 451] width 226 height 13
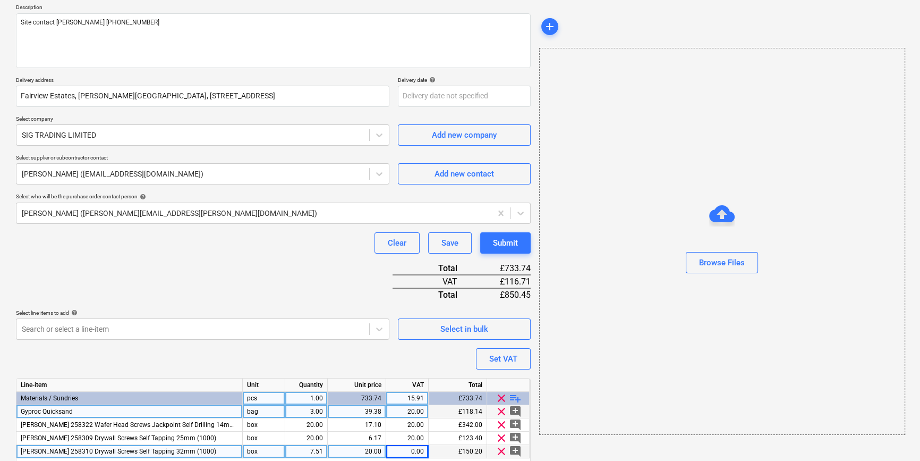
click at [308, 451] on div "7.51" at bounding box center [306, 451] width 33 height 13
click at [511, 398] on span "playlist_add" at bounding box center [515, 398] width 13 height 13
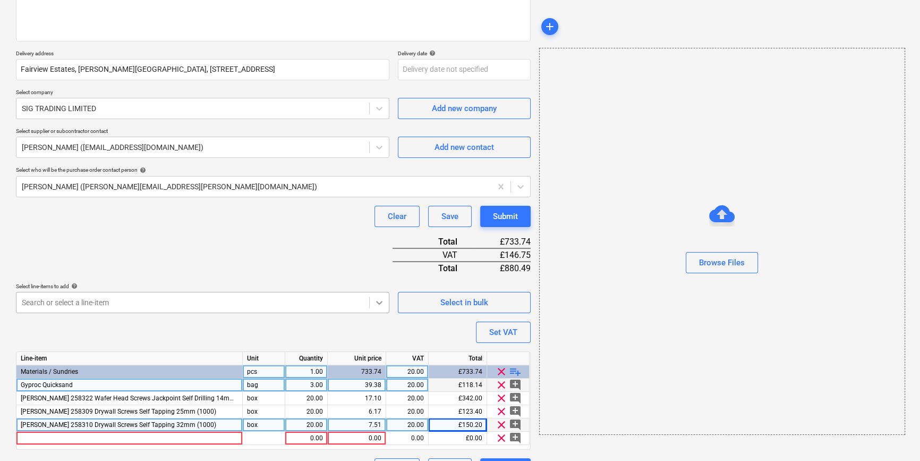
scroll to position [175, 0]
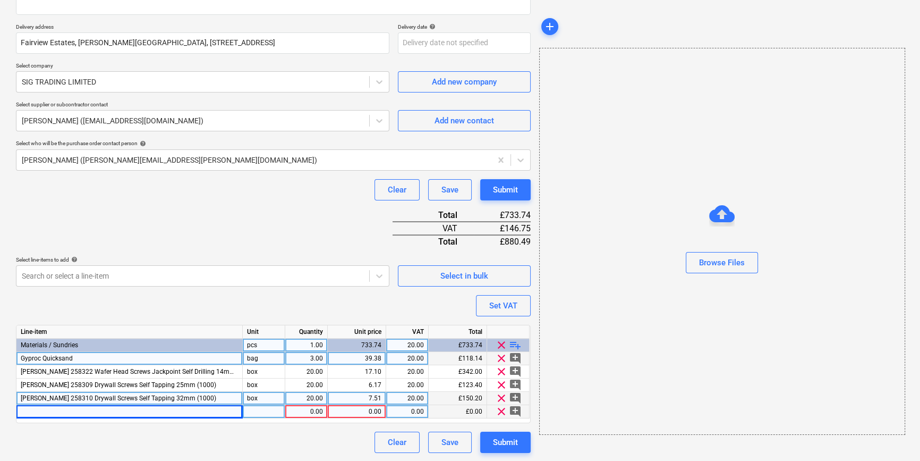
drag, startPoint x: 53, startPoint y: 412, endPoint x: 39, endPoint y: 407, distance: 14.5
click at [39, 407] on div at bounding box center [129, 411] width 226 height 13
click at [39, 407] on input at bounding box center [129, 411] width 226 height 13
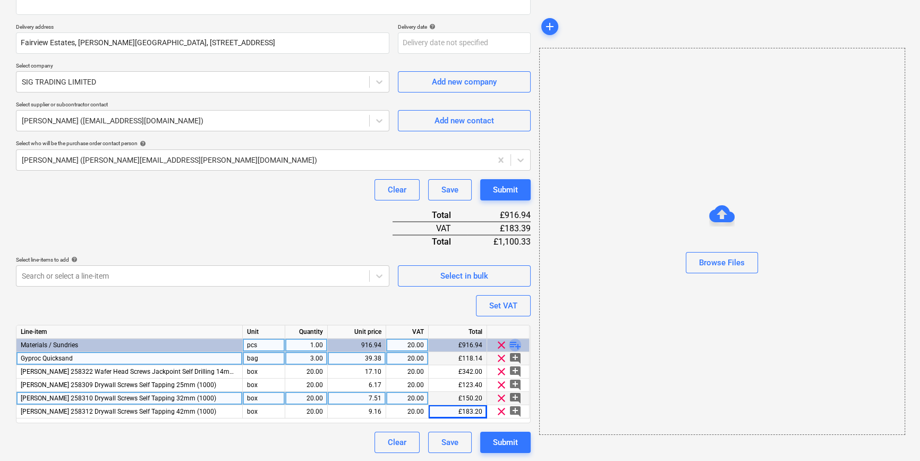
click at [515, 344] on span "playlist_add" at bounding box center [515, 344] width 13 height 13
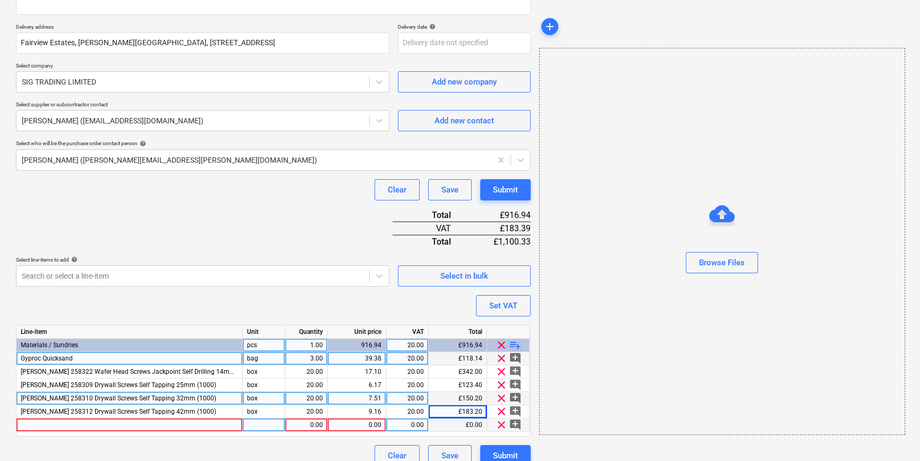
click at [81, 426] on div at bounding box center [129, 424] width 226 height 13
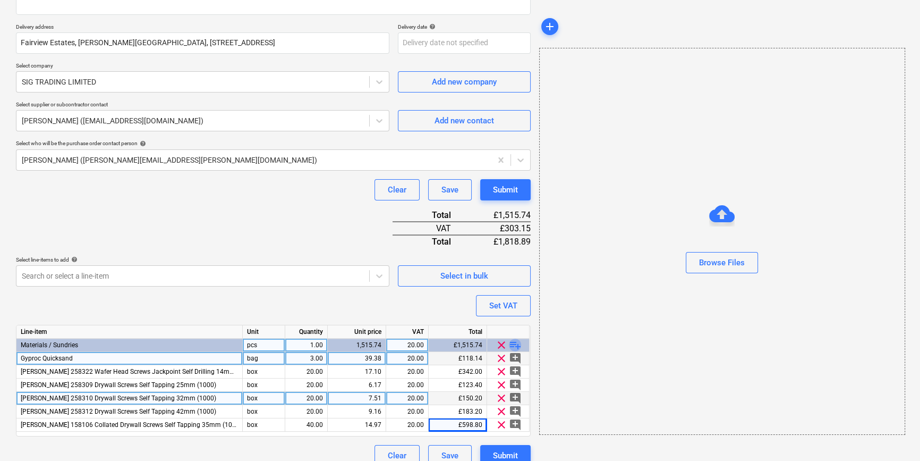
click at [509, 345] on span "playlist_add" at bounding box center [515, 344] width 13 height 13
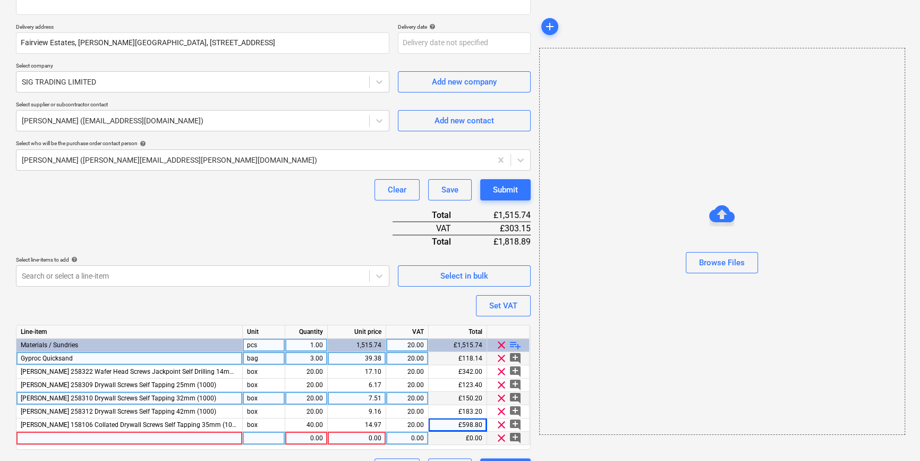
click at [30, 436] on div at bounding box center [129, 437] width 226 height 13
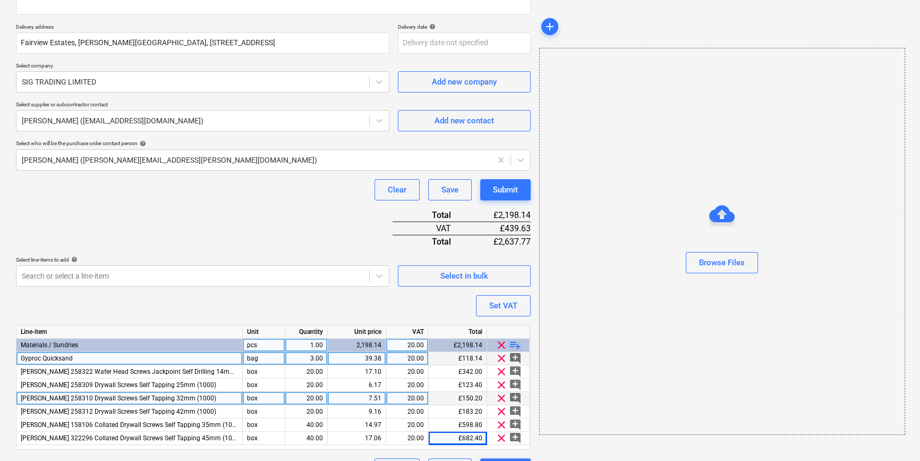
click at [509, 345] on span "playlist_add" at bounding box center [515, 344] width 13 height 13
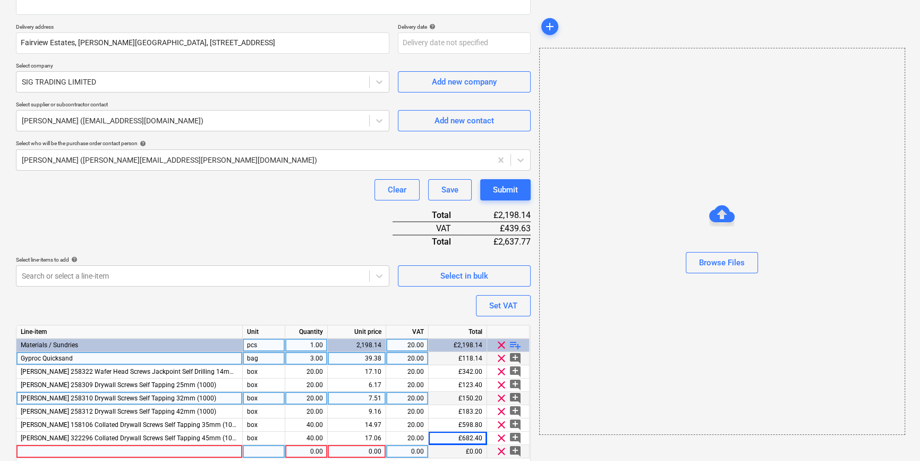
click at [67, 452] on div at bounding box center [129, 451] width 226 height 13
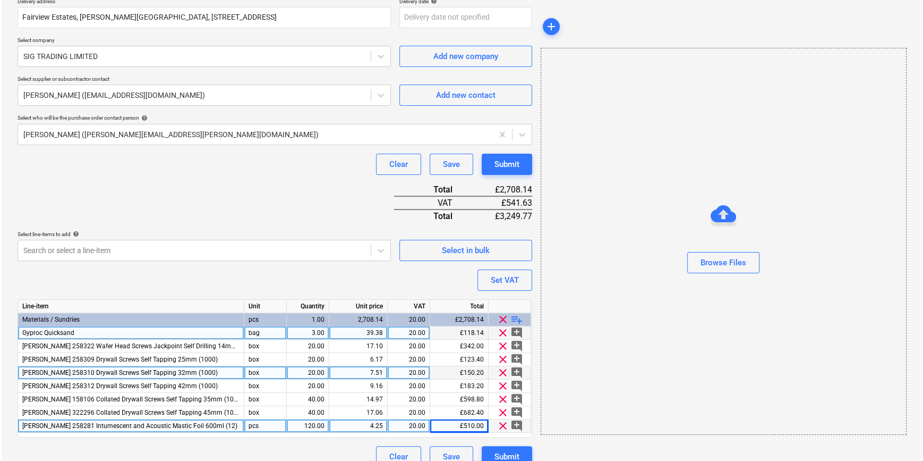
scroll to position [215, 0]
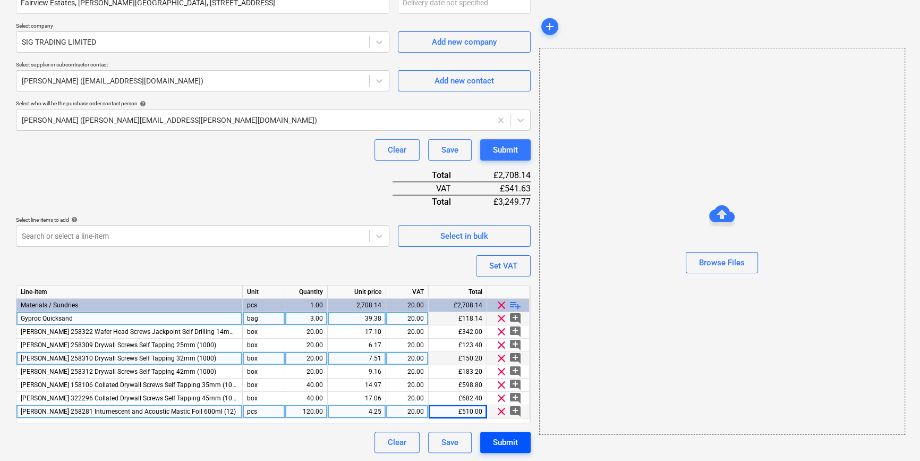
click at [497, 442] on div "Submit" at bounding box center [505, 442] width 25 height 14
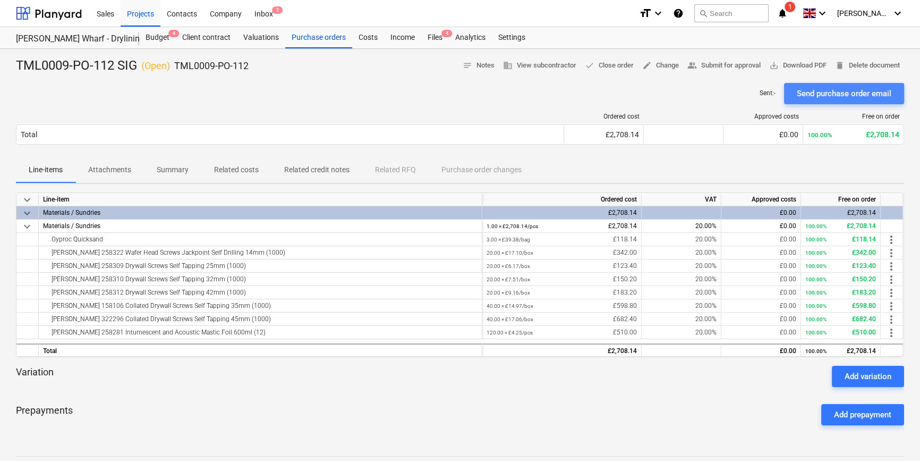
click at [736, 94] on div "Send purchase order email" at bounding box center [844, 94] width 95 height 14
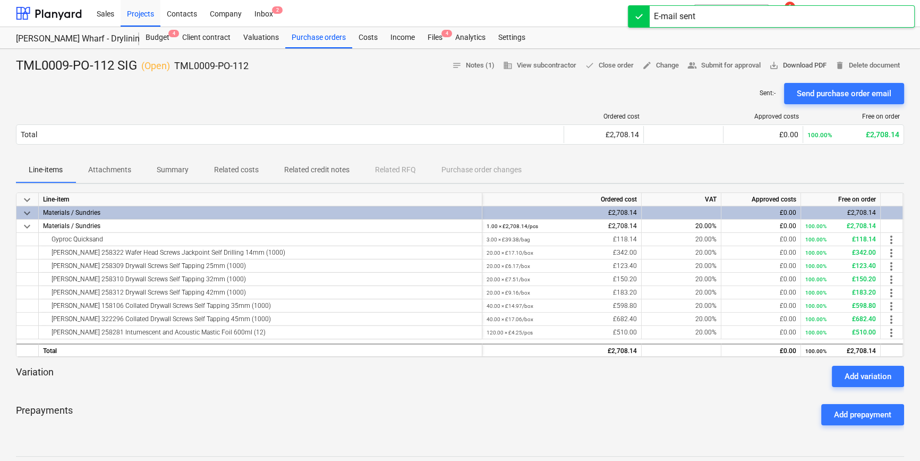
click at [736, 61] on span "save_alt Download PDF" at bounding box center [797, 66] width 57 height 12
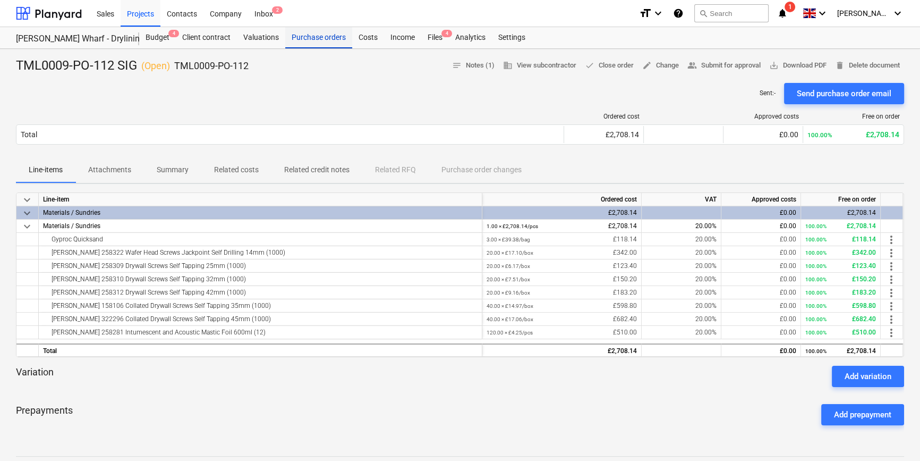
click at [312, 38] on div "Purchase orders" at bounding box center [318, 37] width 67 height 21
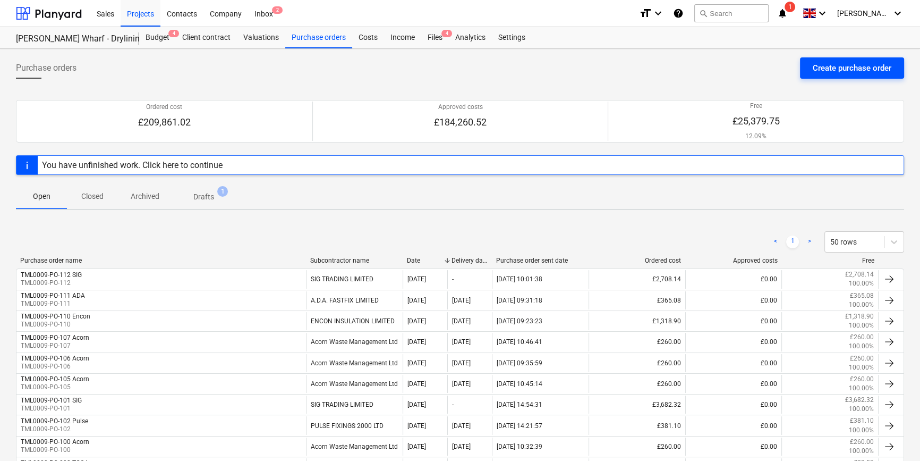
click at [736, 71] on div "Create purchase order" at bounding box center [852, 68] width 79 height 14
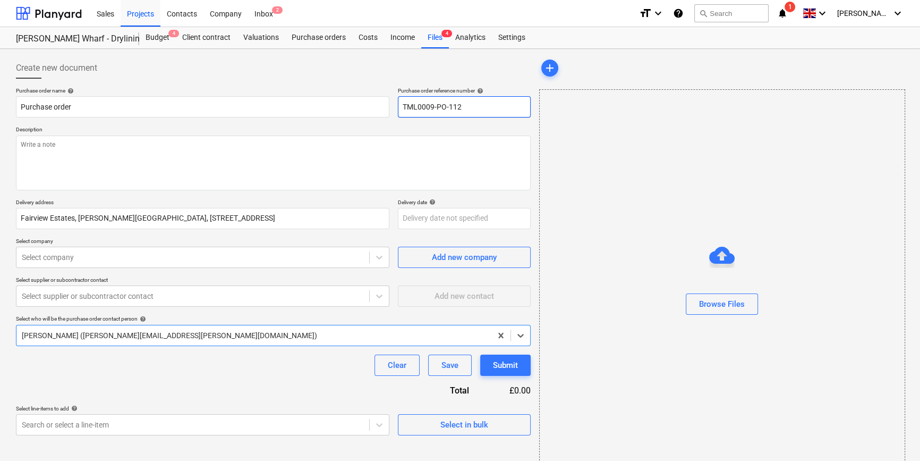
click at [478, 101] on input "TML0009-PO-112" at bounding box center [464, 106] width 133 height 21
drag, startPoint x: 463, startPoint y: 106, endPoint x: 401, endPoint y: 105, distance: 62.2
click at [401, 105] on input "TML0009-PO-113" at bounding box center [464, 106] width 133 height 21
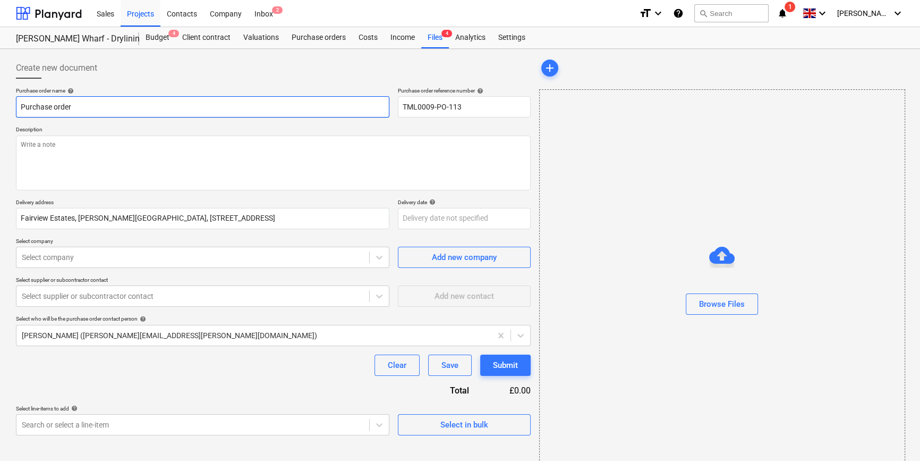
drag, startPoint x: 70, startPoint y: 106, endPoint x: 18, endPoint y: 104, distance: 51.6
click at [18, 104] on input "Purchase order" at bounding box center [202, 106] width 373 height 21
paste input "TML0009-PO-113"
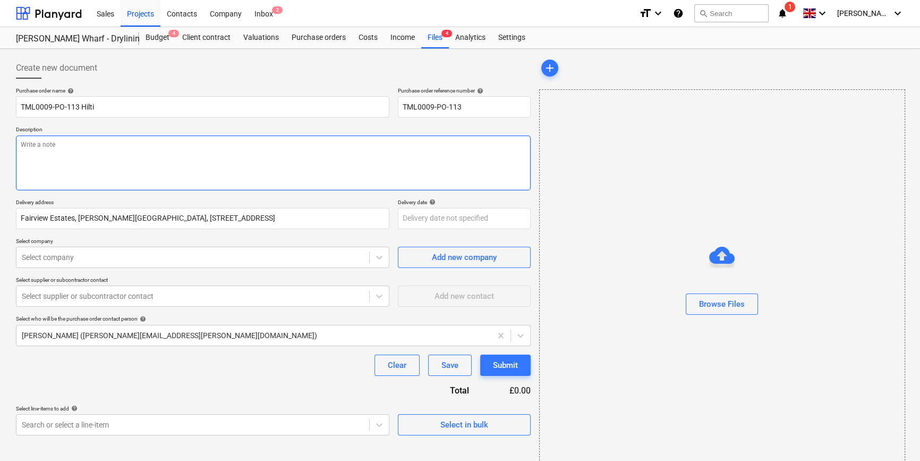
click at [73, 148] on textarea at bounding box center [273, 162] width 515 height 55
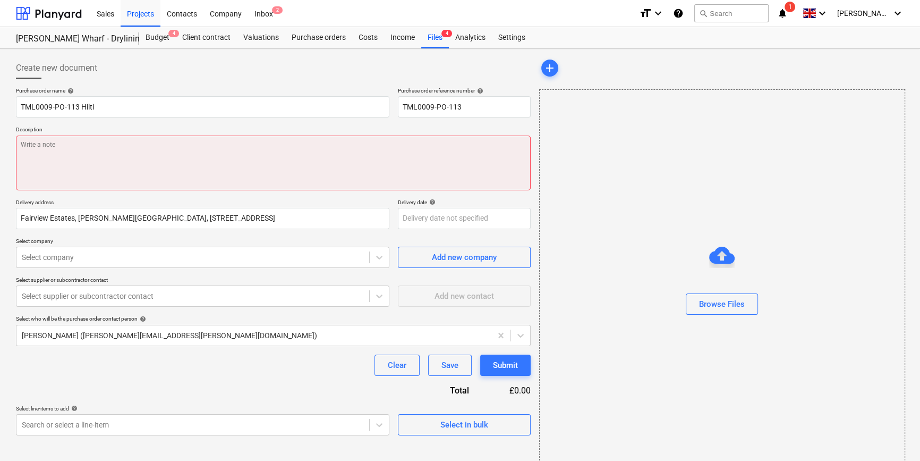
paste textarea "Site contact [PERSON_NAME] [PHONE_NUMBER]"
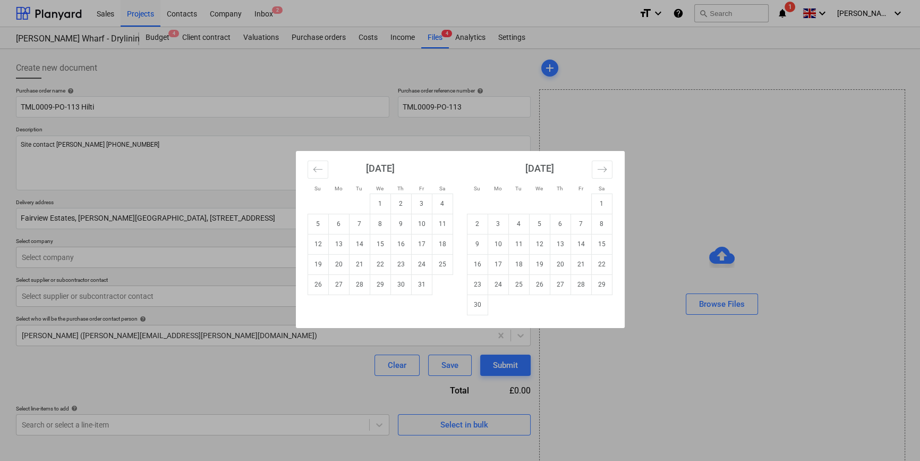
click at [410, 219] on body "Sales Projects Contacts Company Inbox 2 format_size keyboard_arrow_down help se…" at bounding box center [460, 230] width 920 height 461
click at [402, 200] on td "2" at bounding box center [400, 203] width 21 height 20
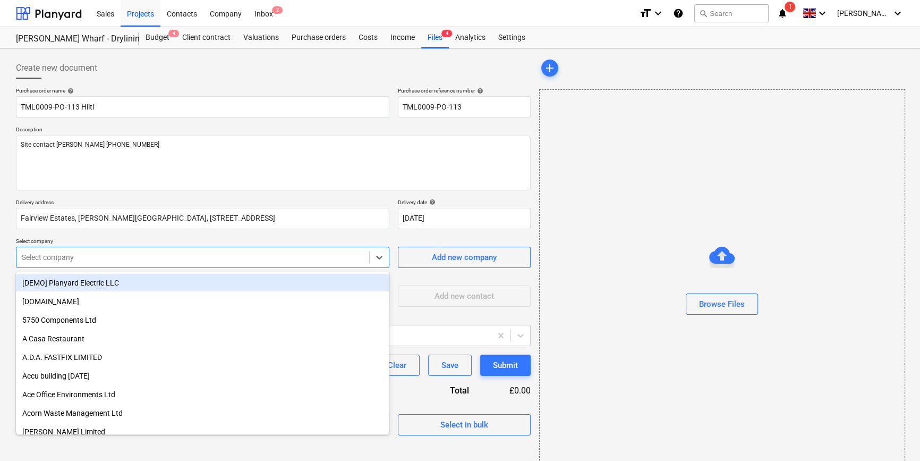
click at [178, 259] on div at bounding box center [193, 257] width 342 height 11
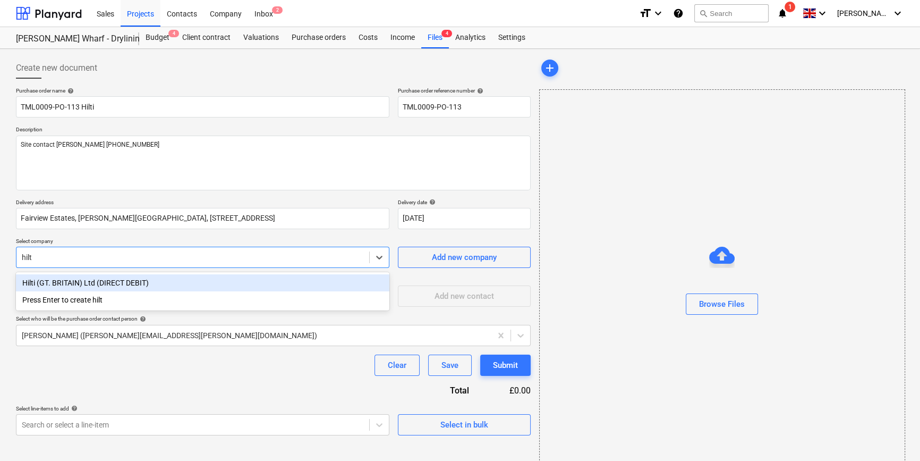
click at [131, 281] on div "Hilti (GT. BRITAIN) Ltd (DIRECT DEBIT)" at bounding box center [202, 282] width 373 height 17
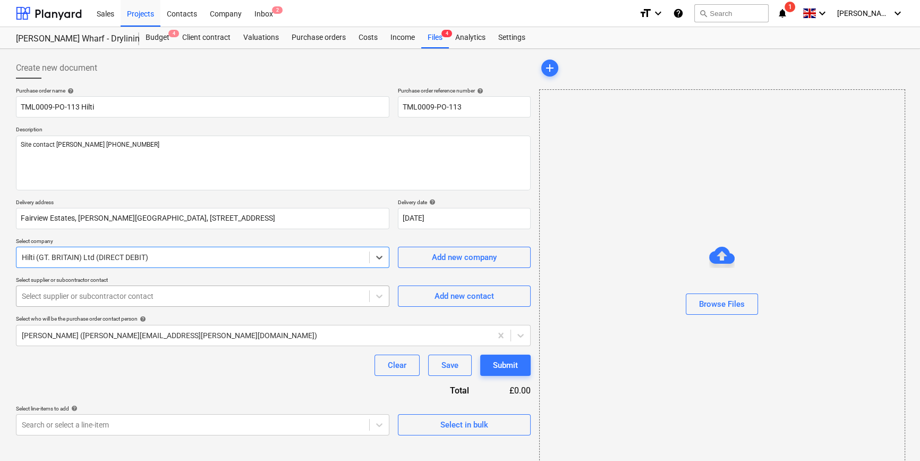
click at [112, 298] on div at bounding box center [193, 296] width 342 height 11
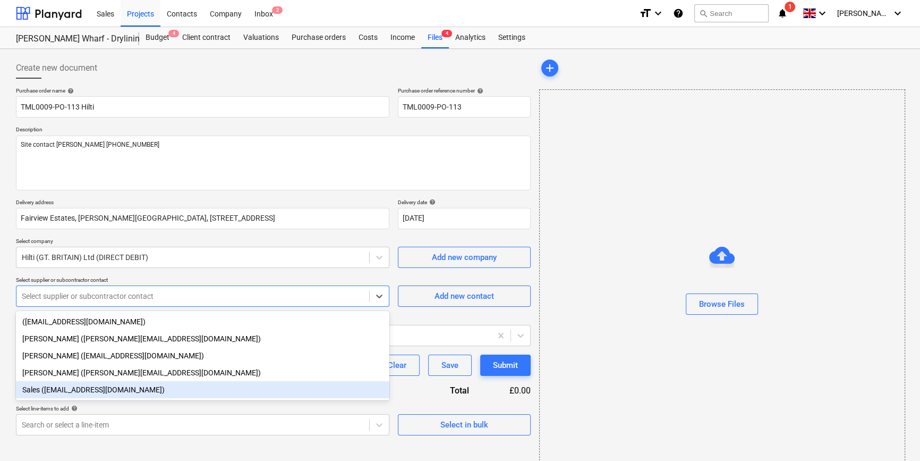
click at [77, 393] on div "Sales ([EMAIL_ADDRESS][DOMAIN_NAME])" at bounding box center [202, 389] width 373 height 17
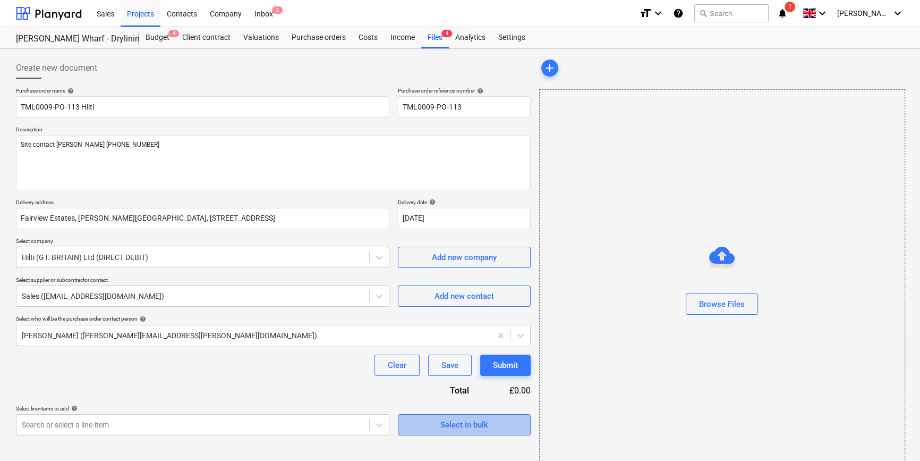
click at [462, 423] on div "Select in bulk" at bounding box center [464, 425] width 48 height 14
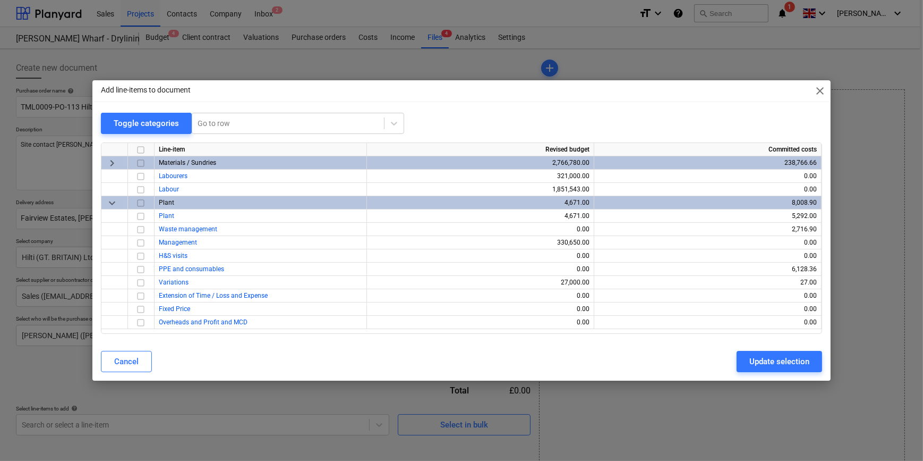
click at [142, 161] on input "checkbox" at bounding box center [140, 163] width 13 height 13
click at [736, 359] on div "Update selection" at bounding box center [780, 361] width 60 height 14
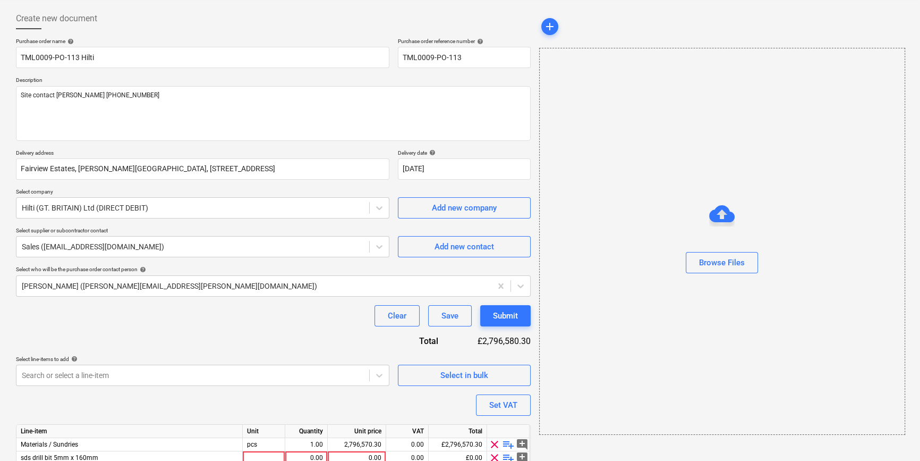
scroll to position [96, 0]
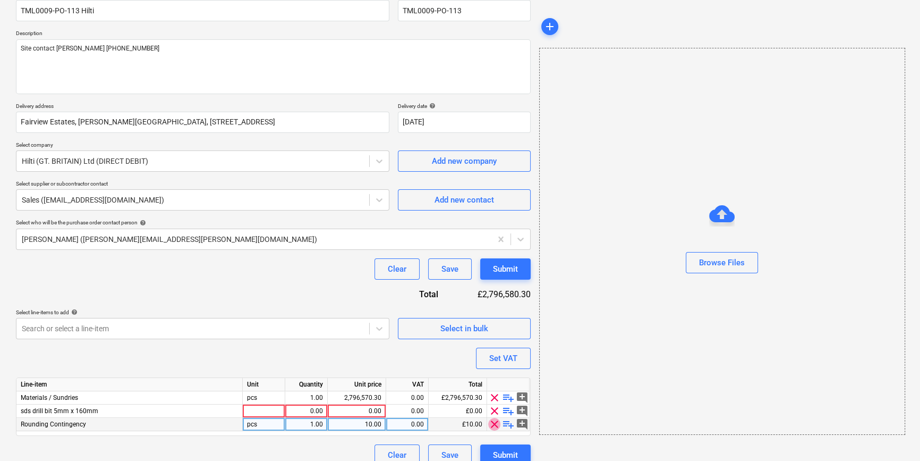
click at [496, 427] on span "clear" at bounding box center [494, 424] width 13 height 13
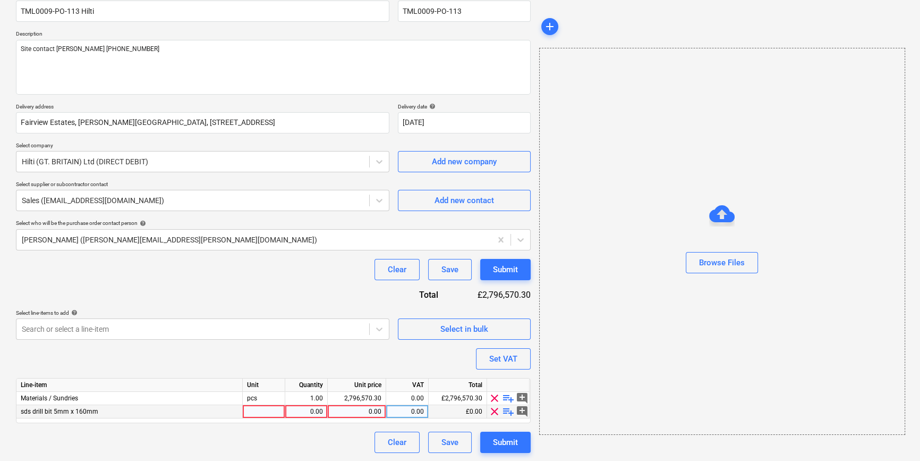
click at [493, 412] on span "clear" at bounding box center [494, 411] width 13 height 13
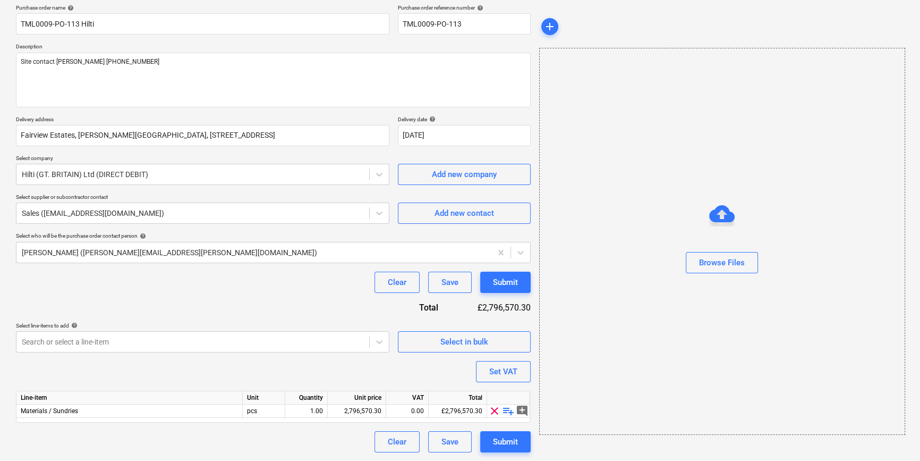
scroll to position [82, 0]
click at [507, 413] on span "playlist_add" at bounding box center [508, 411] width 13 height 13
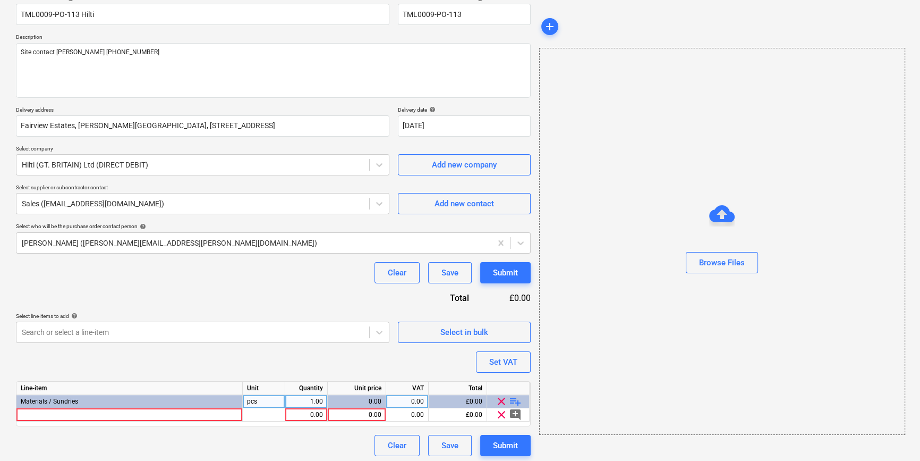
scroll to position [96, 0]
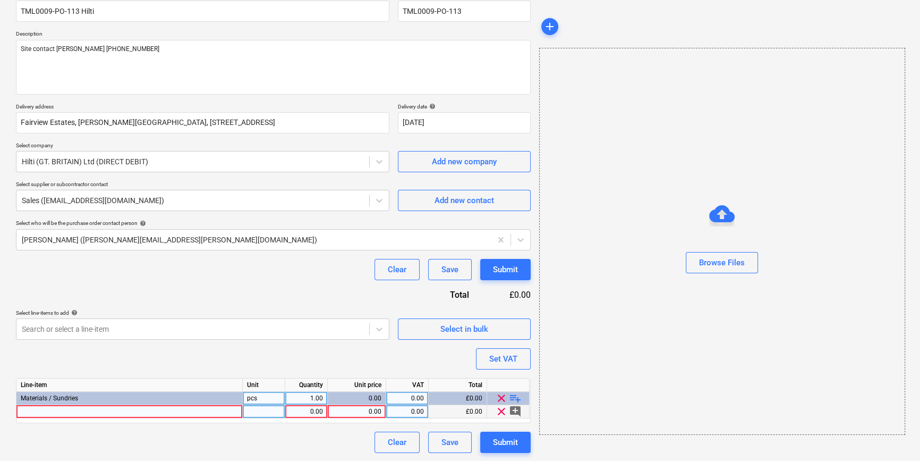
click at [37, 410] on div at bounding box center [129, 411] width 226 height 13
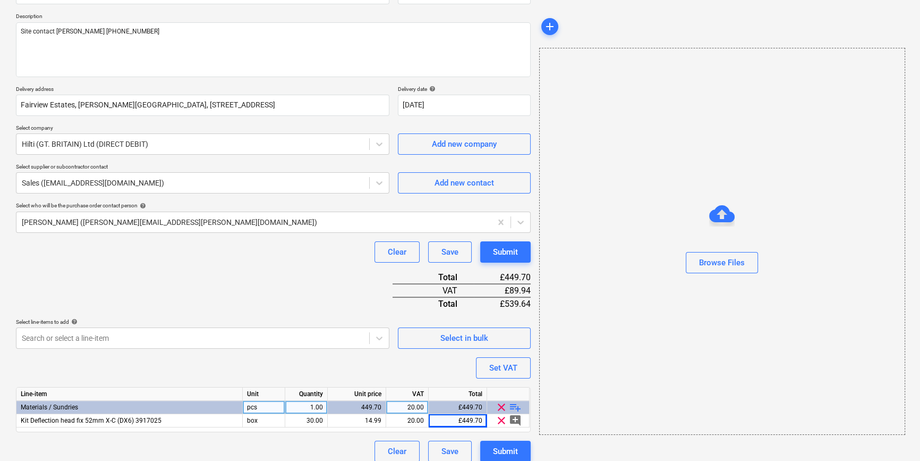
scroll to position [122, 0]
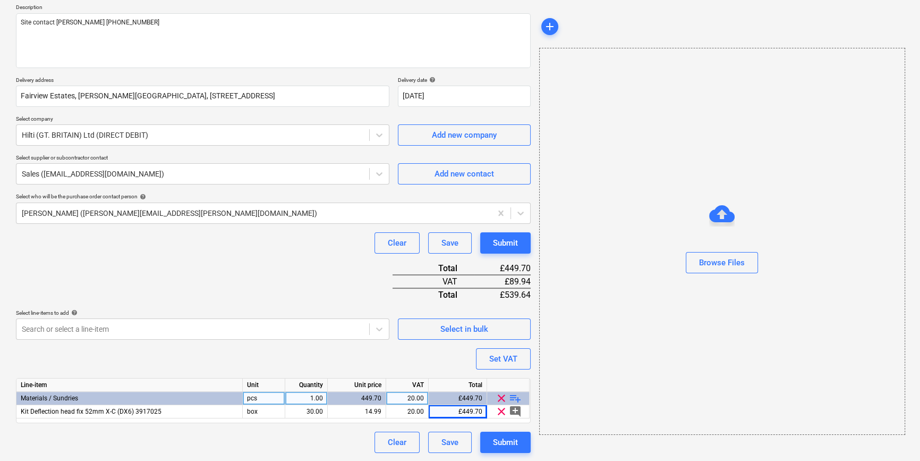
click at [514, 398] on span "playlist_add" at bounding box center [515, 398] width 13 height 13
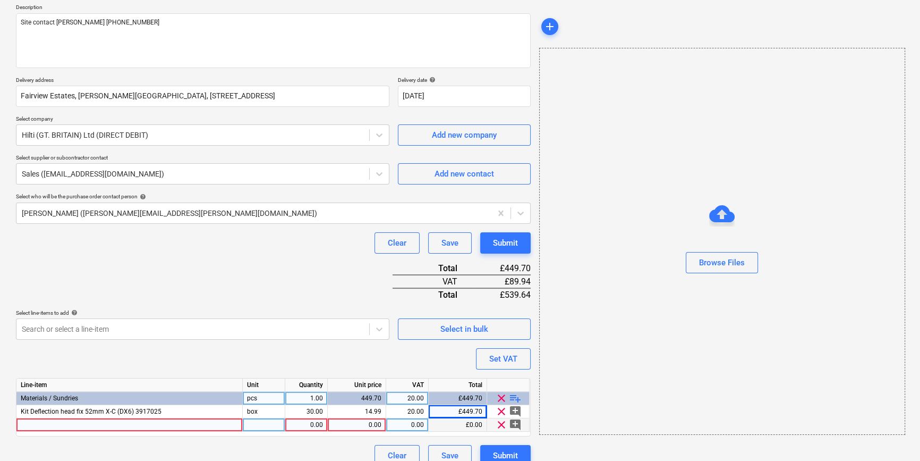
click at [28, 423] on div at bounding box center [129, 424] width 226 height 13
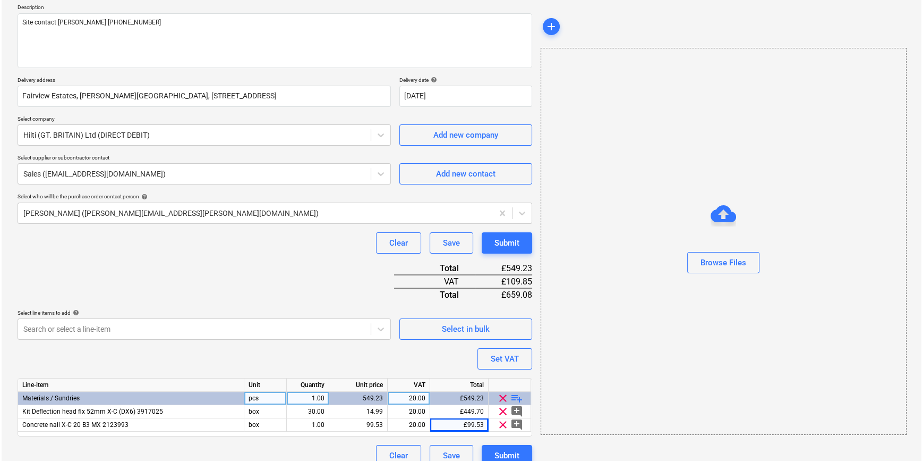
scroll to position [135, 0]
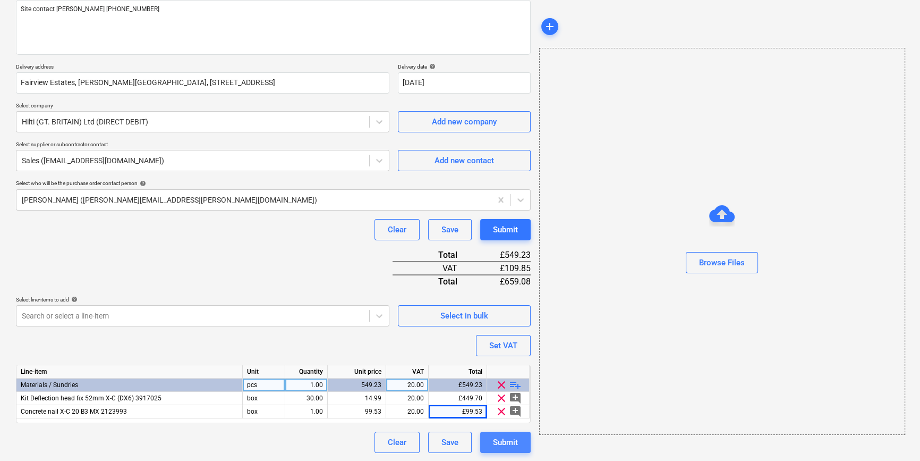
click at [511, 440] on div "Submit" at bounding box center [505, 442] width 25 height 14
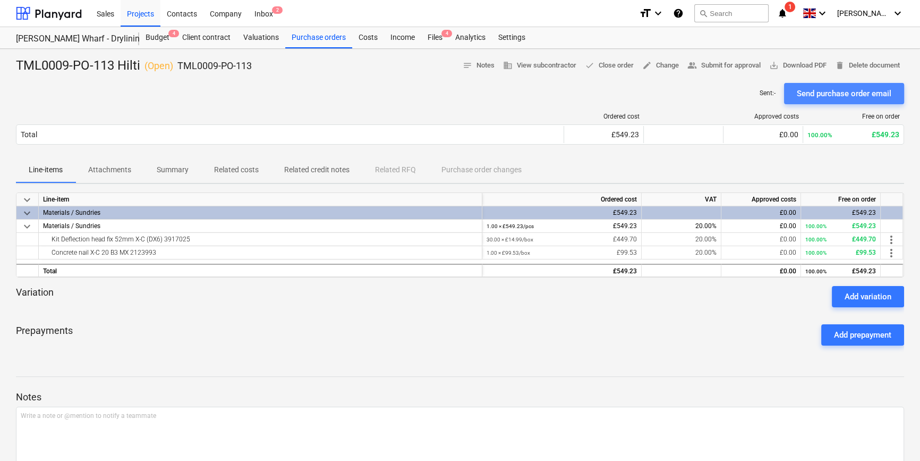
click at [736, 90] on div "Send purchase order email" at bounding box center [844, 94] width 95 height 14
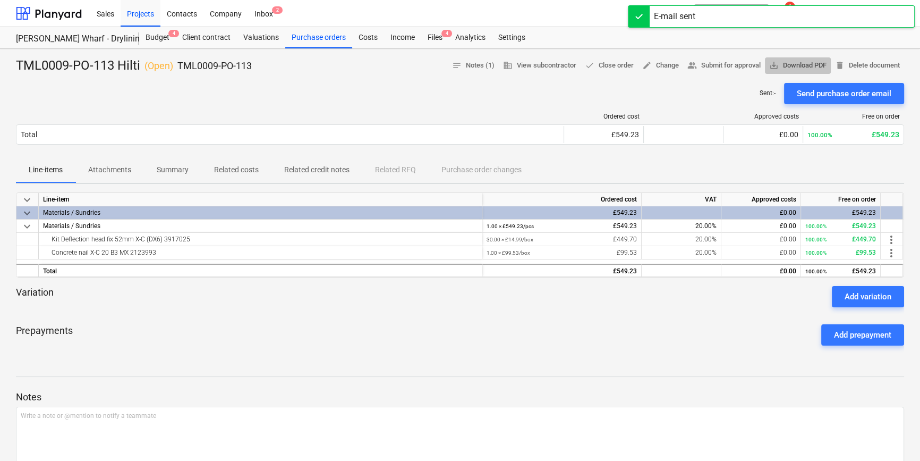
click at [736, 66] on span "save_alt Download PDF" at bounding box center [797, 66] width 57 height 12
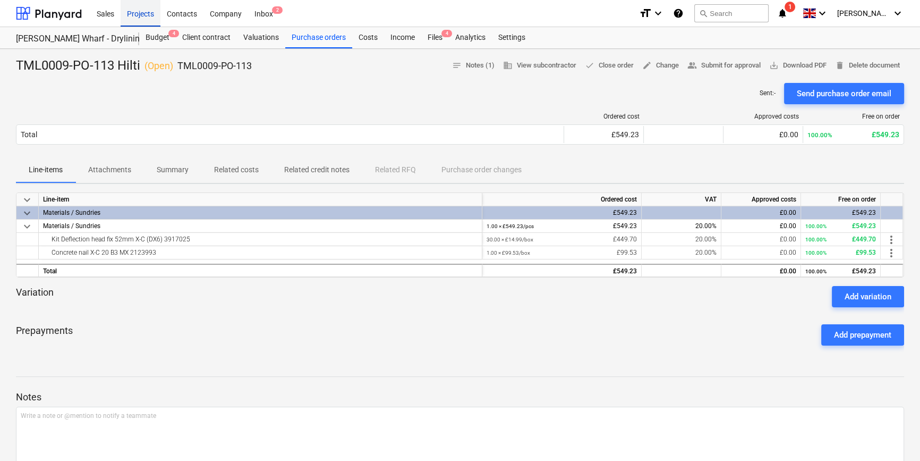
click at [135, 17] on div "Projects" at bounding box center [141, 12] width 40 height 27
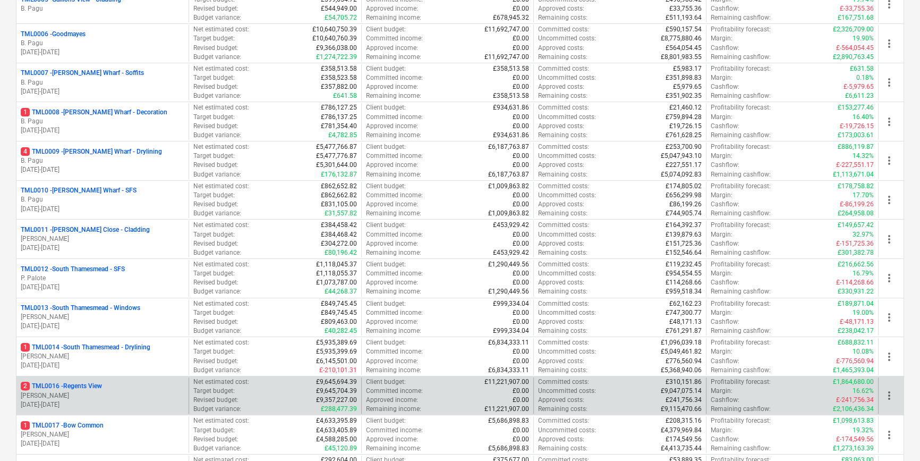
scroll to position [386, 0]
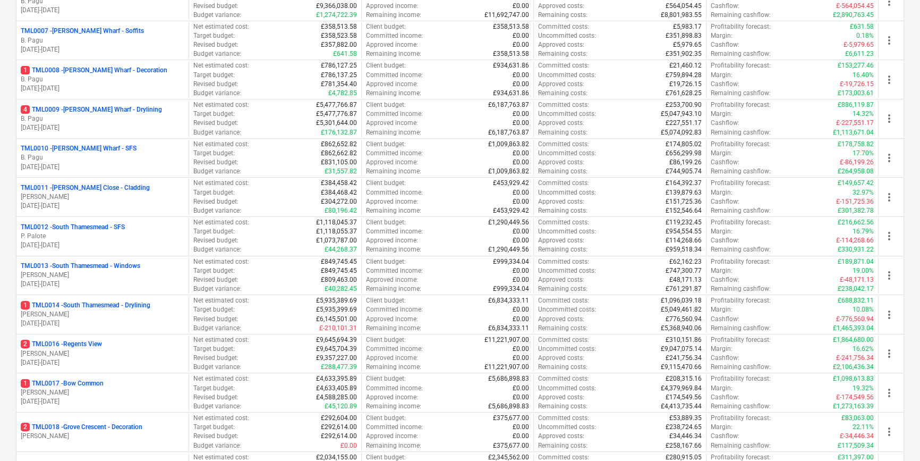
click at [130, 393] on p "[PERSON_NAME]" at bounding box center [103, 392] width 164 height 9
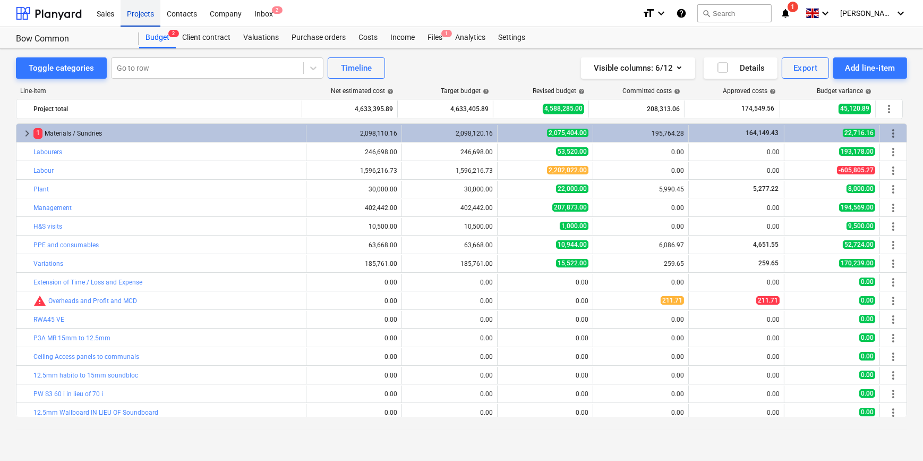
click at [131, 17] on div "Projects" at bounding box center [141, 12] width 40 height 27
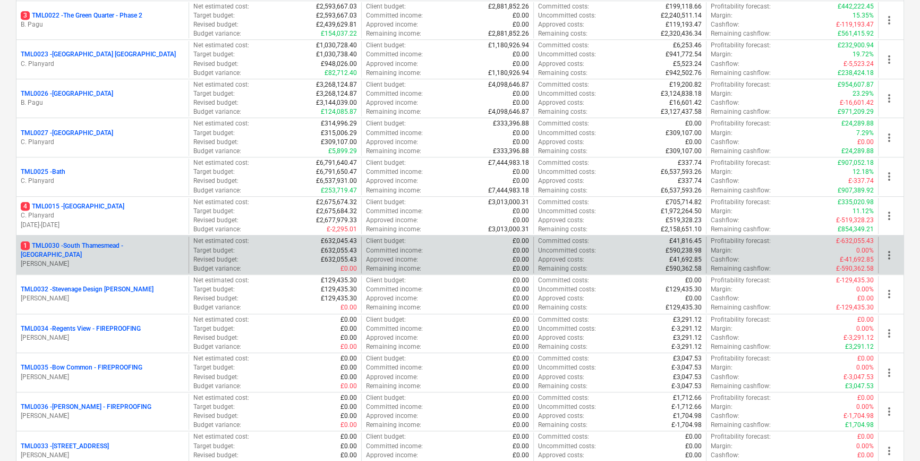
scroll to position [966, 0]
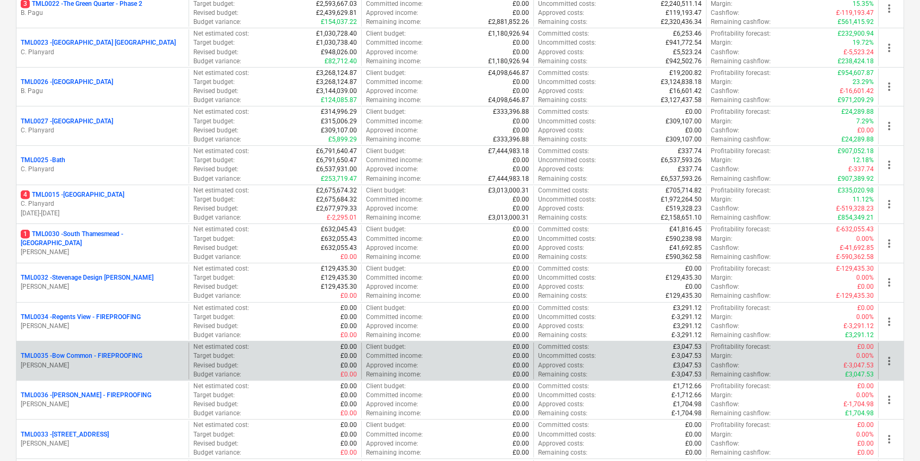
click at [132, 361] on p "[PERSON_NAME]" at bounding box center [103, 365] width 164 height 9
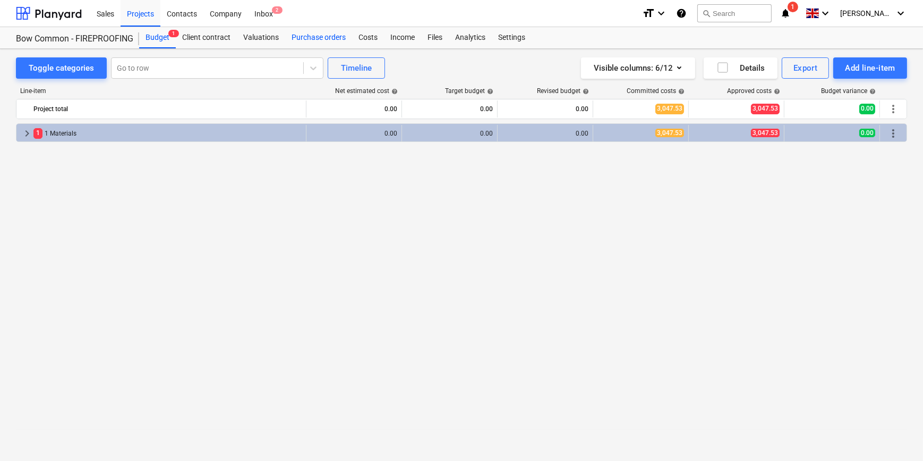
click at [312, 36] on div "Purchase orders" at bounding box center [318, 37] width 67 height 21
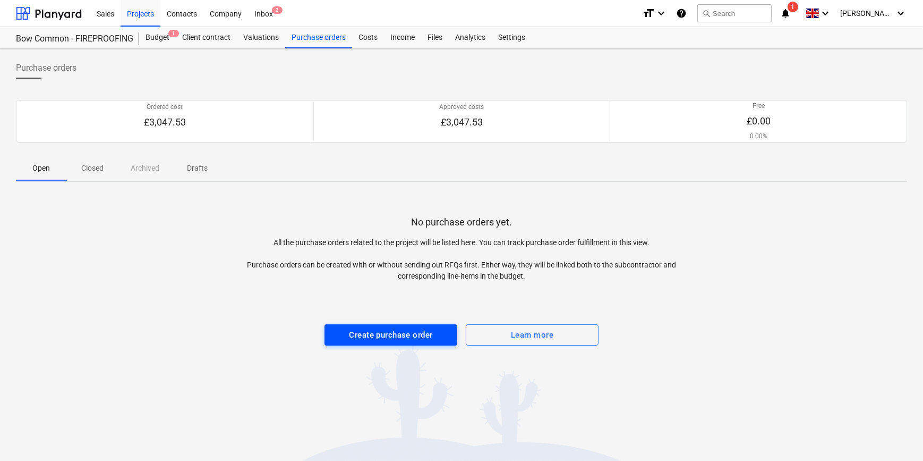
click at [379, 334] on div "Create purchase order" at bounding box center [391, 335] width 83 height 14
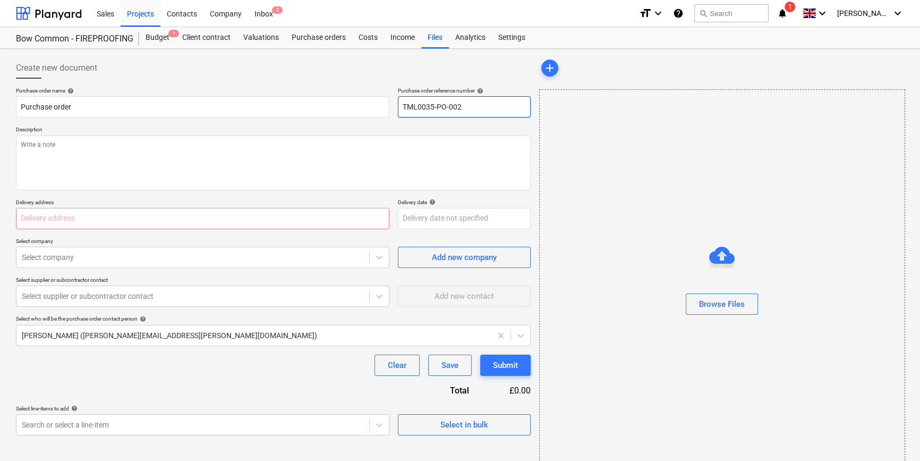
drag, startPoint x: 465, startPoint y: 106, endPoint x: 401, endPoint y: 107, distance: 64.3
click at [401, 107] on input "TML0035-PO-002" at bounding box center [464, 106] width 133 height 21
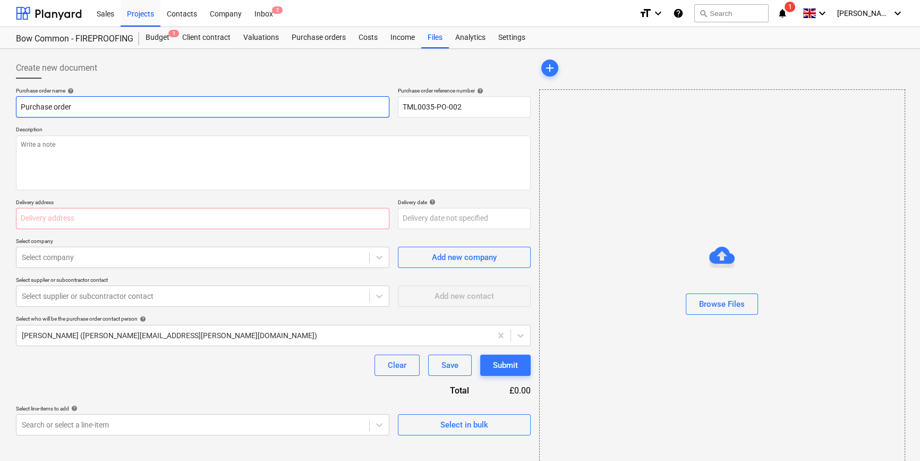
drag, startPoint x: 75, startPoint y: 106, endPoint x: 21, endPoint y: 109, distance: 53.8
click at [21, 109] on input "Purchase order" at bounding box center [202, 106] width 373 height 21
paste input "TML0035-PO-002"
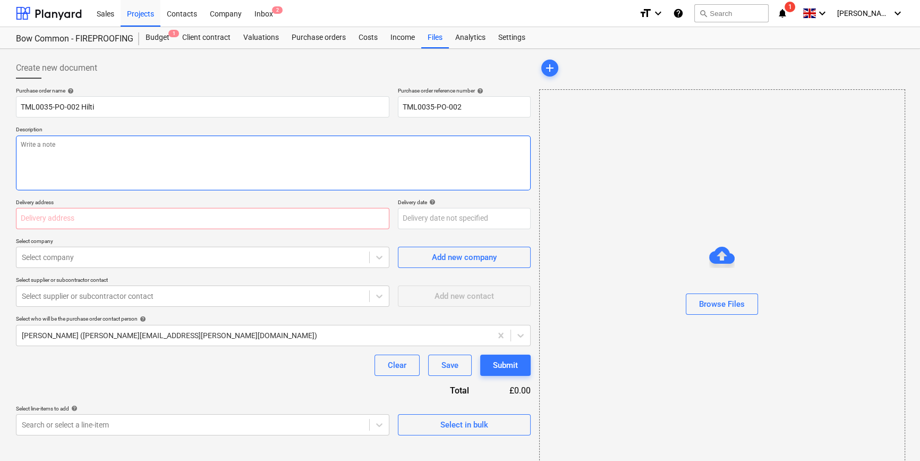
click at [54, 165] on textarea at bounding box center [273, 162] width 515 height 55
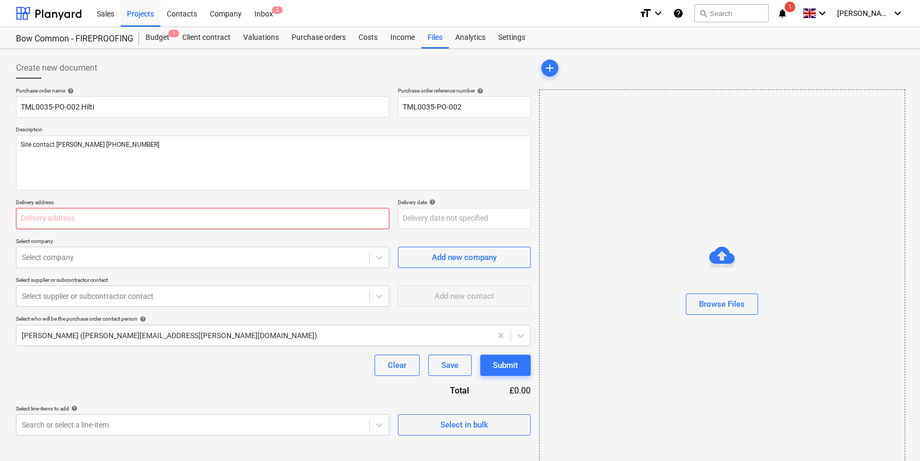
click at [50, 219] on input "text" at bounding box center [202, 218] width 373 height 21
paste input "[GEOGRAPHIC_DATA][PERSON_NAME], [GEOGRAPHIC_DATA], Former Gasworks, [STREET_ADD…"
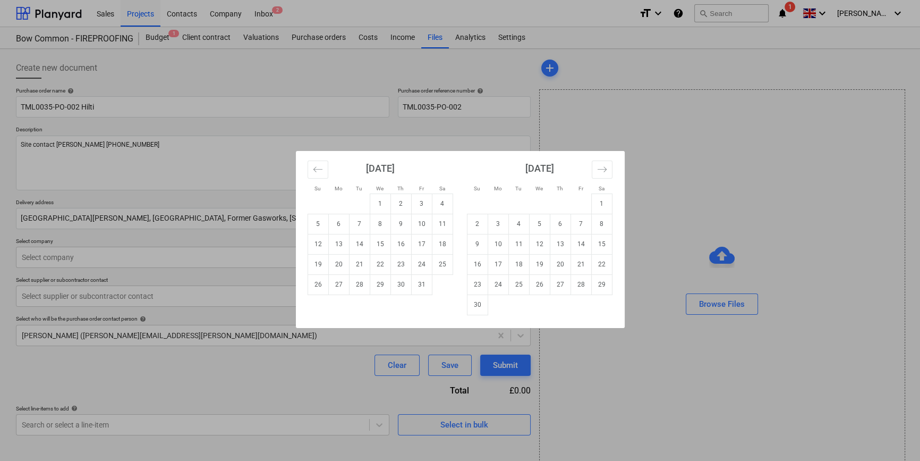
click at [418, 220] on body "Sales Projects Contacts Company Inbox 2 format_size keyboard_arrow_down help se…" at bounding box center [460, 230] width 920 height 461
click at [400, 204] on td "2" at bounding box center [400, 203] width 21 height 20
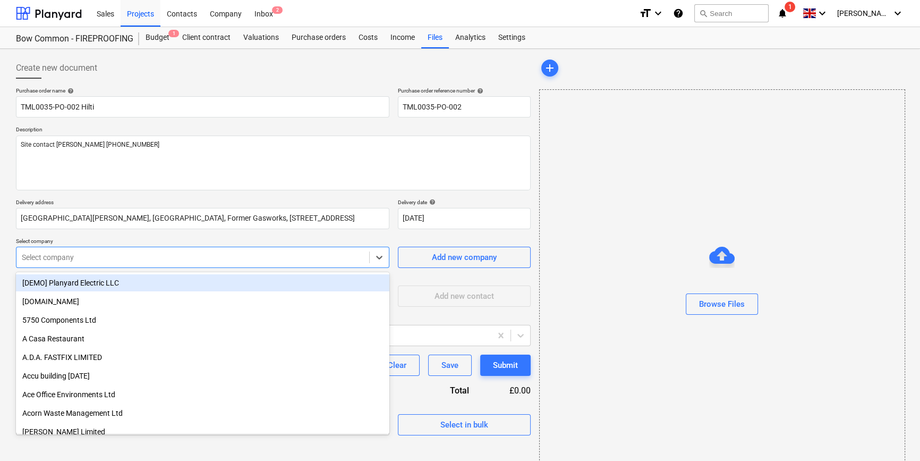
click at [52, 257] on div at bounding box center [193, 257] width 342 height 11
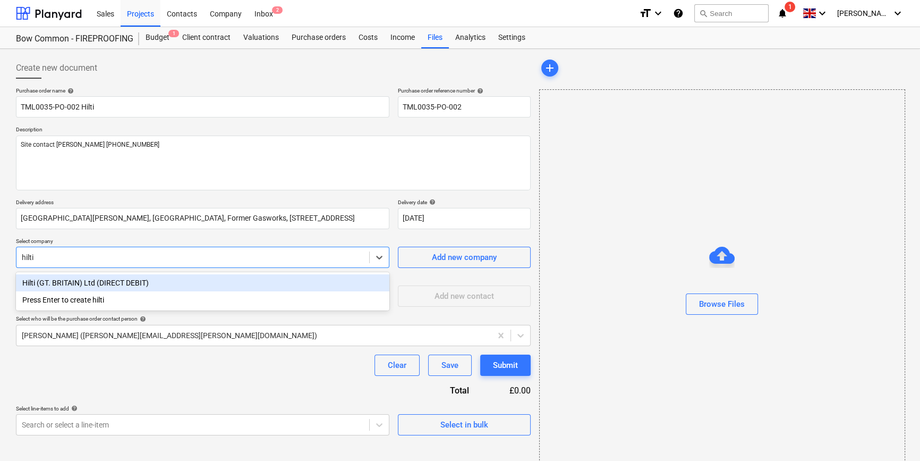
click at [57, 283] on div "Hilti (GT. BRITAIN) Ltd (DIRECT DEBIT)" at bounding box center [202, 282] width 373 height 17
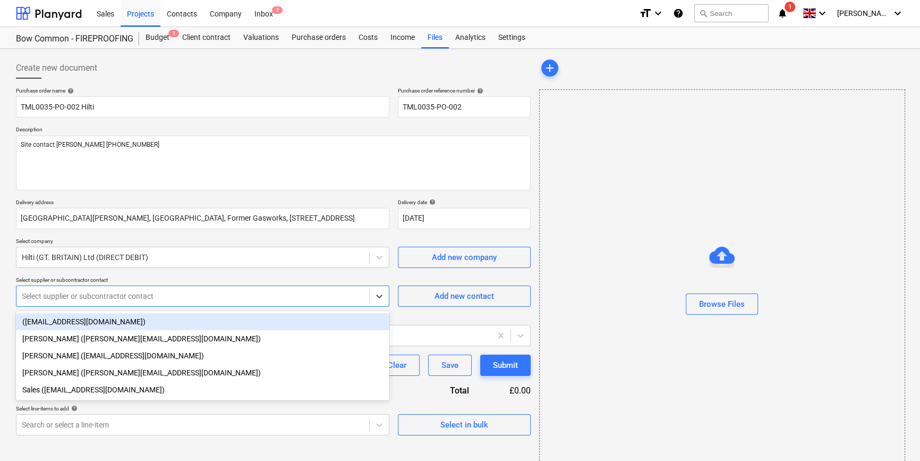
click at [59, 298] on div at bounding box center [193, 296] width 342 height 11
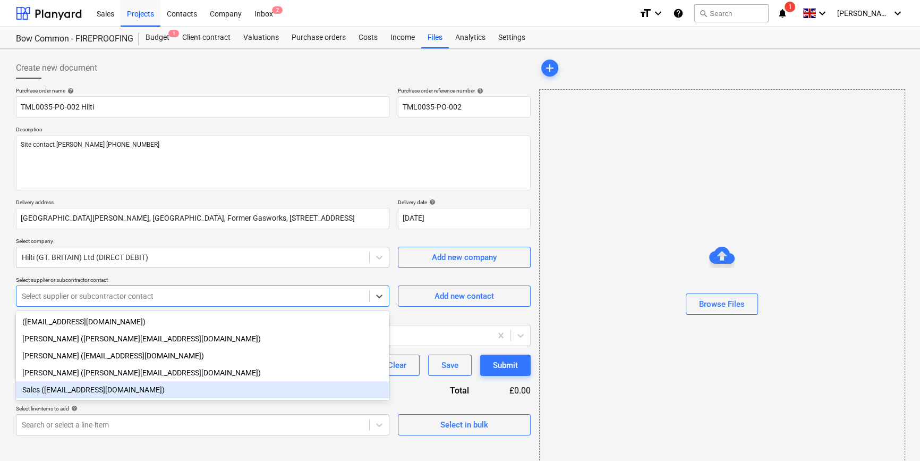
click at [62, 396] on div "Sales ([EMAIL_ADDRESS][DOMAIN_NAME])" at bounding box center [202, 389] width 373 height 17
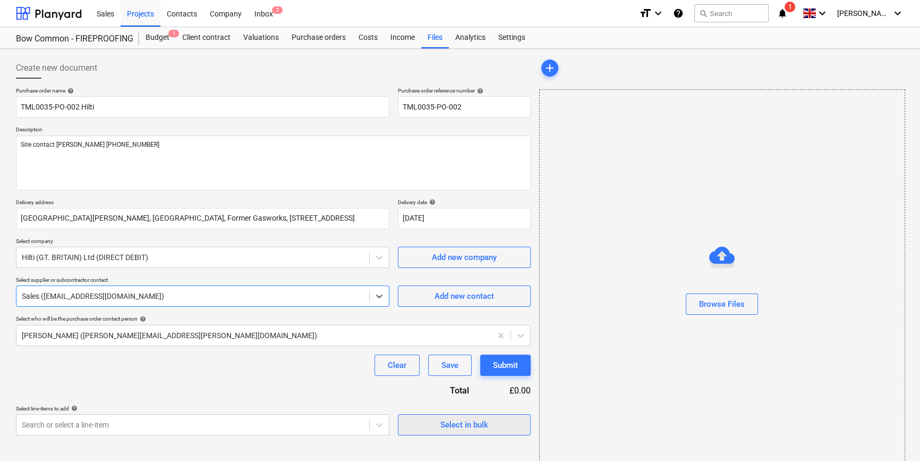
click at [458, 422] on div "Select in bulk" at bounding box center [464, 425] width 48 height 14
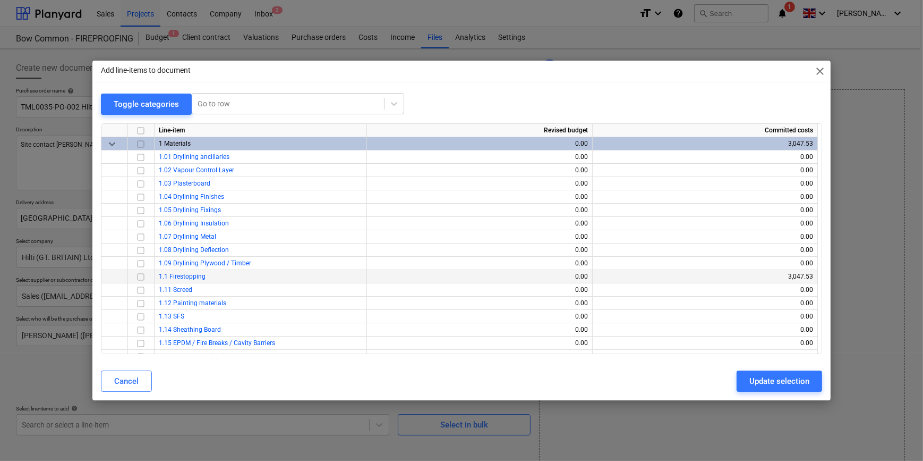
click at [139, 276] on input "checkbox" at bounding box center [140, 276] width 13 height 13
click at [736, 378] on div "Update selection" at bounding box center [780, 381] width 60 height 14
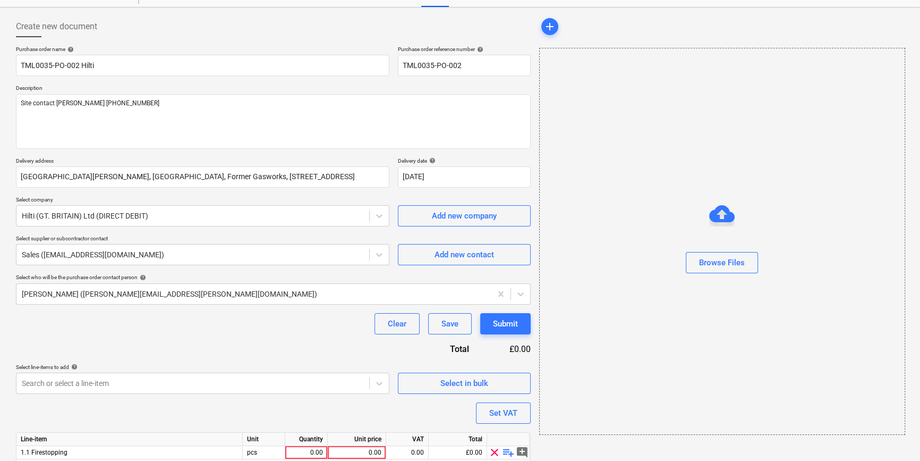
scroll to position [82, 0]
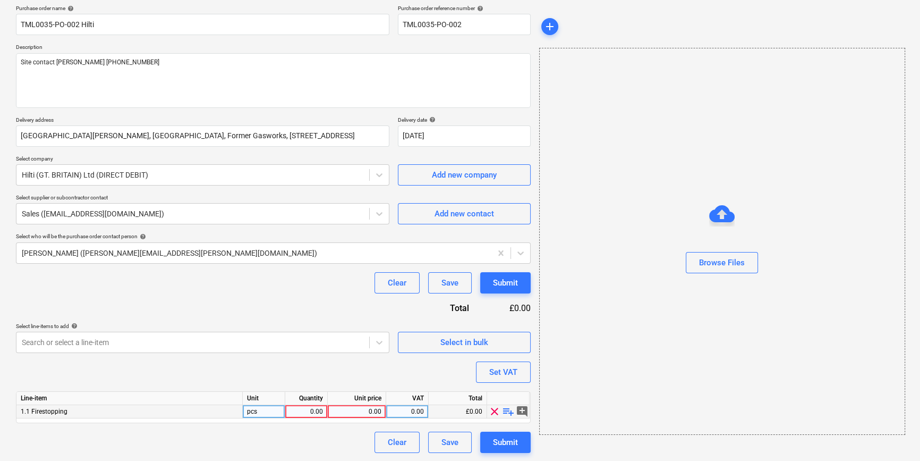
click at [508, 412] on span "playlist_add" at bounding box center [508, 411] width 13 height 13
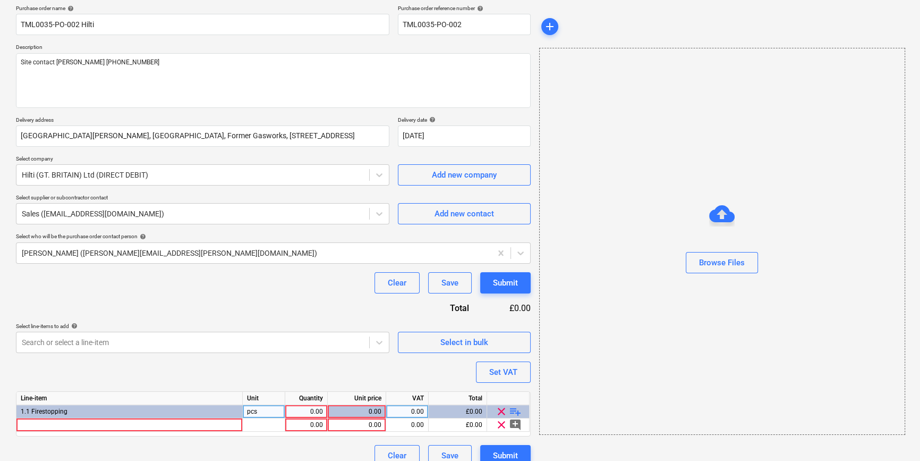
click at [305, 410] on div "0.00" at bounding box center [306, 411] width 33 height 13
click at [172, 425] on div at bounding box center [129, 424] width 226 height 13
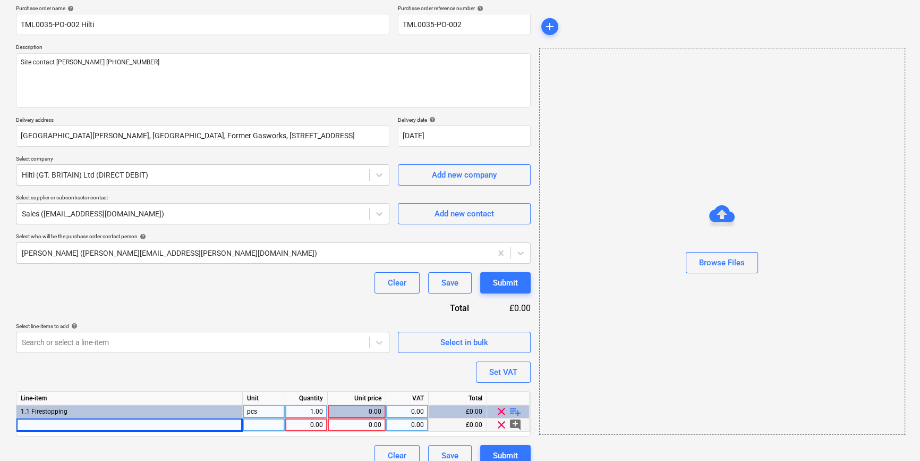
click at [70, 425] on div at bounding box center [129, 424] width 226 height 13
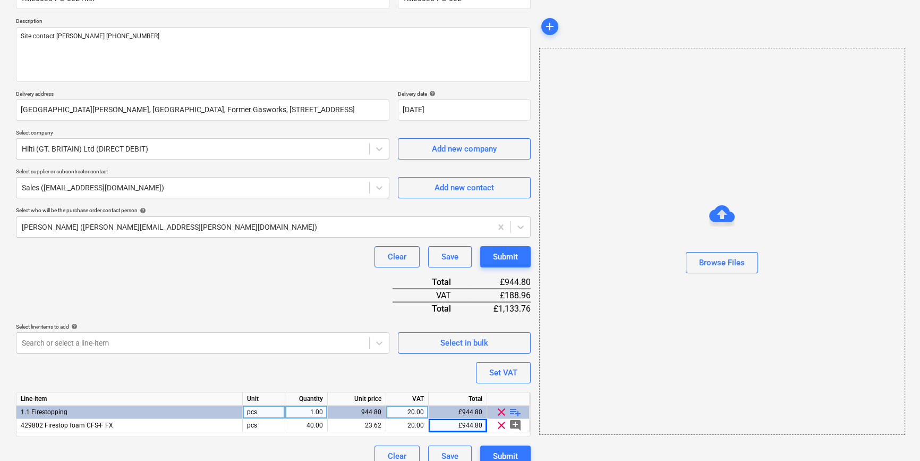
scroll to position [122, 0]
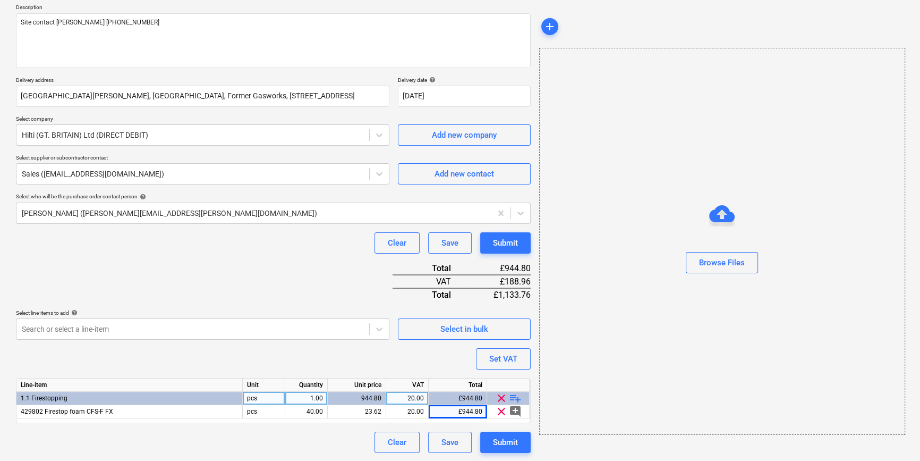
click at [515, 397] on span "playlist_add" at bounding box center [515, 398] width 13 height 13
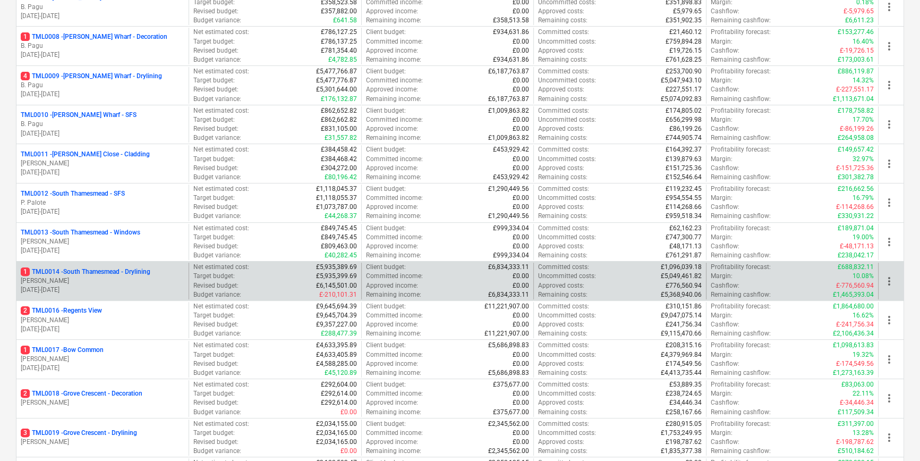
scroll to position [435, 0]
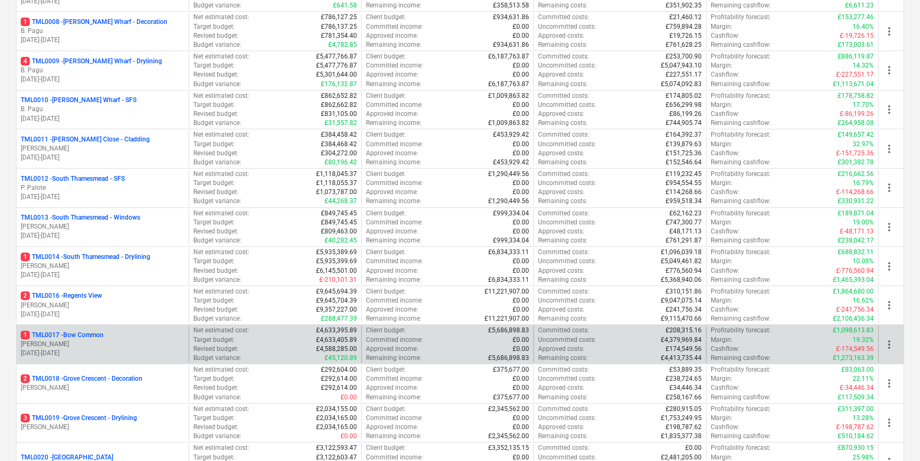
click at [106, 344] on p "[PERSON_NAME]" at bounding box center [103, 343] width 164 height 9
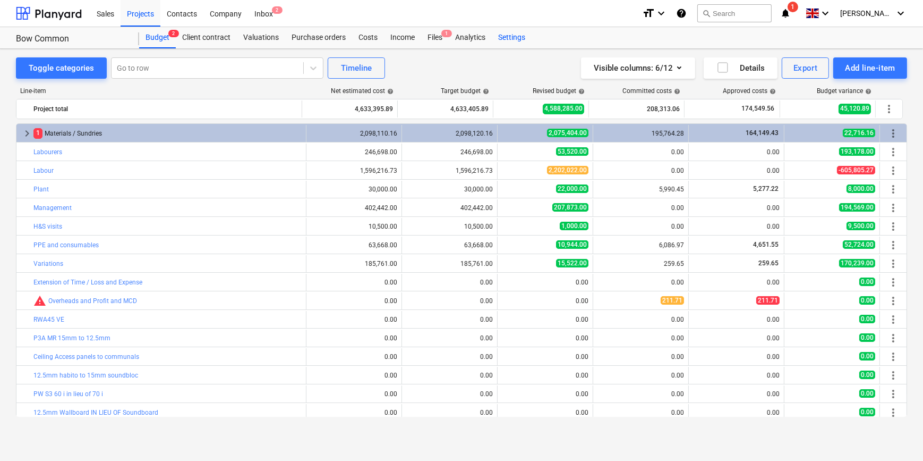
click at [509, 38] on div "Settings" at bounding box center [512, 37] width 40 height 21
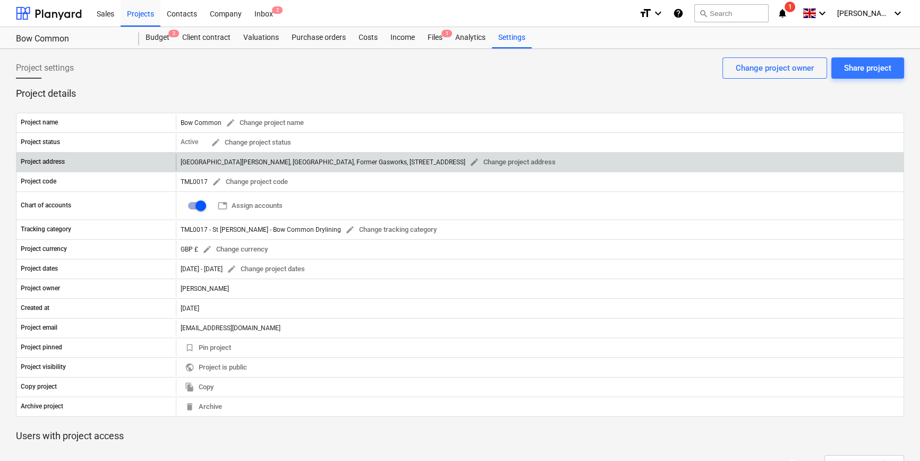
drag, startPoint x: 409, startPoint y: 159, endPoint x: 361, endPoint y: 156, distance: 48.0
click at [361, 156] on div "St William, Bow Common, Former Gasworks, Bow Common Lane, London E3 4BH edit Ch…" at bounding box center [370, 162] width 379 height 16
drag, startPoint x: 406, startPoint y: 162, endPoint x: 179, endPoint y: 156, distance: 227.4
click at [179, 156] on div "St William, Bow Common, Former Gasworks, Bow Common Lane, London E3 4BH edit Ch…" at bounding box center [540, 162] width 728 height 17
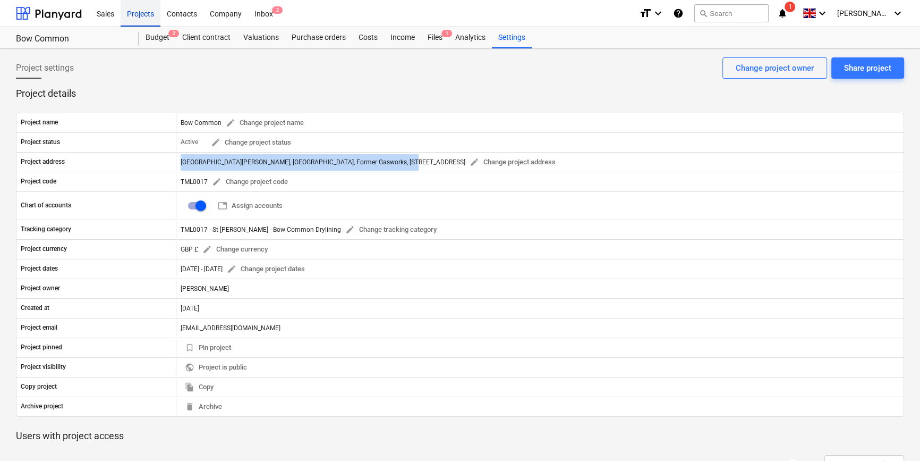
click at [145, 15] on div "Projects" at bounding box center [141, 12] width 40 height 27
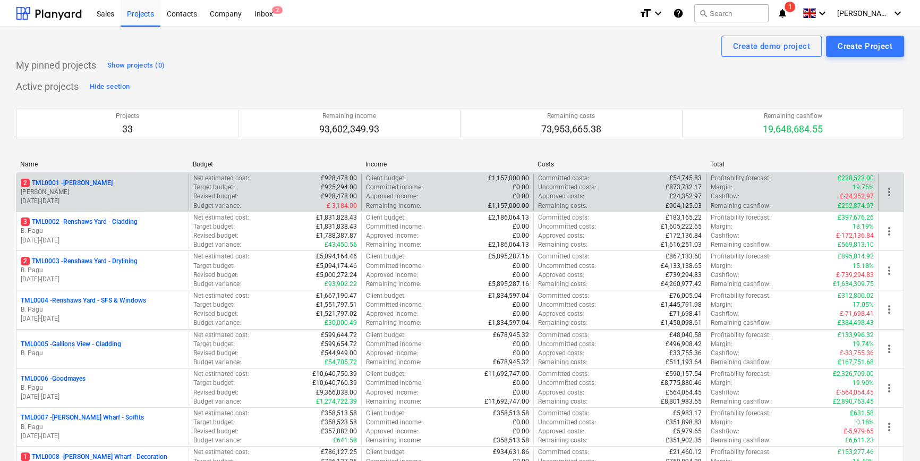
click at [75, 191] on p "[PERSON_NAME]" at bounding box center [103, 192] width 164 height 9
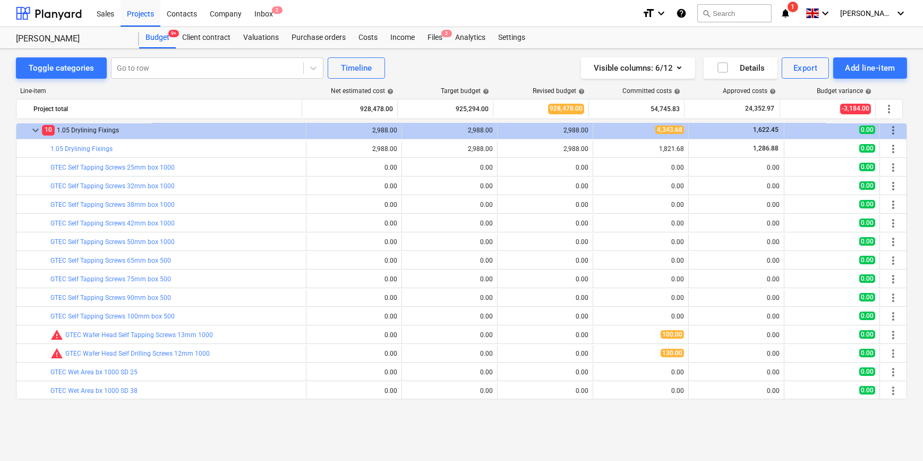
scroll to position [48, 0]
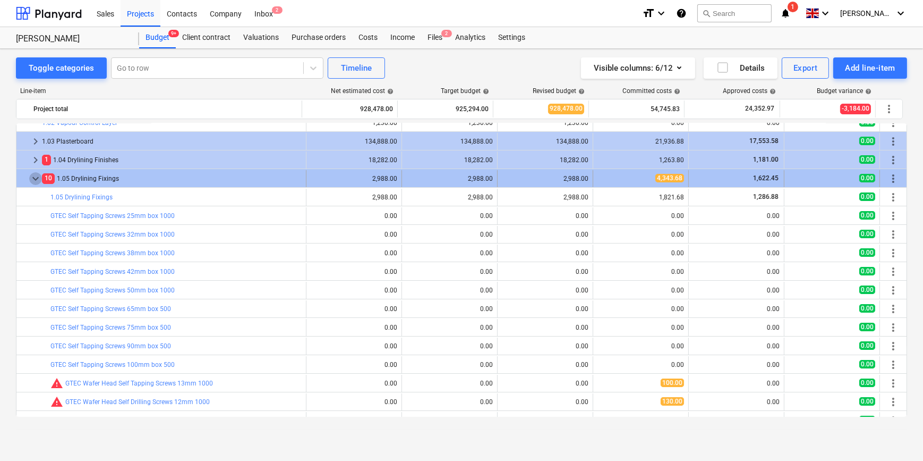
click at [33, 180] on span "keyboard_arrow_down" at bounding box center [35, 178] width 13 height 13
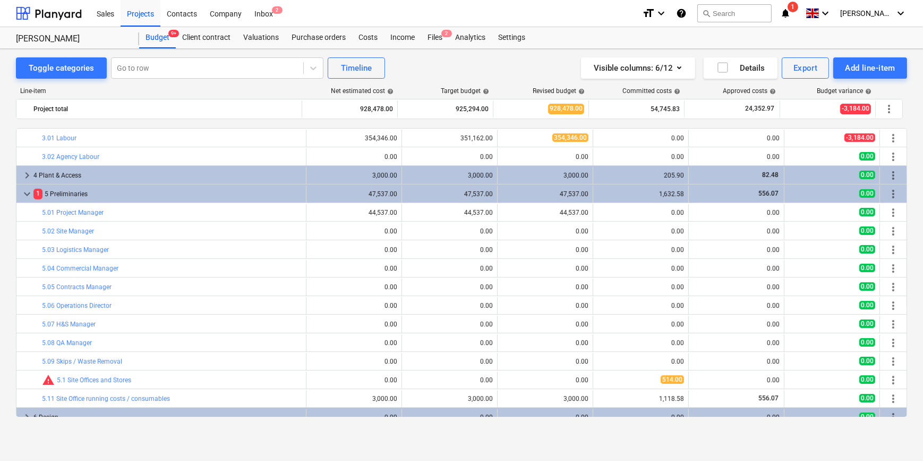
scroll to position [655, 0]
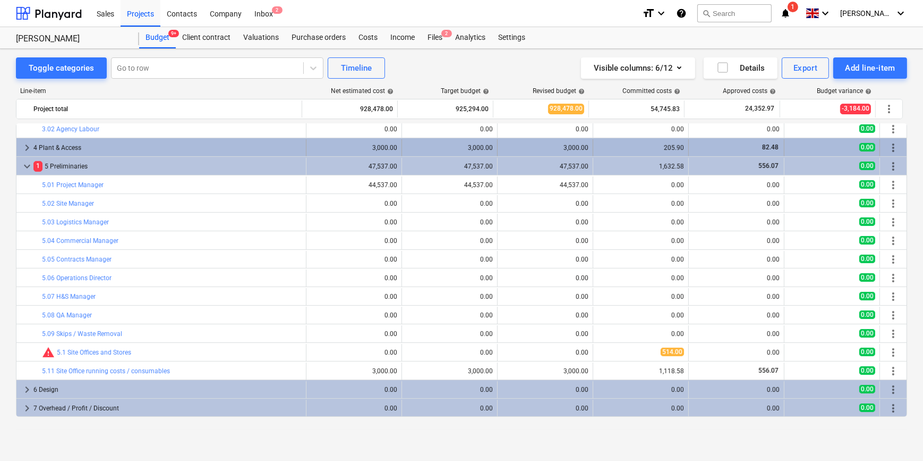
click at [27, 145] on span "keyboard_arrow_right" at bounding box center [27, 147] width 13 height 13
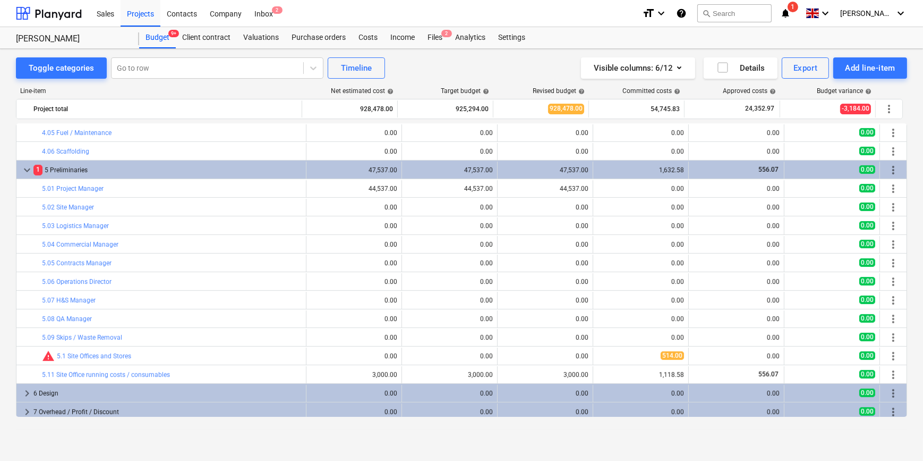
scroll to position [767, 0]
